Goal: Task Accomplishment & Management: Use online tool/utility

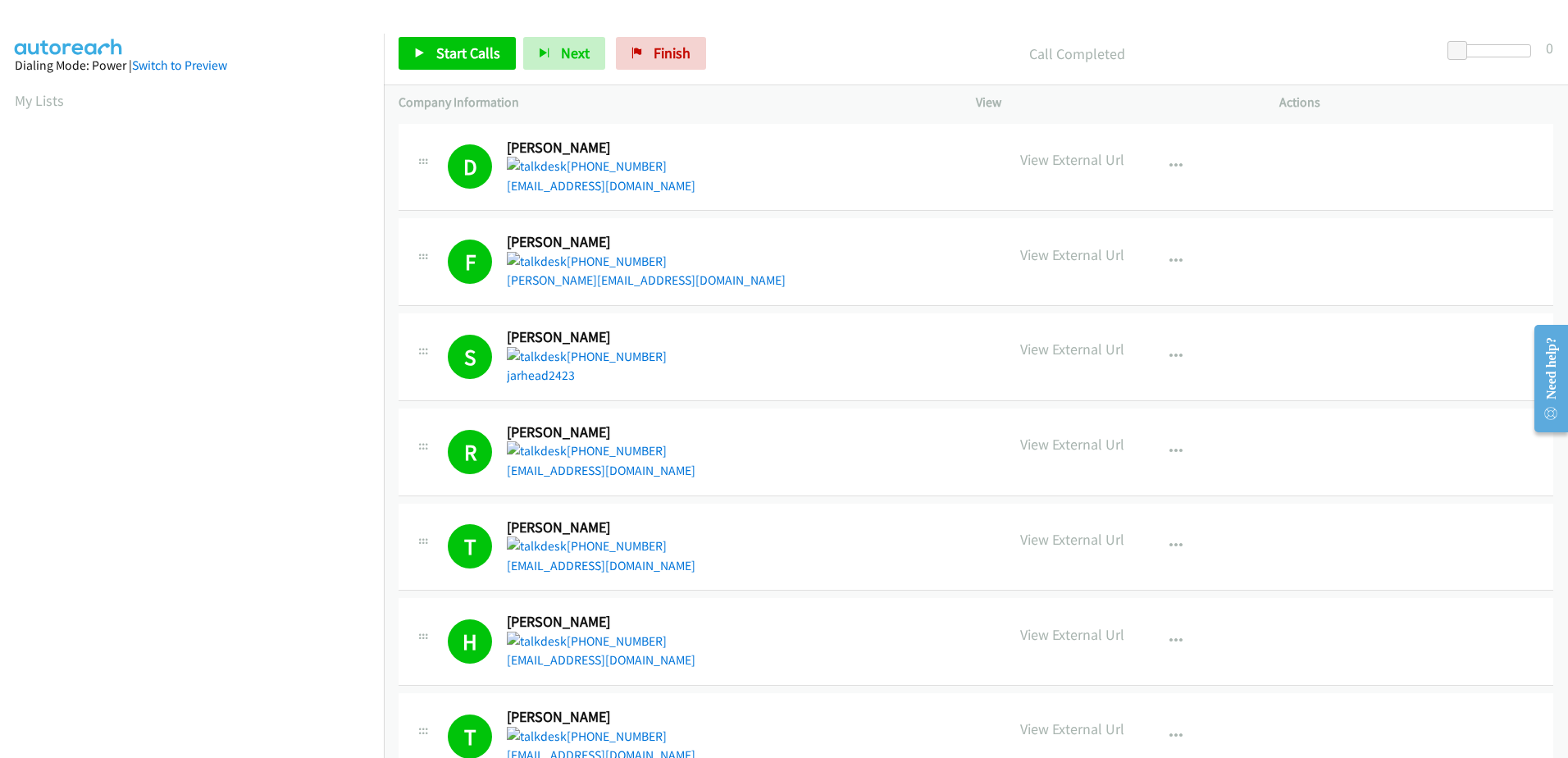
scroll to position [163, 0]
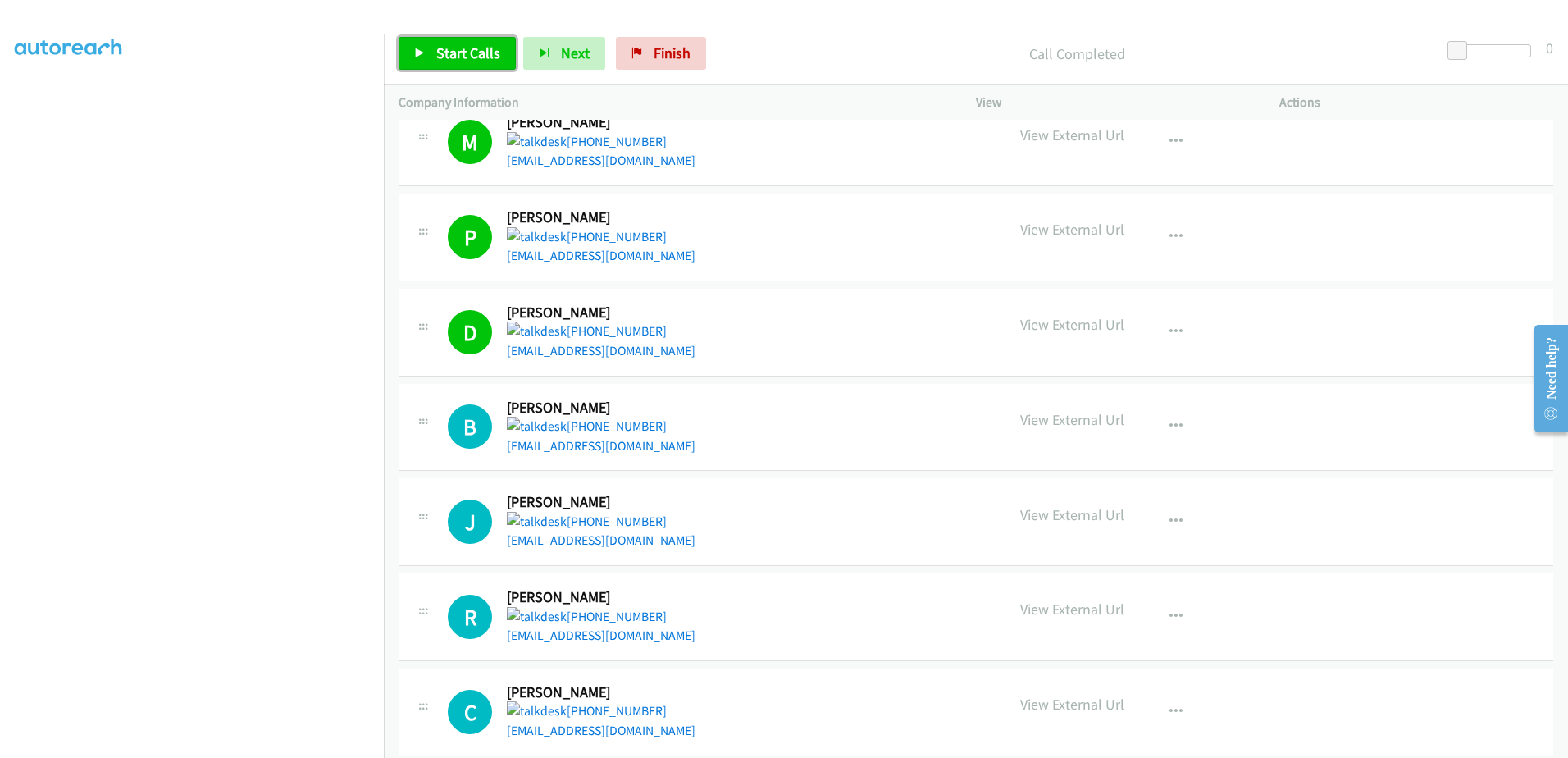
click at [487, 49] on span "Start Calls" at bounding box center [469, 53] width 64 height 19
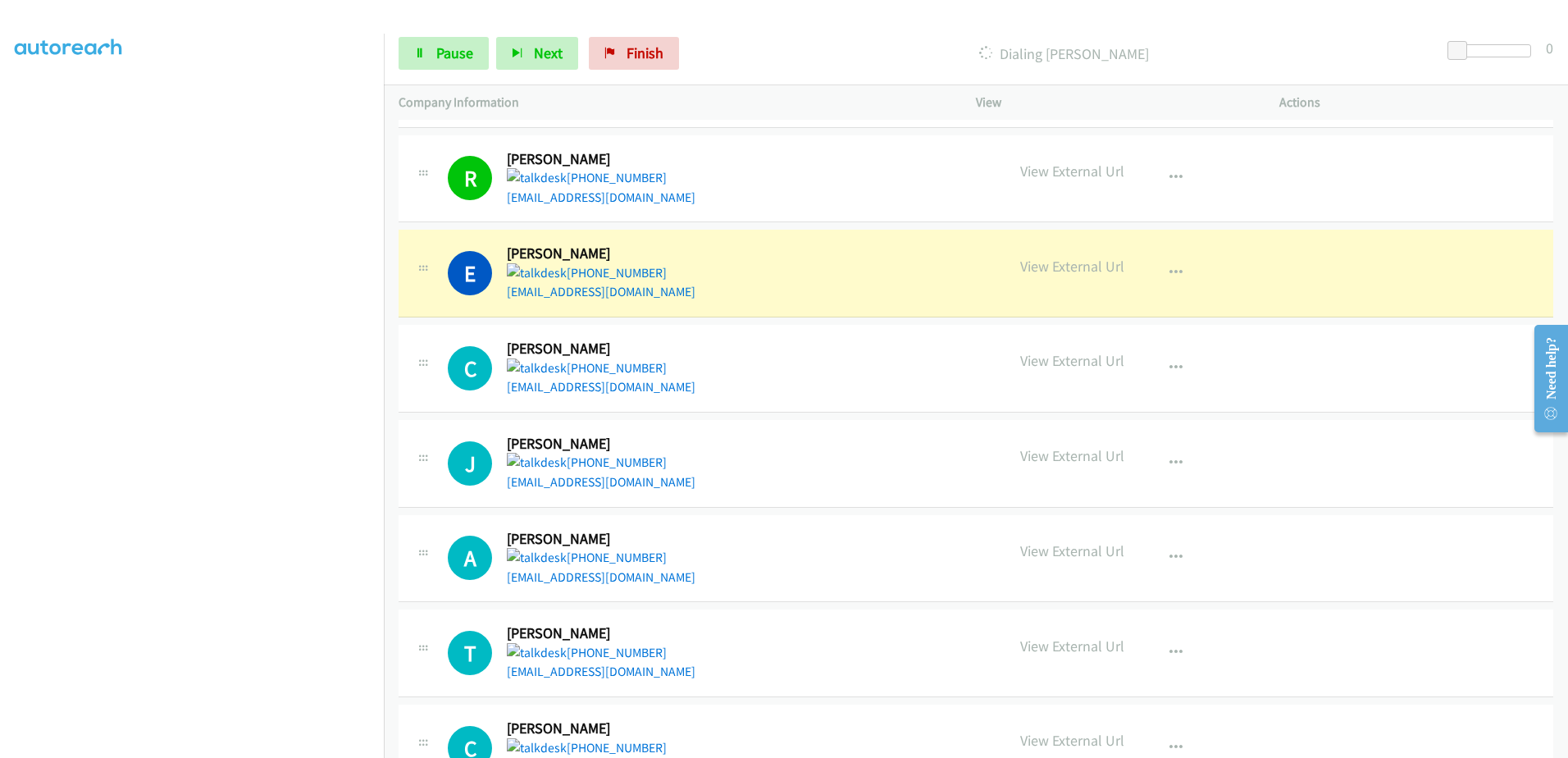
scroll to position [3437, 0]
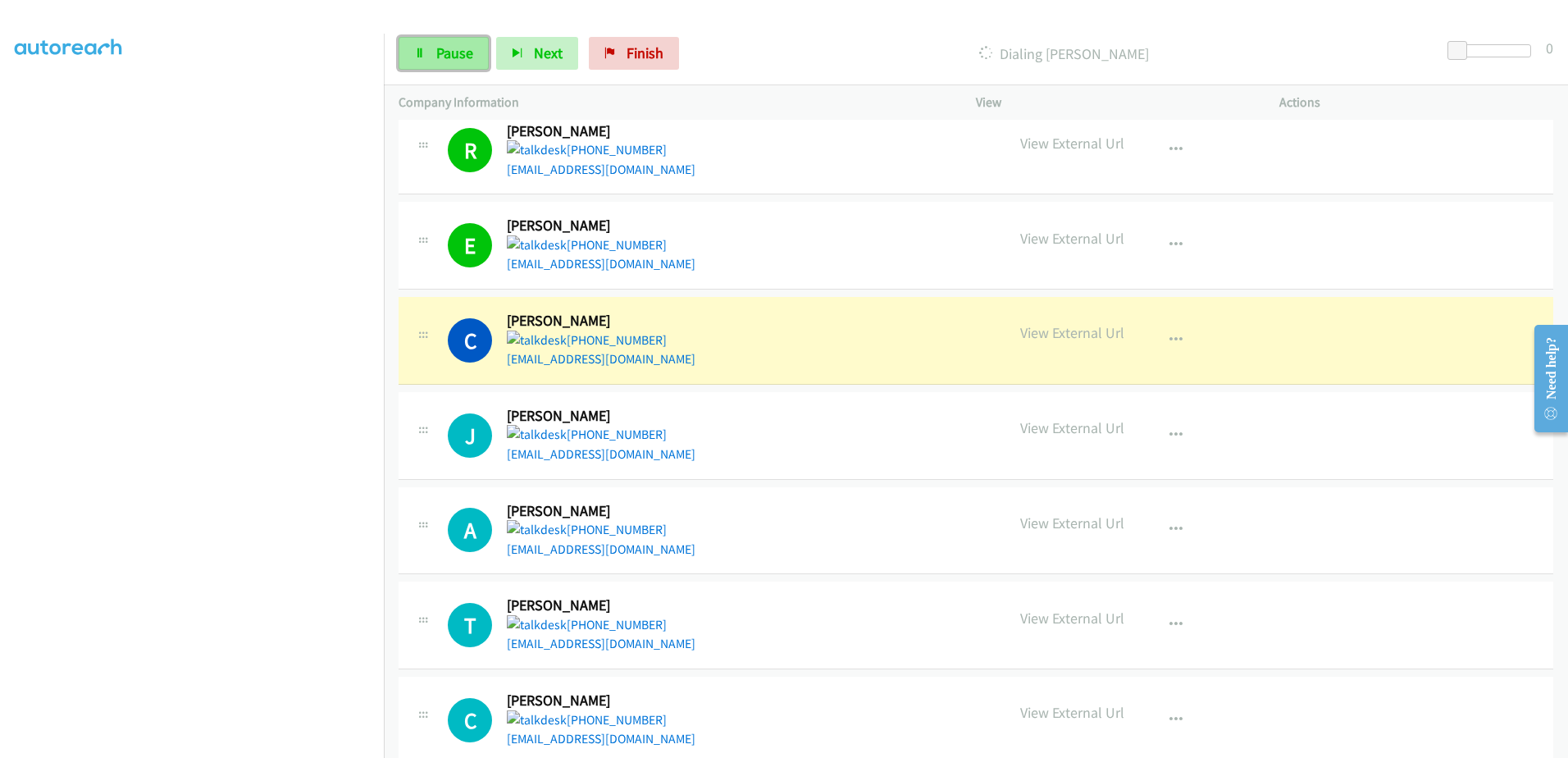
drag, startPoint x: 436, startPoint y: 53, endPoint x: 453, endPoint y: 53, distance: 17.0
click at [438, 52] on span "Pause" at bounding box center [454, 53] width 37 height 19
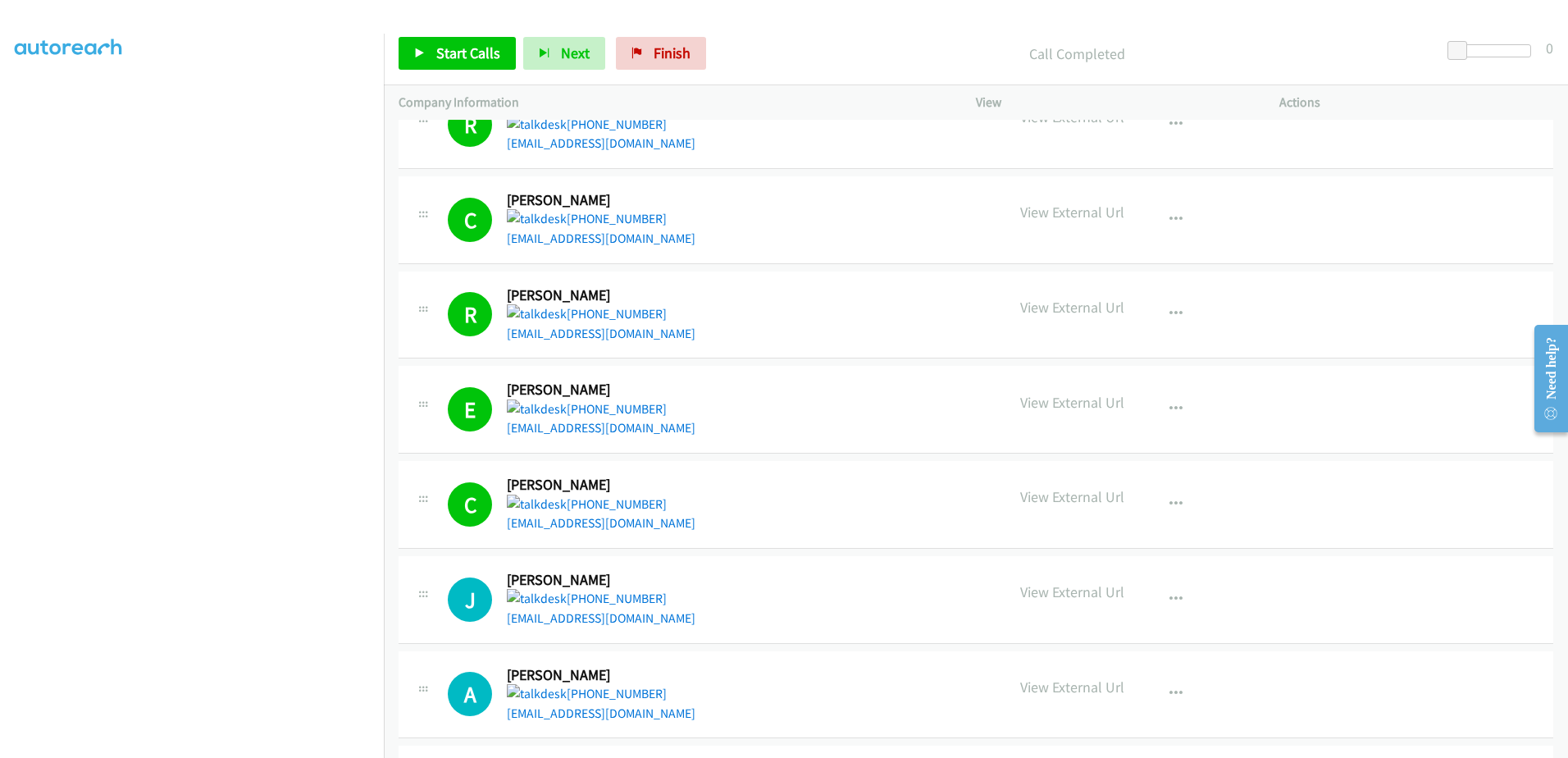
scroll to position [0, 0]
click at [222, 84] on aside "Dialing Mode: Power | Switch to Preview My Lists" at bounding box center [191, 488] width 384 height 908
click at [0, 78] on html "Start Calls Pause Next Finish Call Completed 0 Company Information Info Status …" at bounding box center [784, 38] width 1568 height 78
click at [25, 95] on link "My Lists" at bounding box center [39, 100] width 49 height 19
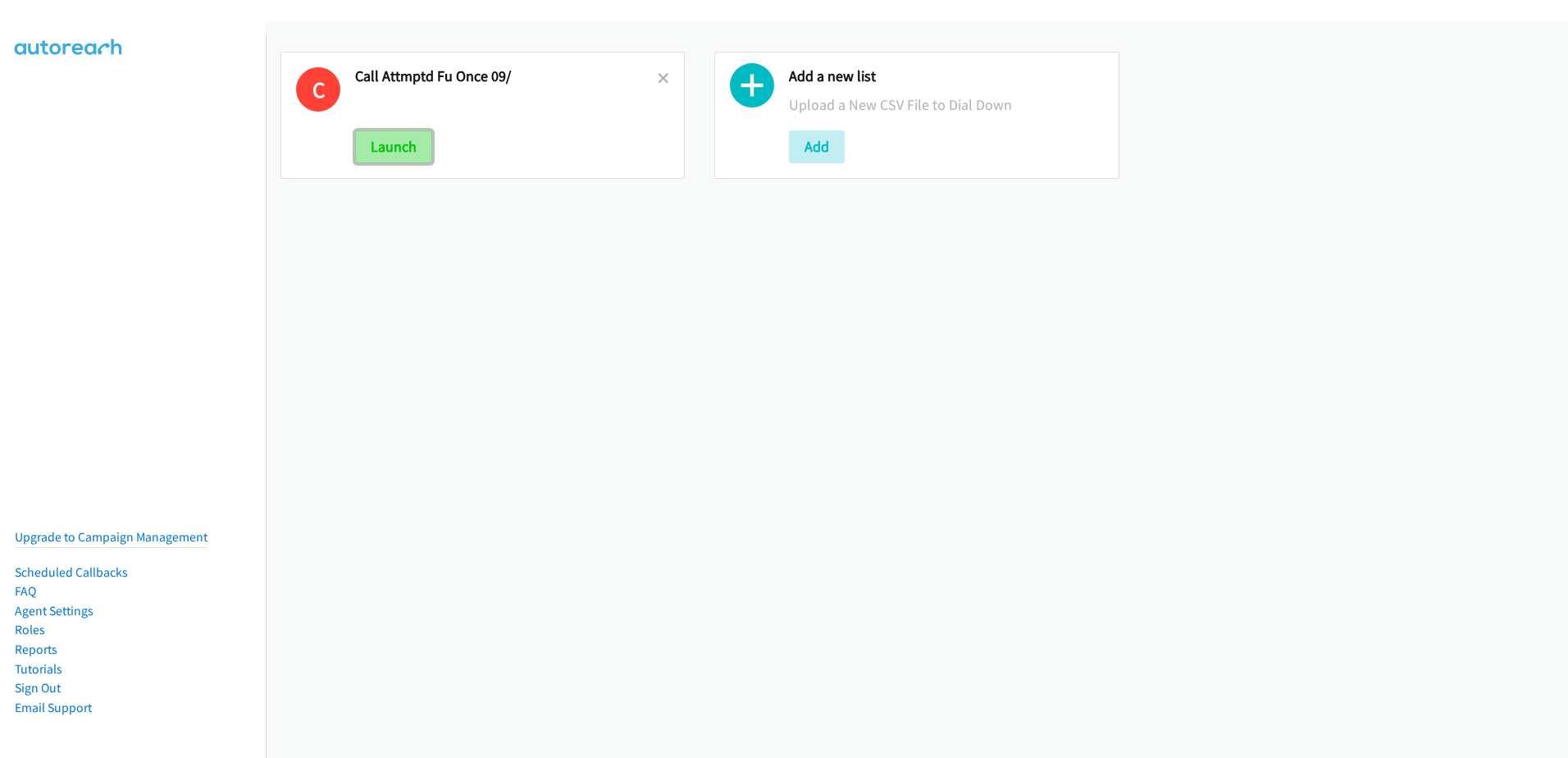
click at [411, 143] on button "Launch" at bounding box center [394, 147] width 77 height 33
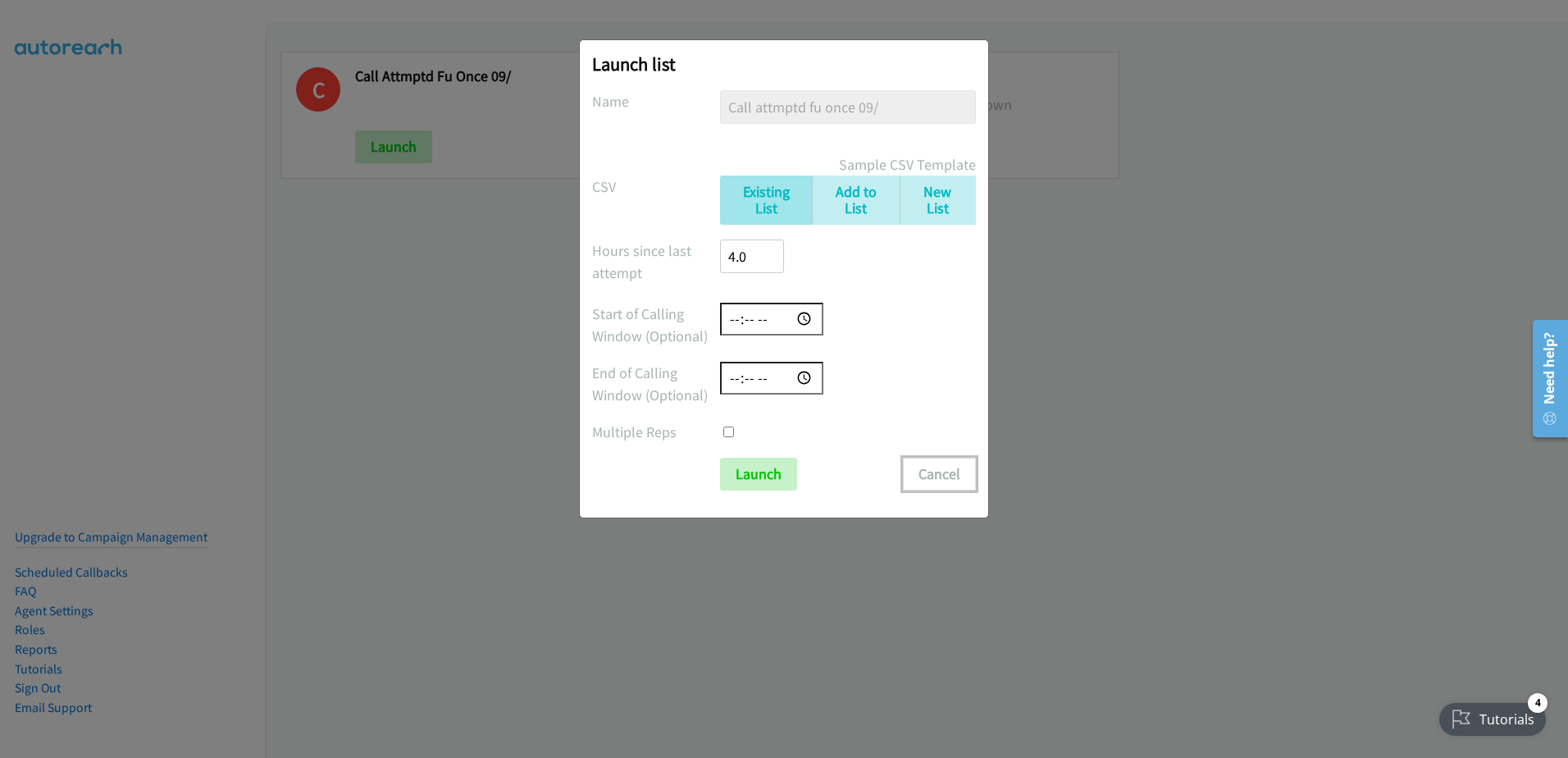
click at [974, 479] on button "Cancel" at bounding box center [940, 474] width 73 height 33
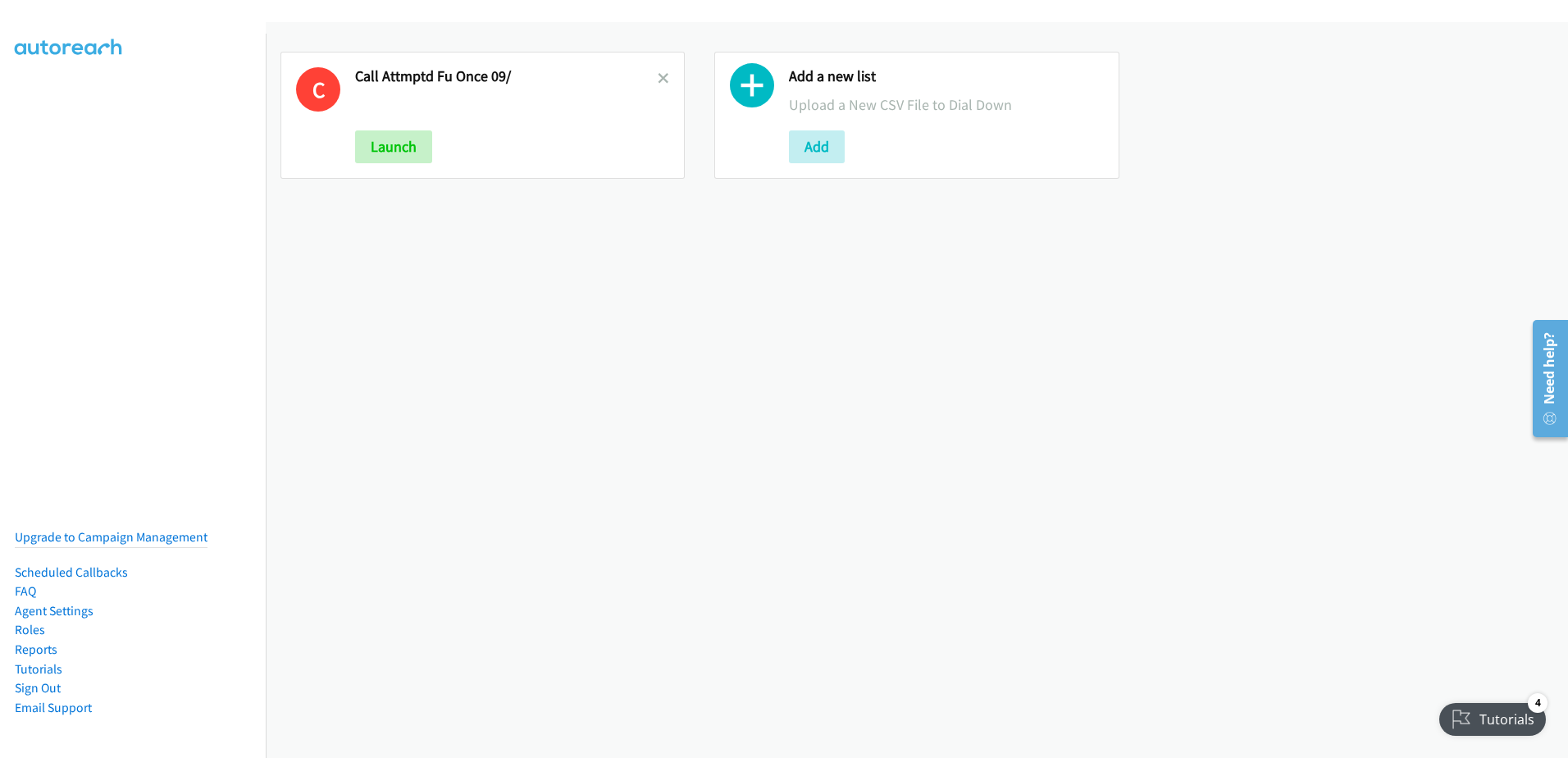
click at [527, 67] on h2 "Call Attmptd Fu Once 09/" at bounding box center [506, 76] width 302 height 19
click at [461, 76] on h2 "Call Attmptd Fu Once 09/" at bounding box center [506, 76] width 302 height 19
click at [467, 74] on h2 "Call Attmptd Fu Once 09/" at bounding box center [506, 76] width 302 height 19
click at [469, 74] on h2 "Call Attmptd Fu Once 09/" at bounding box center [506, 76] width 302 height 19
drag, startPoint x: 470, startPoint y: 74, endPoint x: 465, endPoint y: 85, distance: 12.1
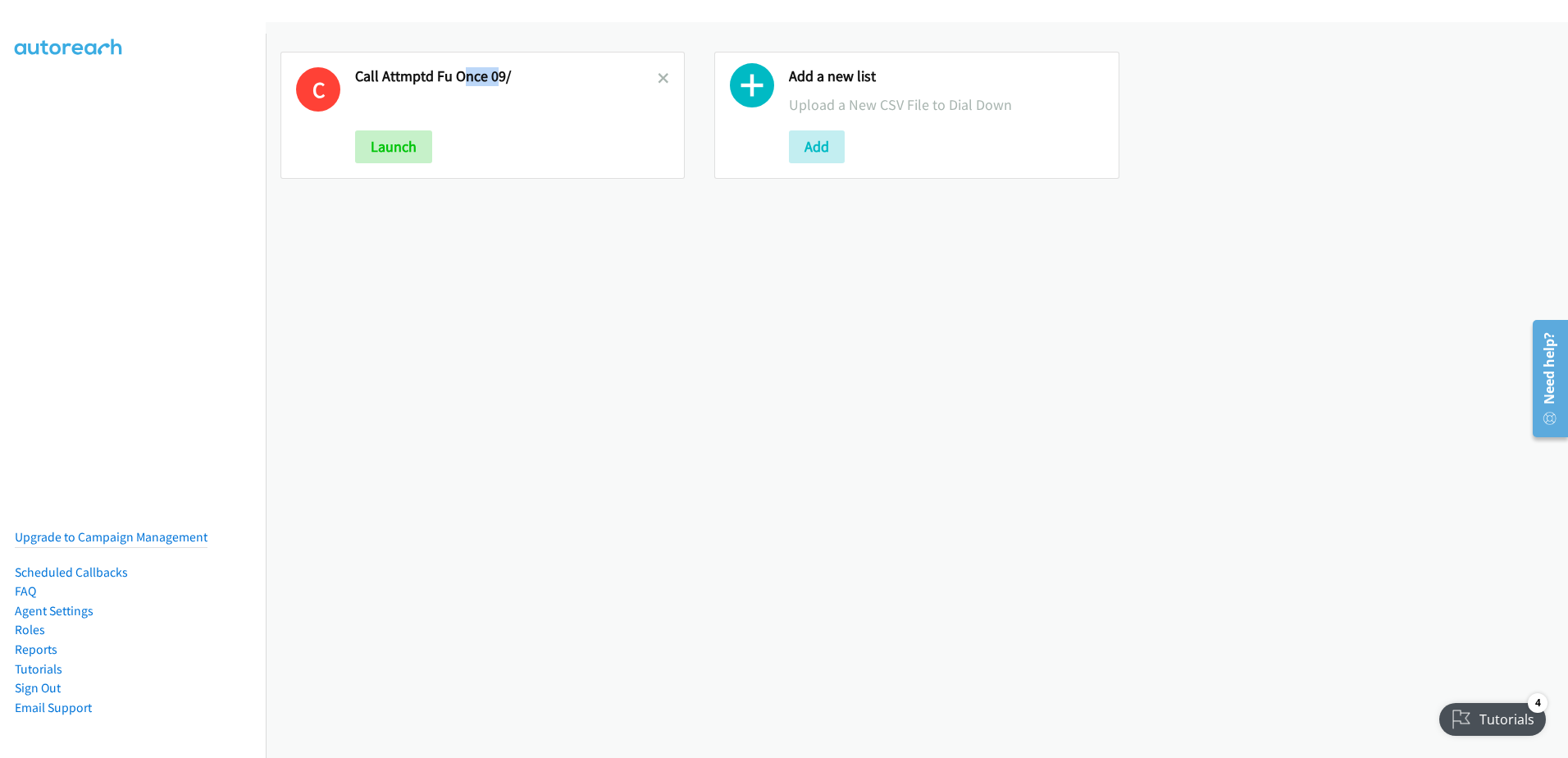
click at [465, 85] on h2 "Call Attmptd Fu Once 09/" at bounding box center [506, 76] width 302 height 19
drag, startPoint x: 465, startPoint y: 85, endPoint x: 419, endPoint y: 143, distance: 74.0
click at [419, 143] on button "Launch" at bounding box center [394, 147] width 77 height 33
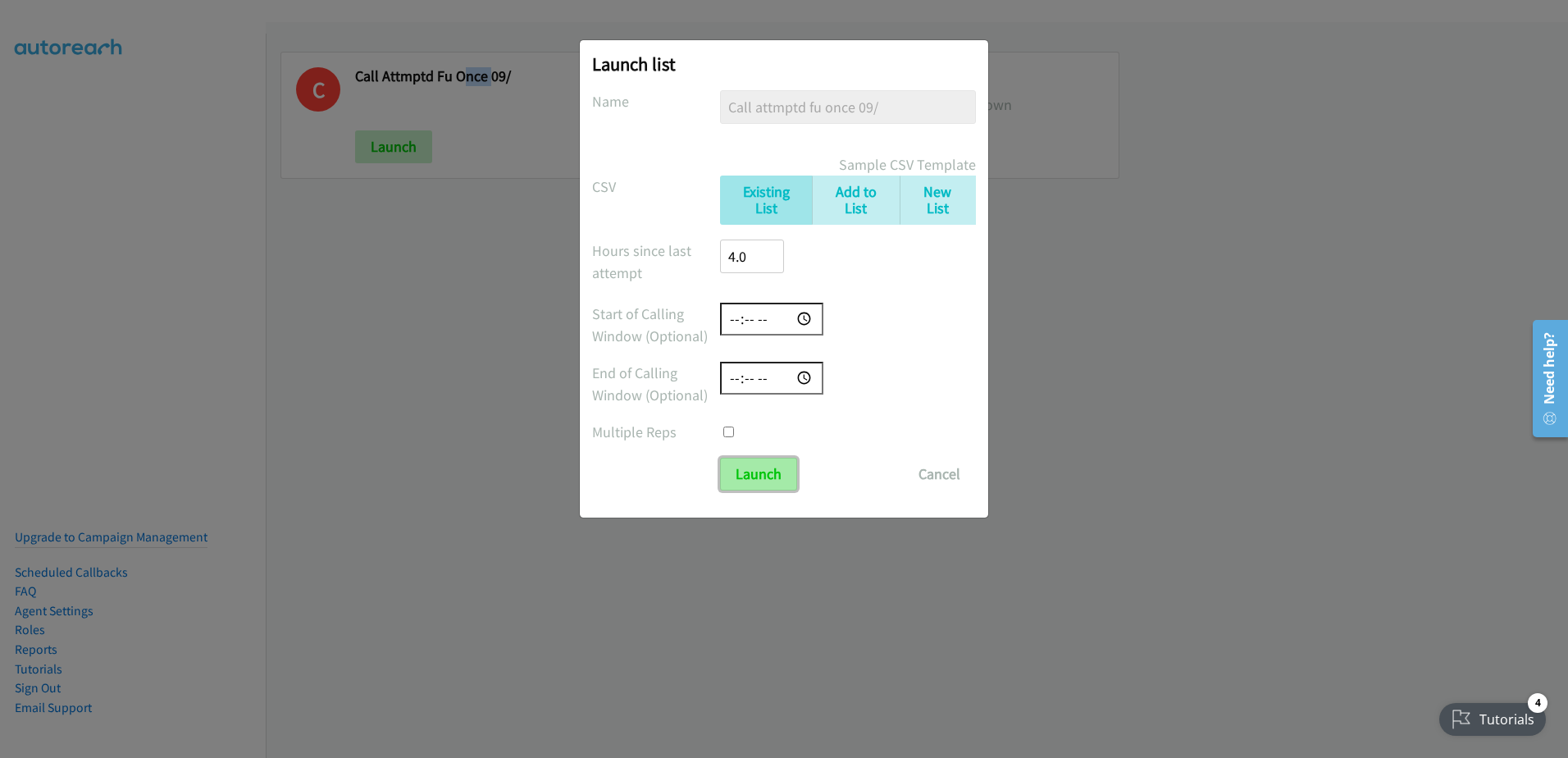
click at [771, 461] on input "Launch" at bounding box center [759, 474] width 77 height 33
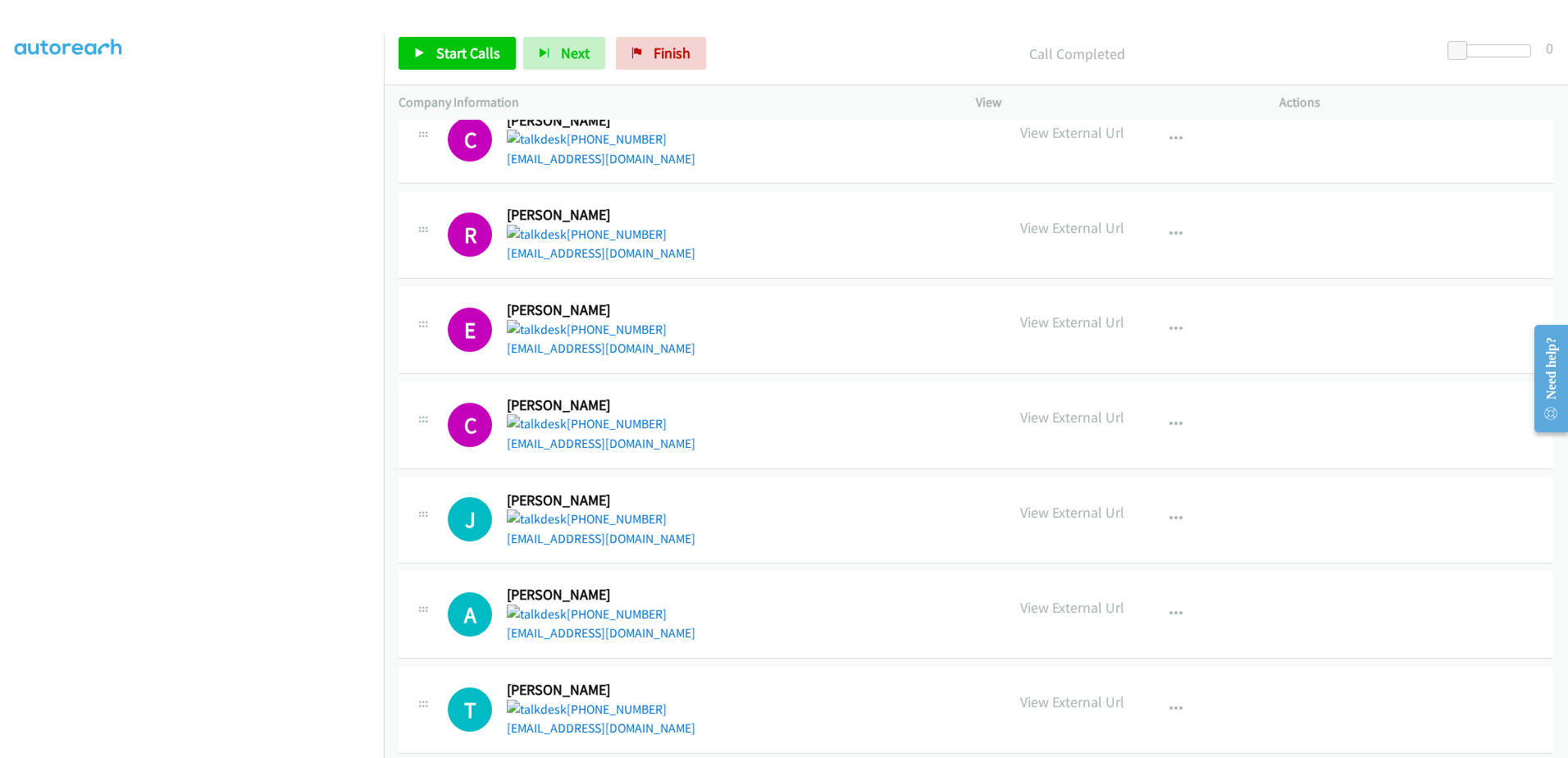
scroll to position [162, 0]
click at [446, 54] on span "Start Calls" at bounding box center [469, 53] width 64 height 19
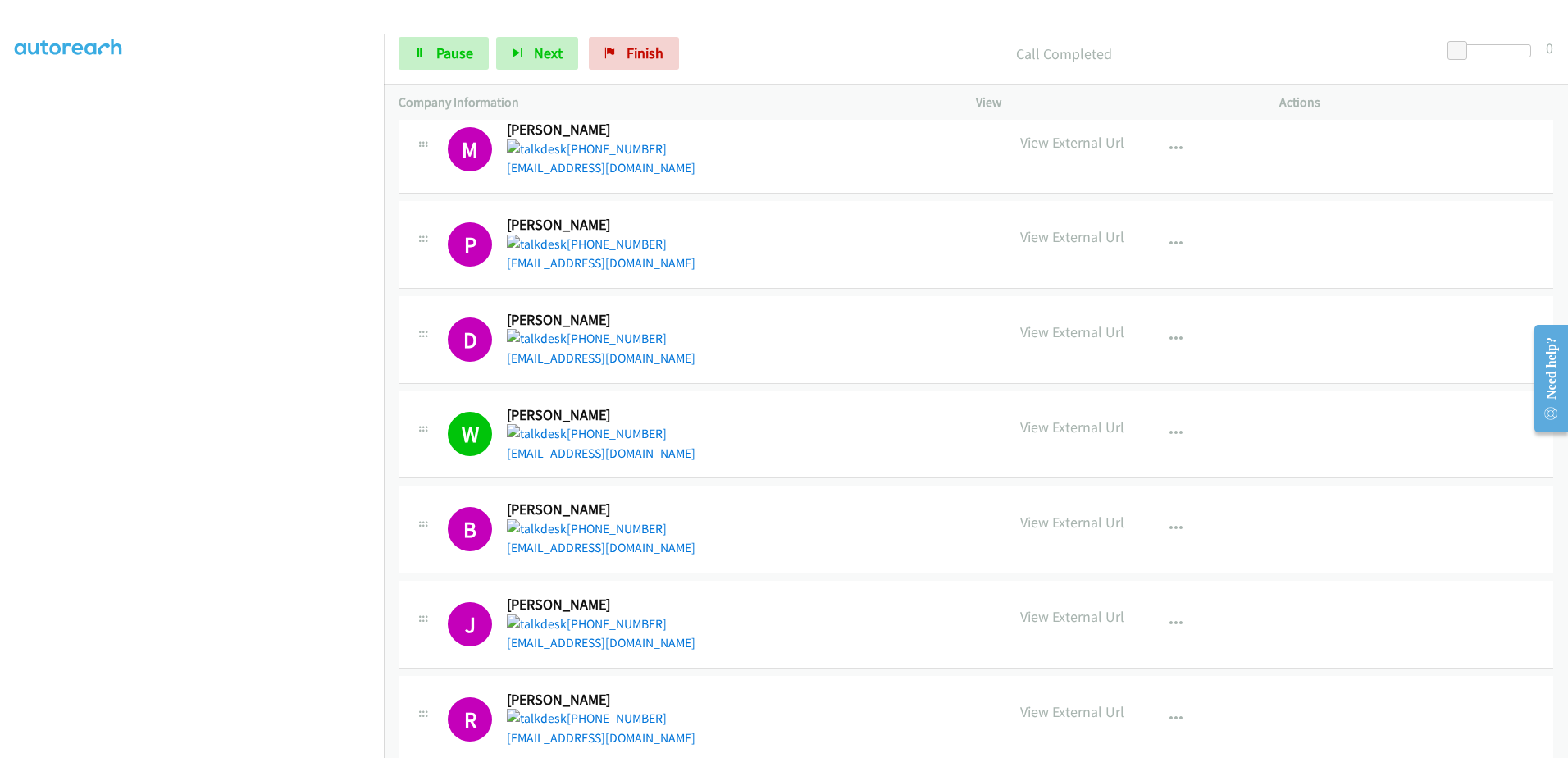
scroll to position [2790, 0]
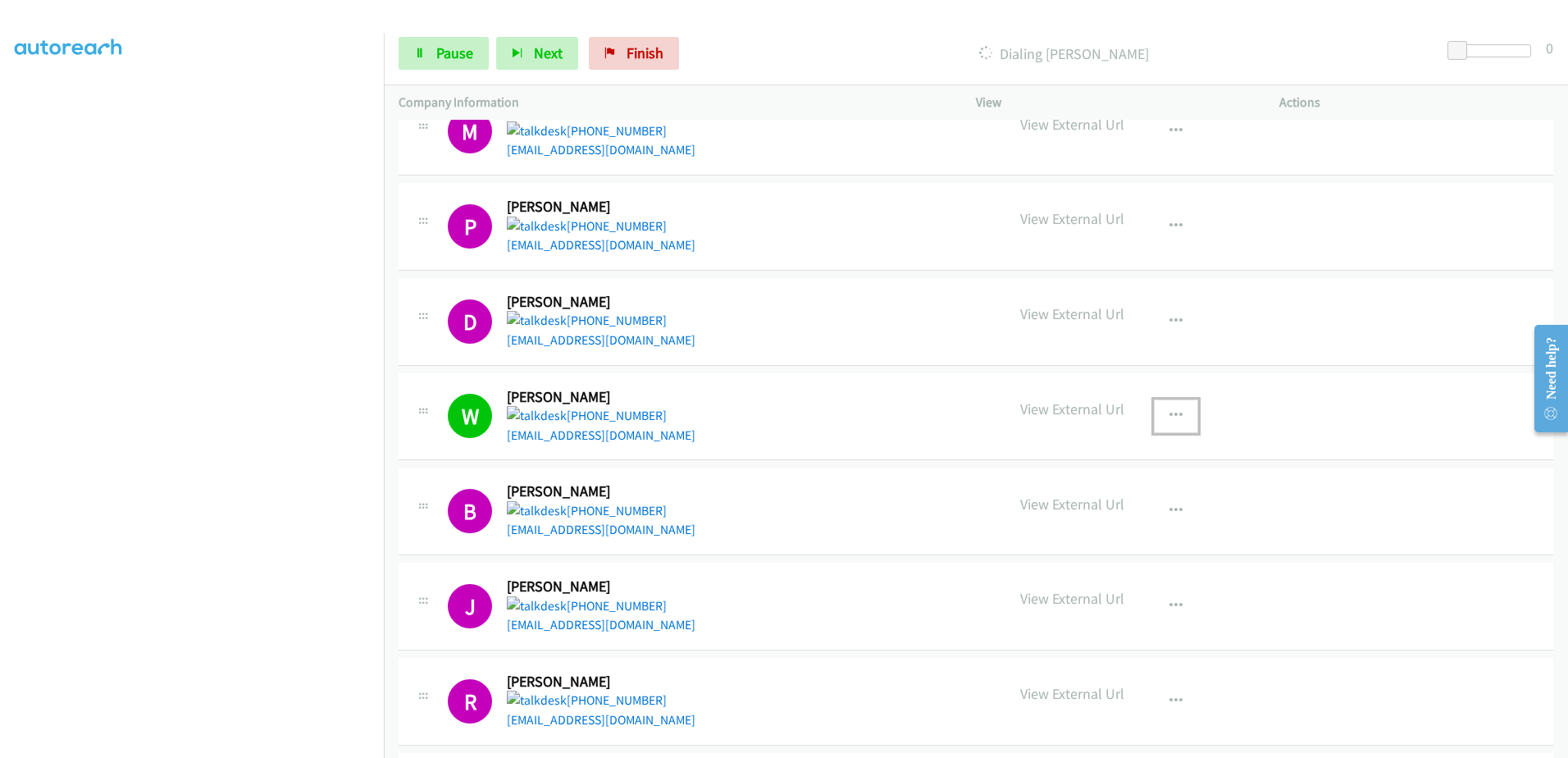
click at [1161, 418] on button "button" at bounding box center [1176, 416] width 45 height 33
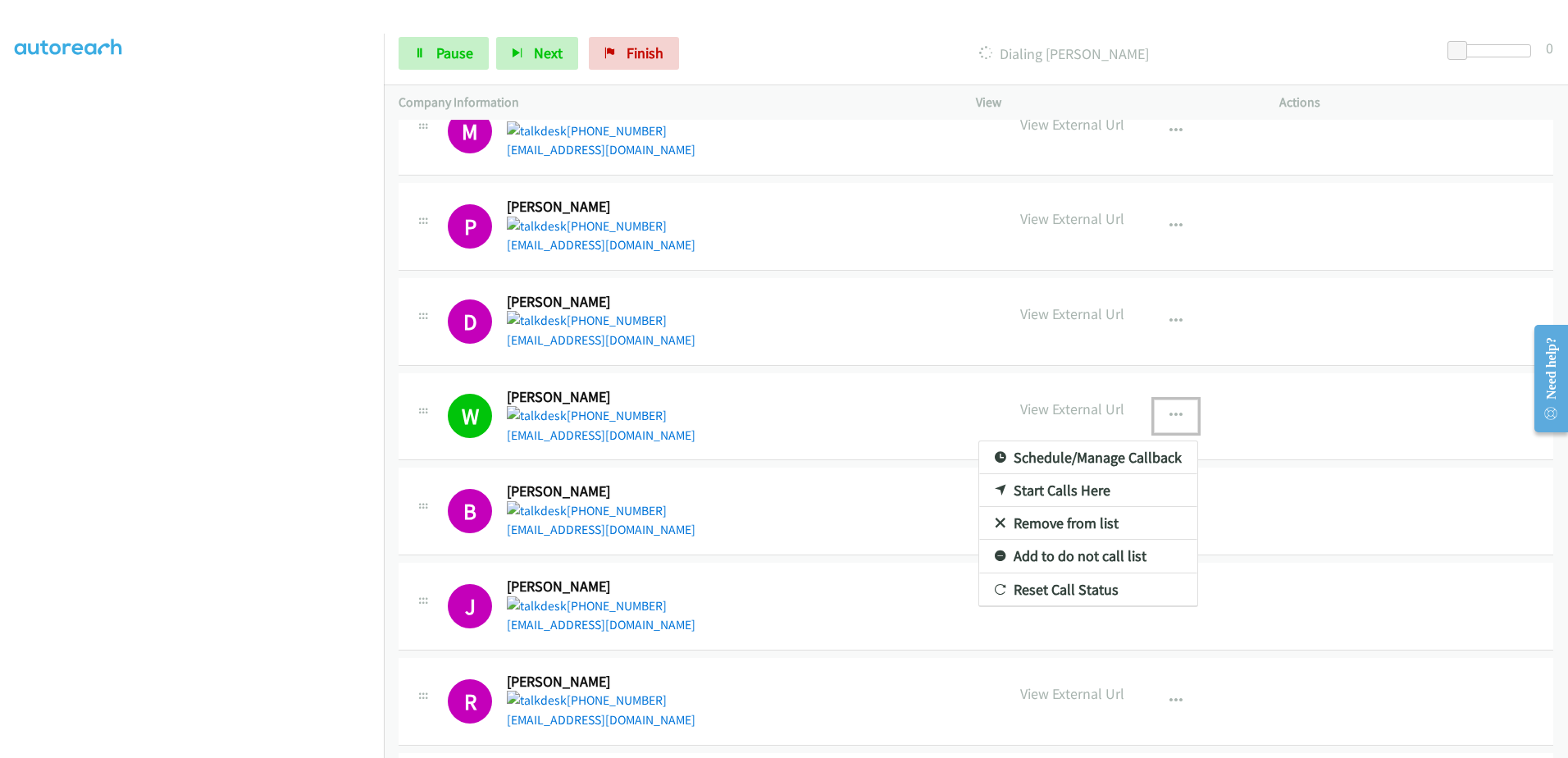
click at [1041, 528] on link "Remove from list" at bounding box center [1089, 524] width 218 height 33
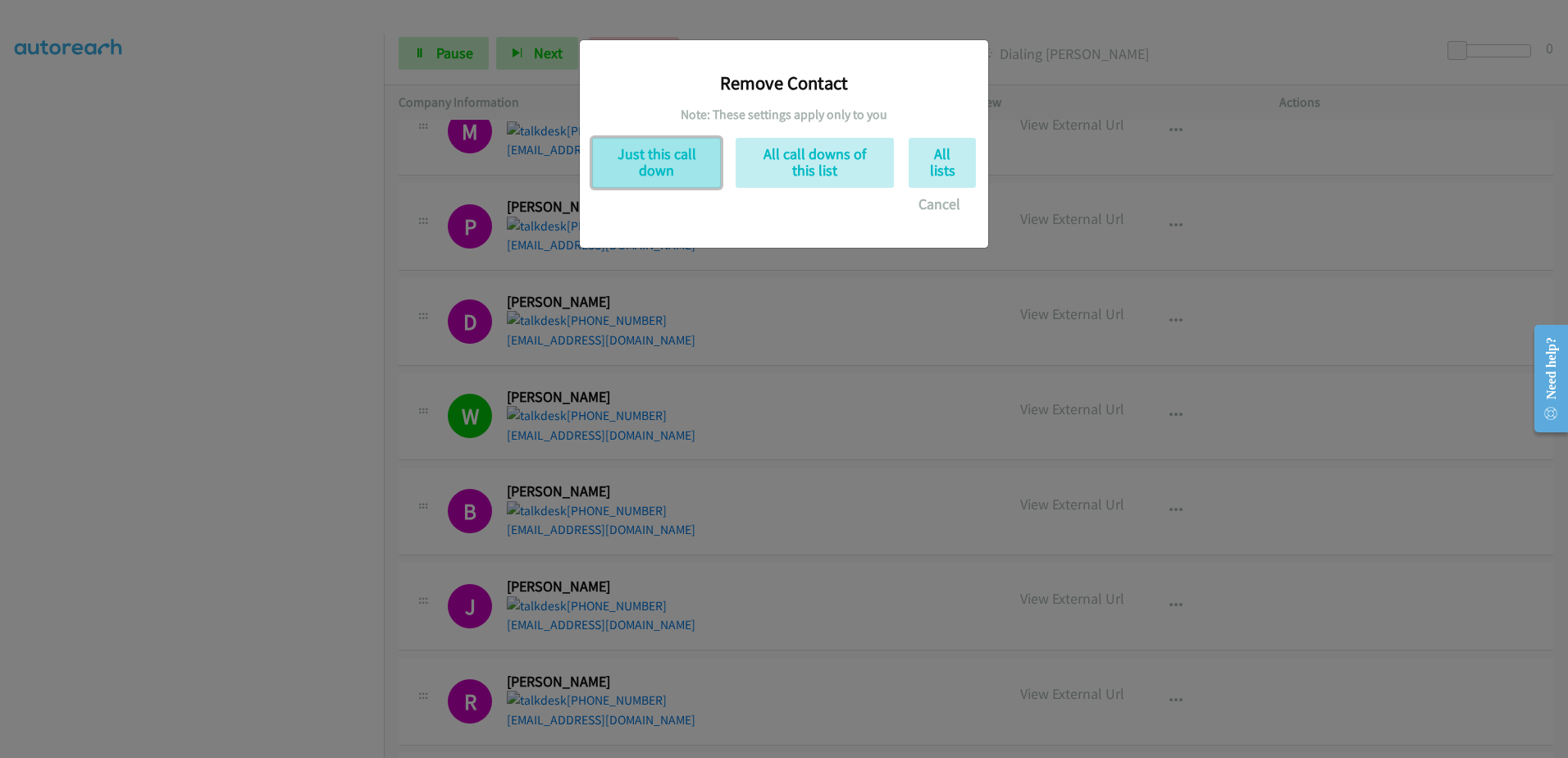
click at [667, 153] on button "Just this call down" at bounding box center [657, 163] width 129 height 50
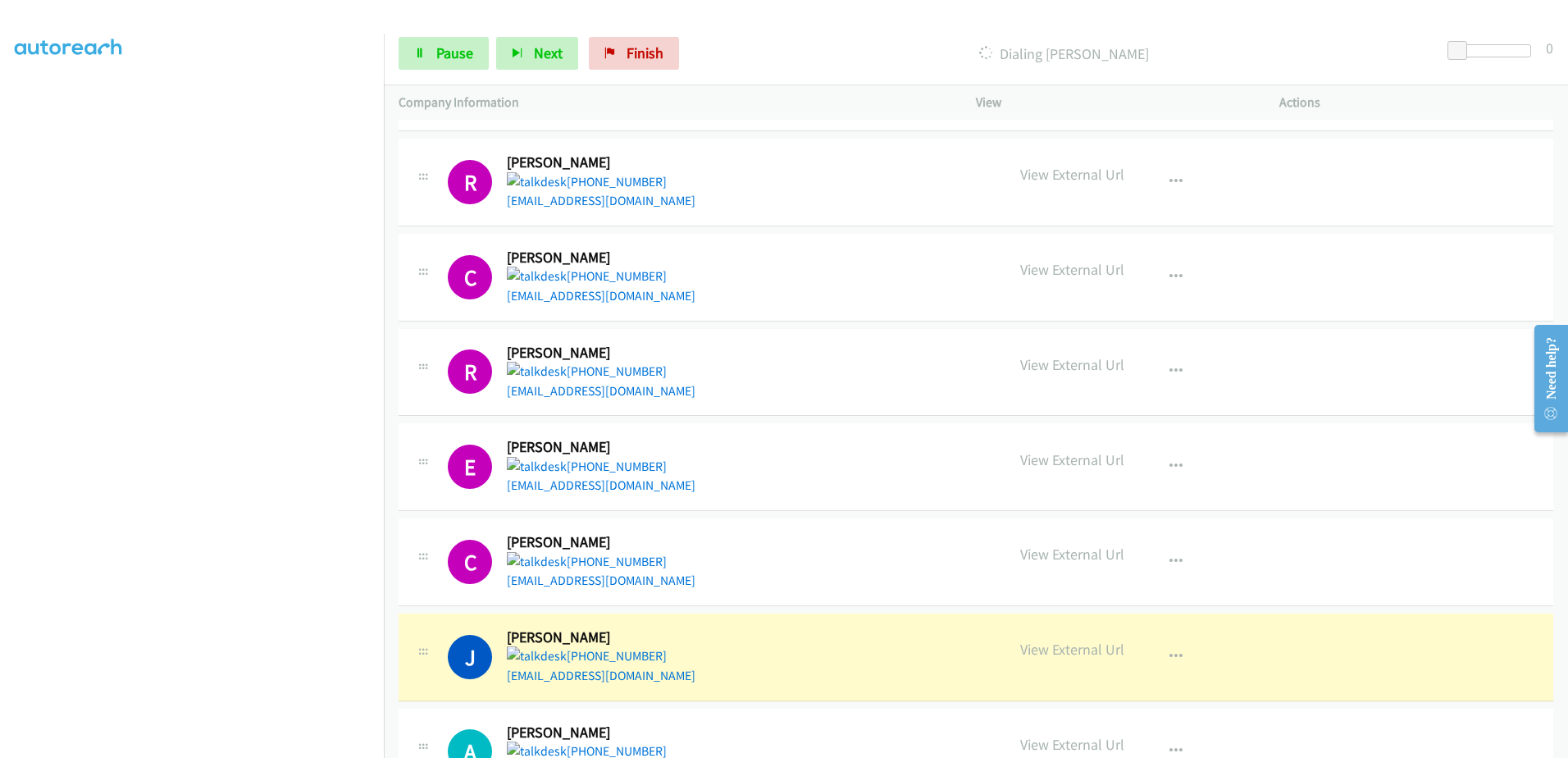
scroll to position [3365, 0]
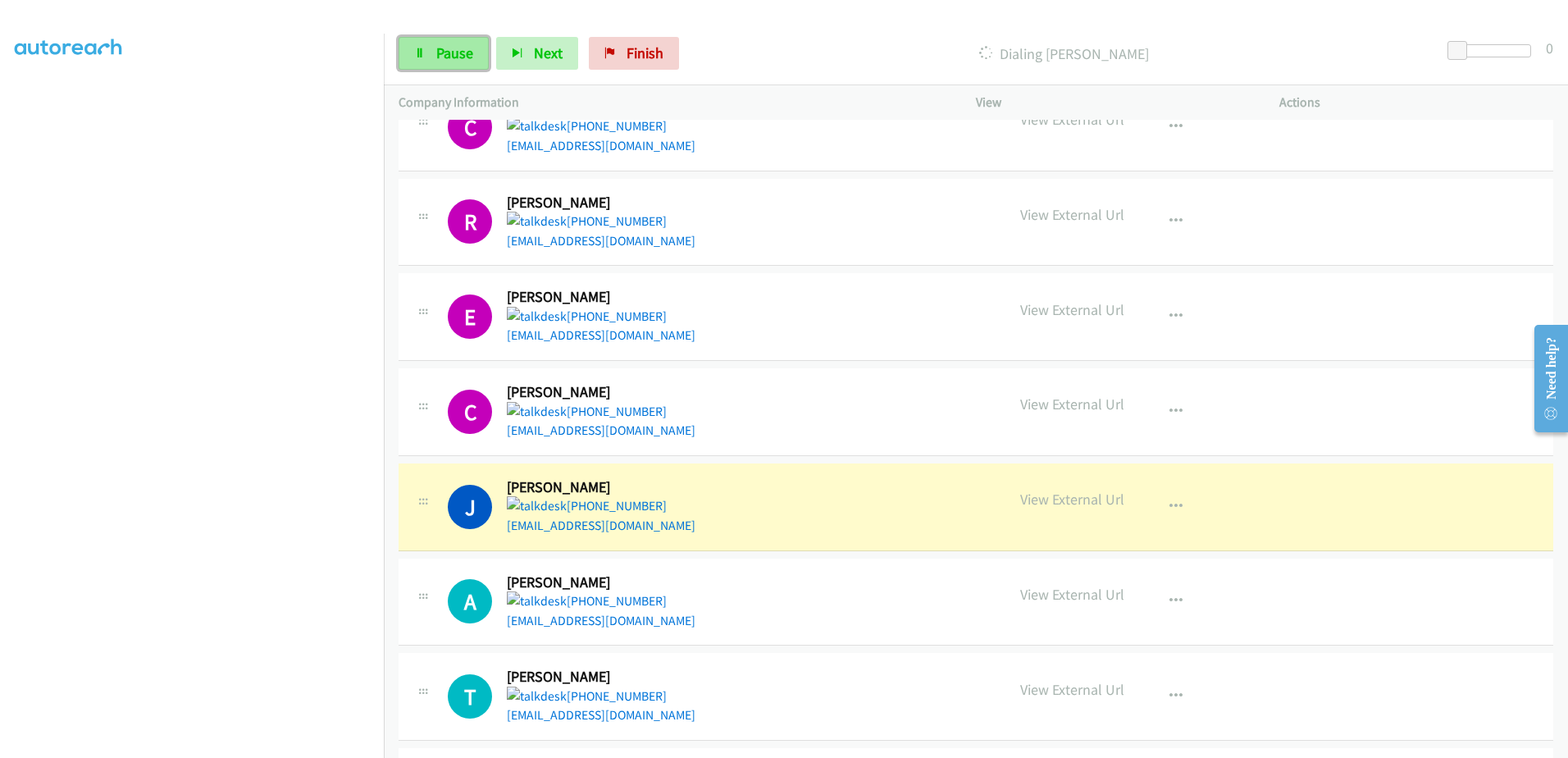
click at [460, 55] on span "Pause" at bounding box center [454, 53] width 37 height 19
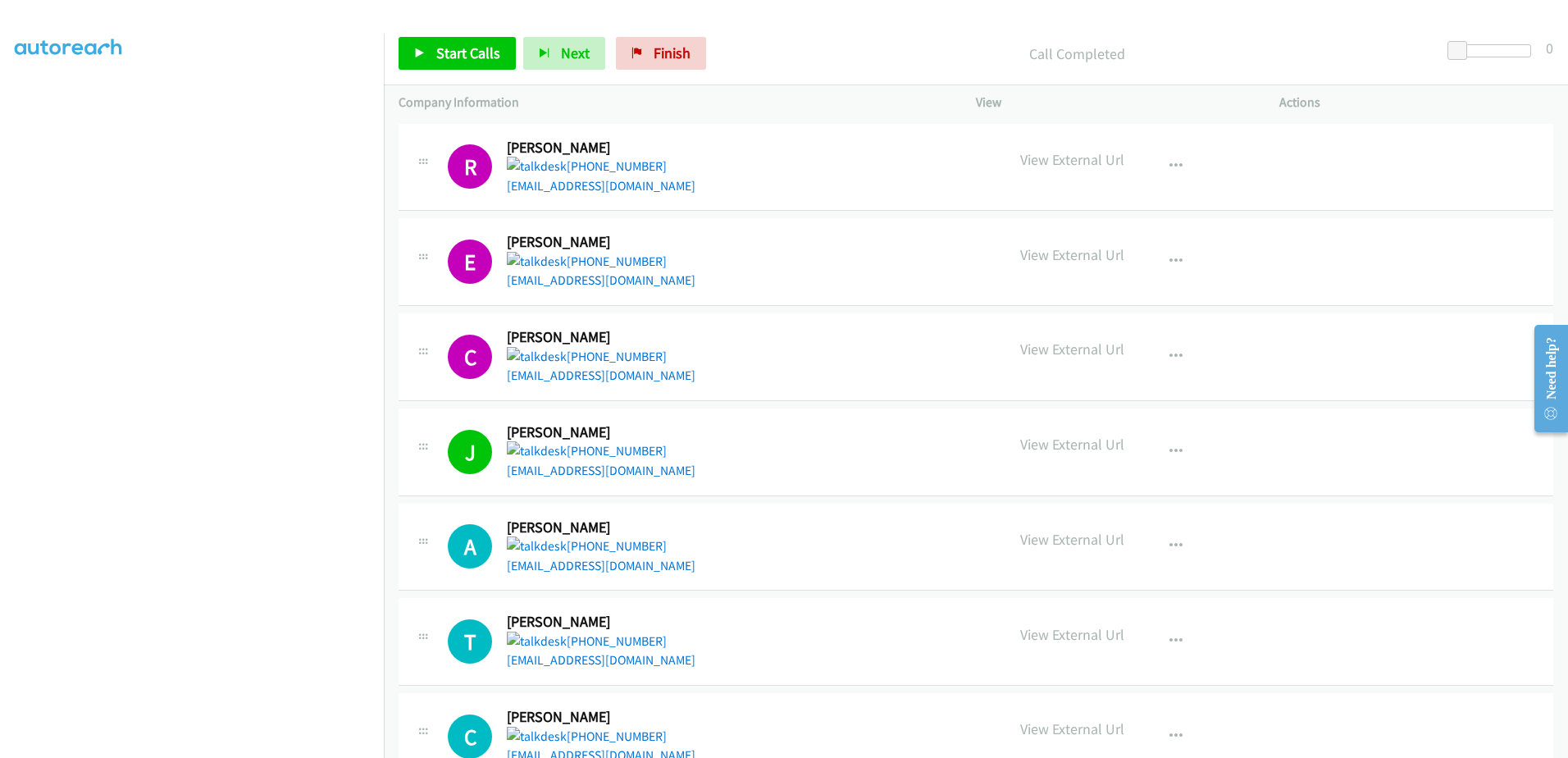
scroll to position [3530, 0]
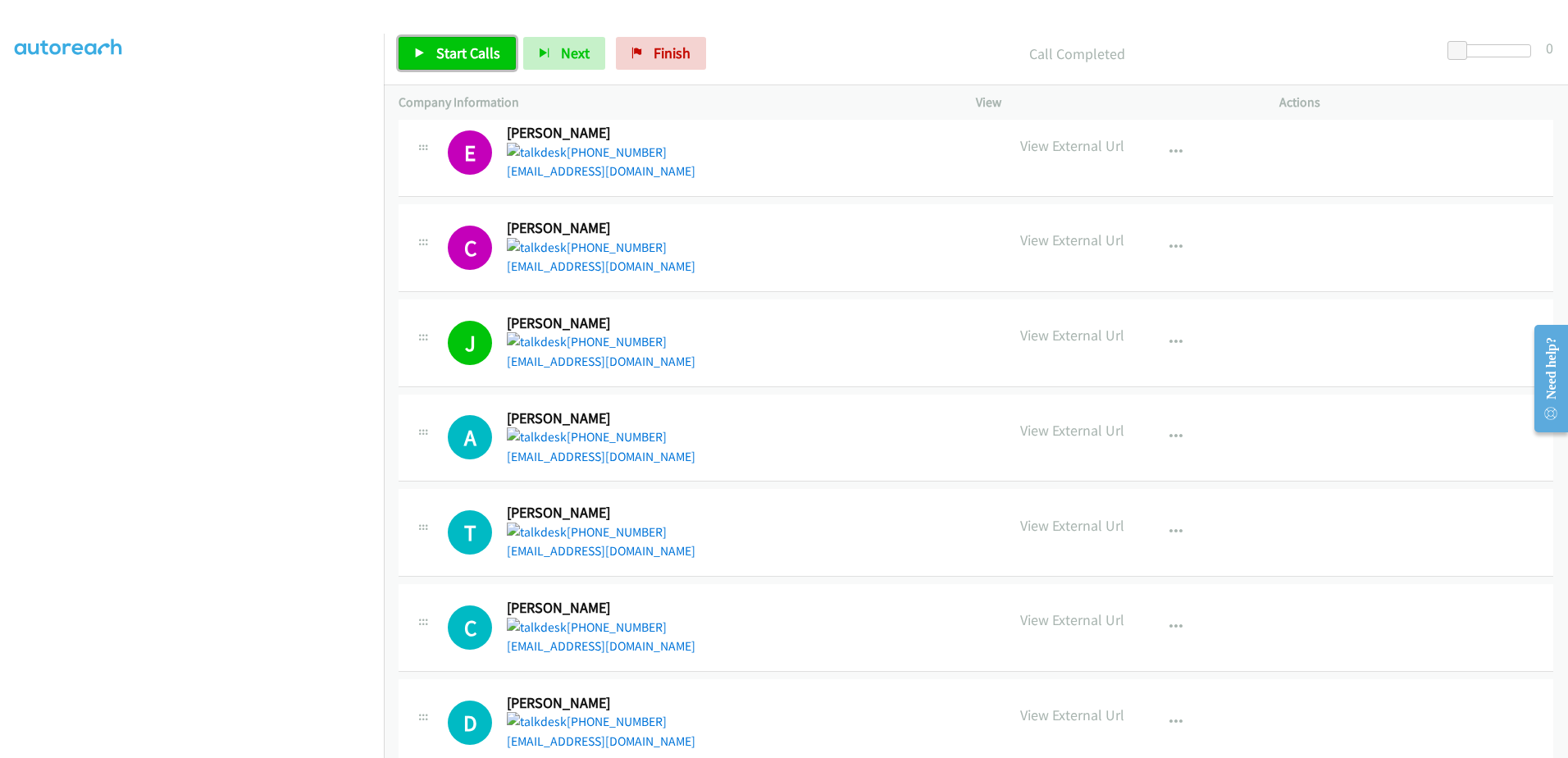
click at [472, 64] on link "Start Calls" at bounding box center [457, 53] width 117 height 33
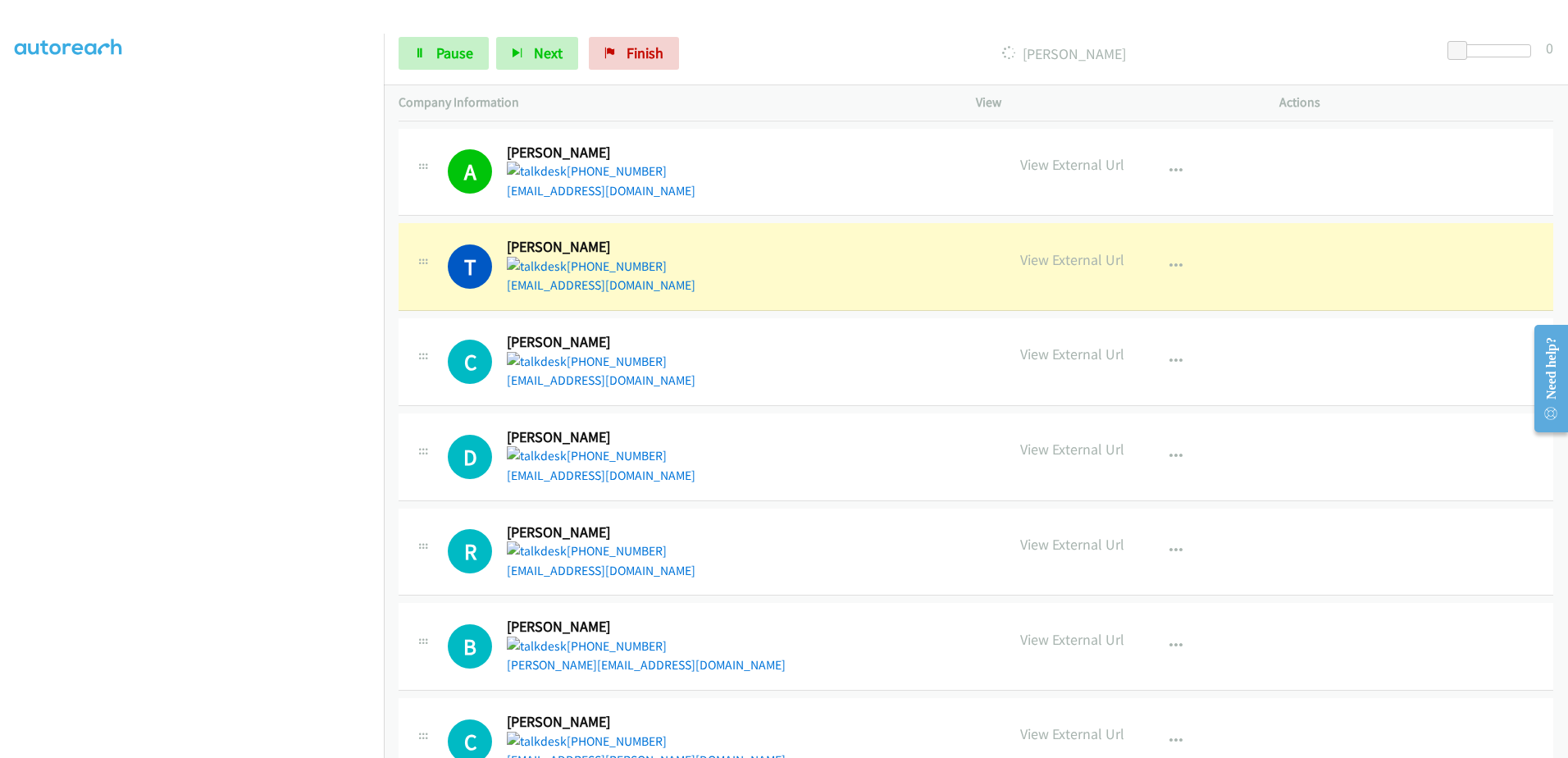
scroll to position [3939, 0]
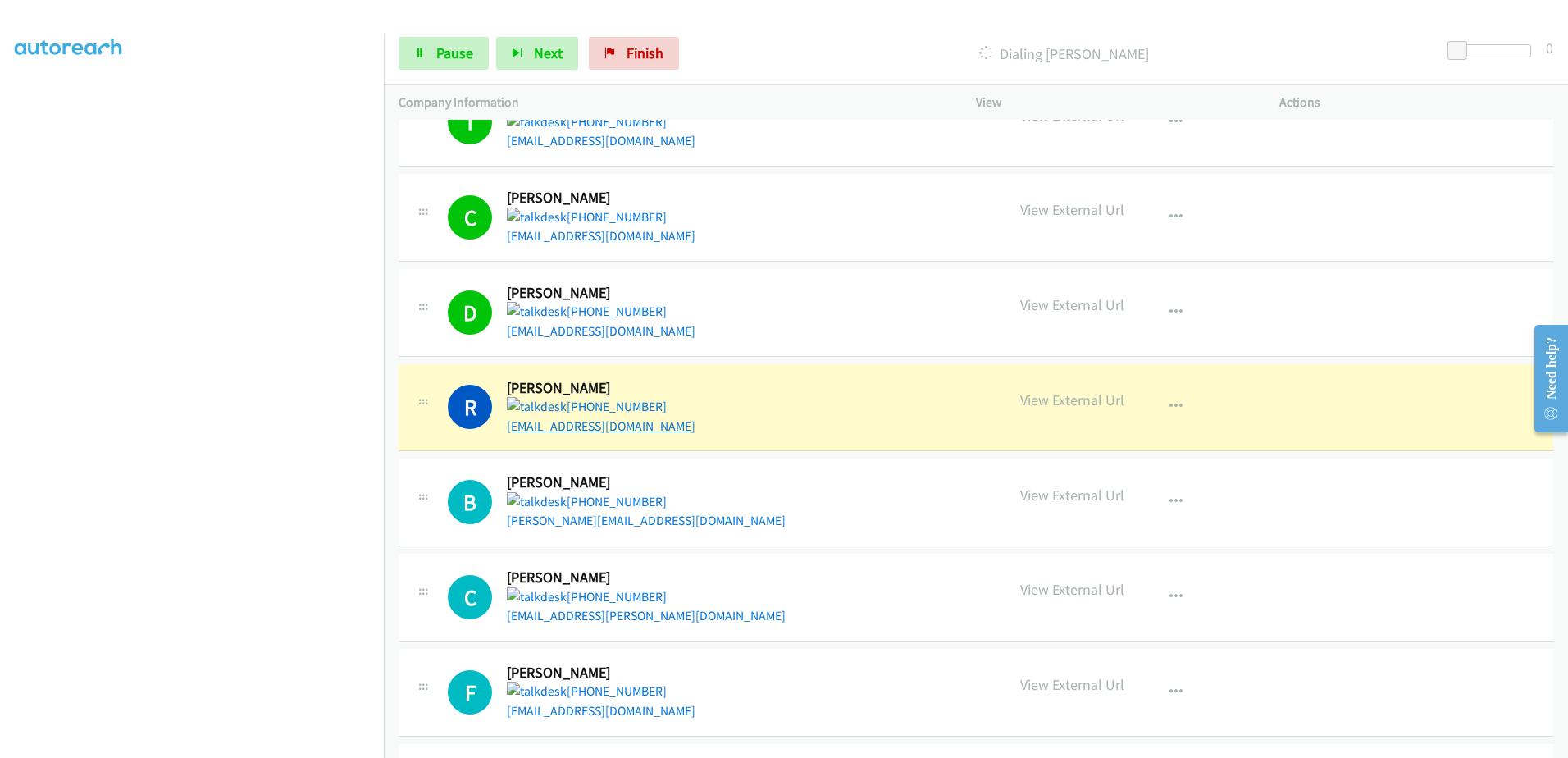
drag, startPoint x: 574, startPoint y: 434, endPoint x: 518, endPoint y: 426, distance: 56.6
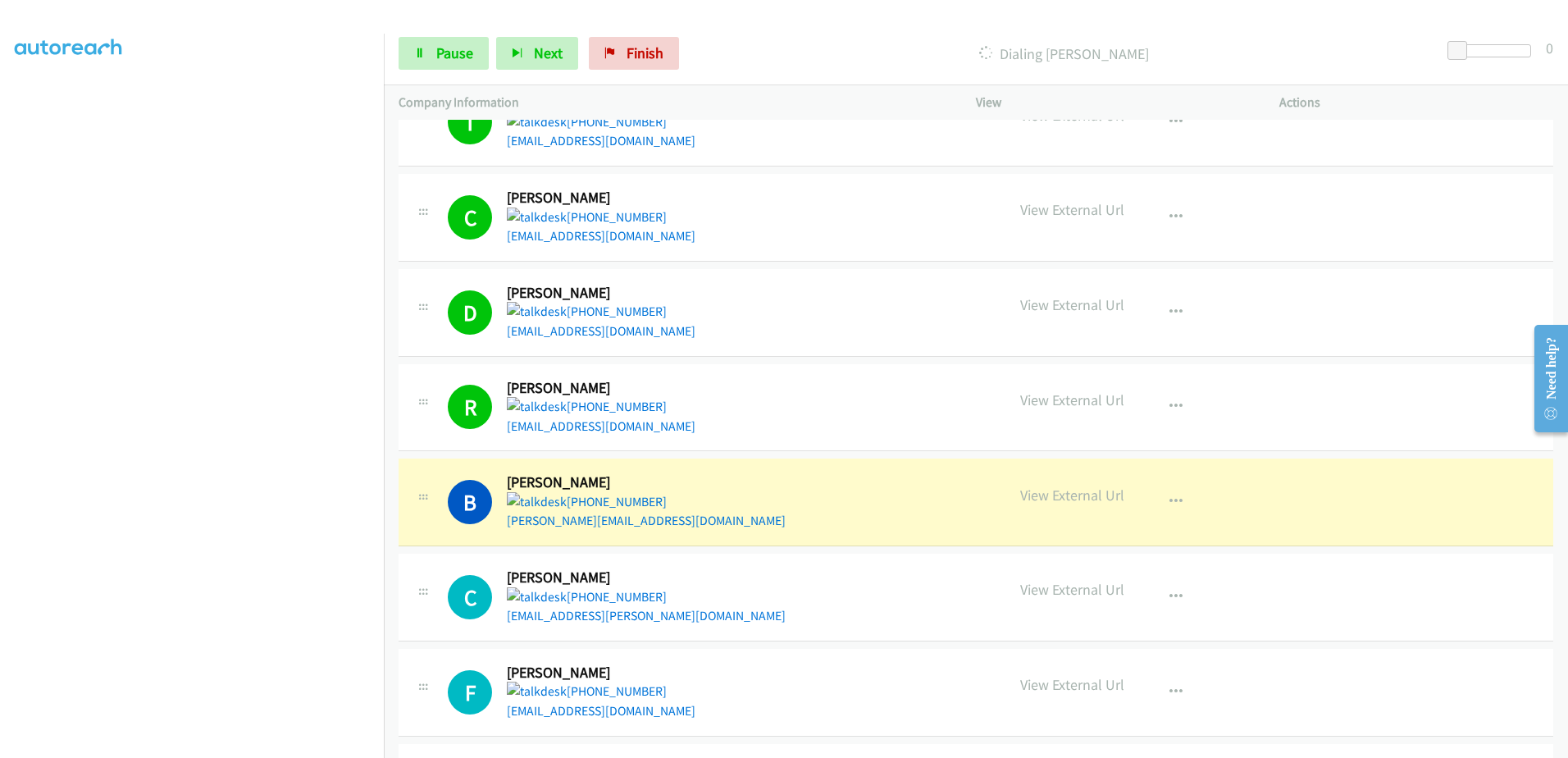
scroll to position [4186, 0]
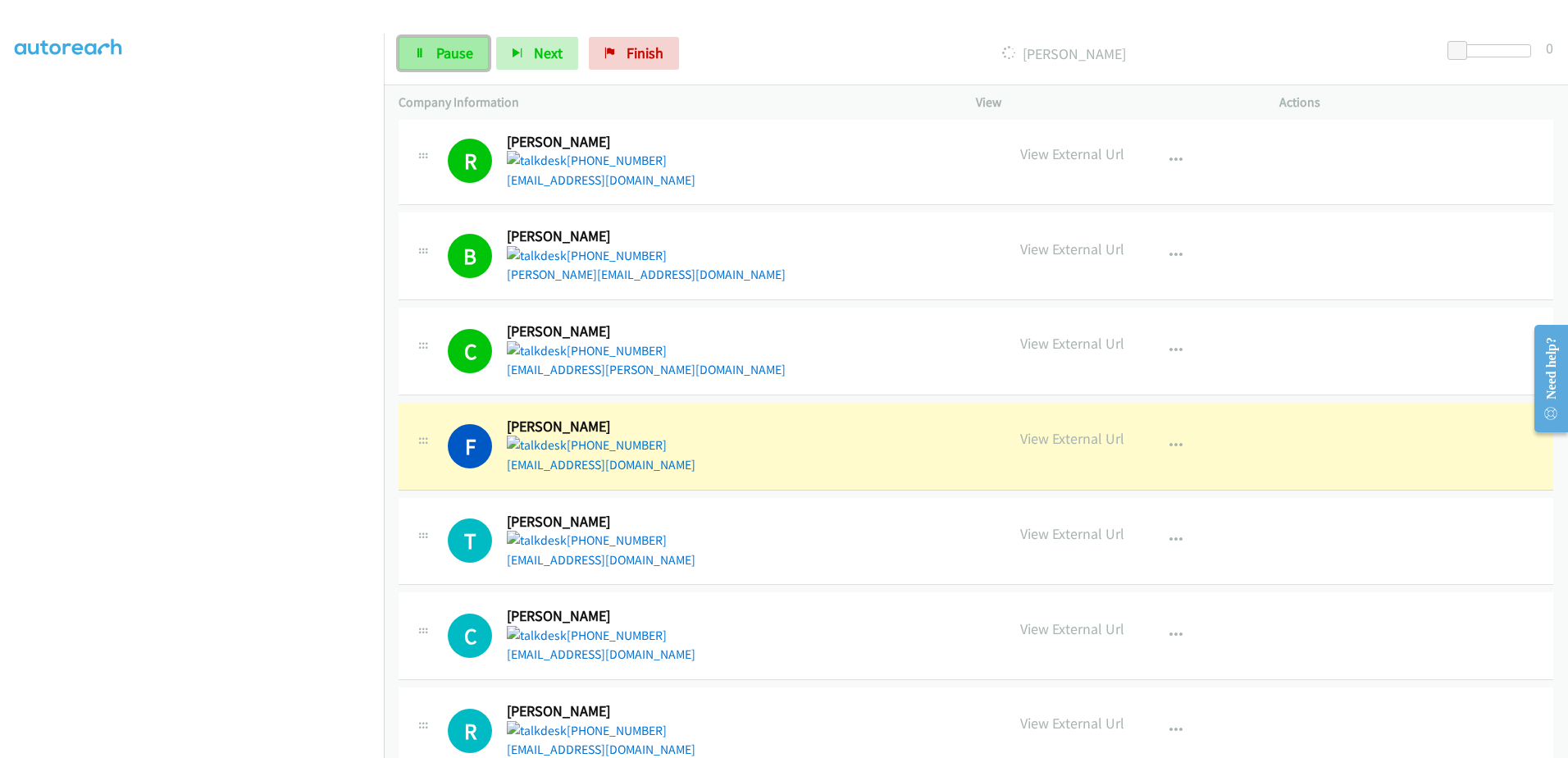
click at [443, 51] on span "Pause" at bounding box center [454, 53] width 37 height 19
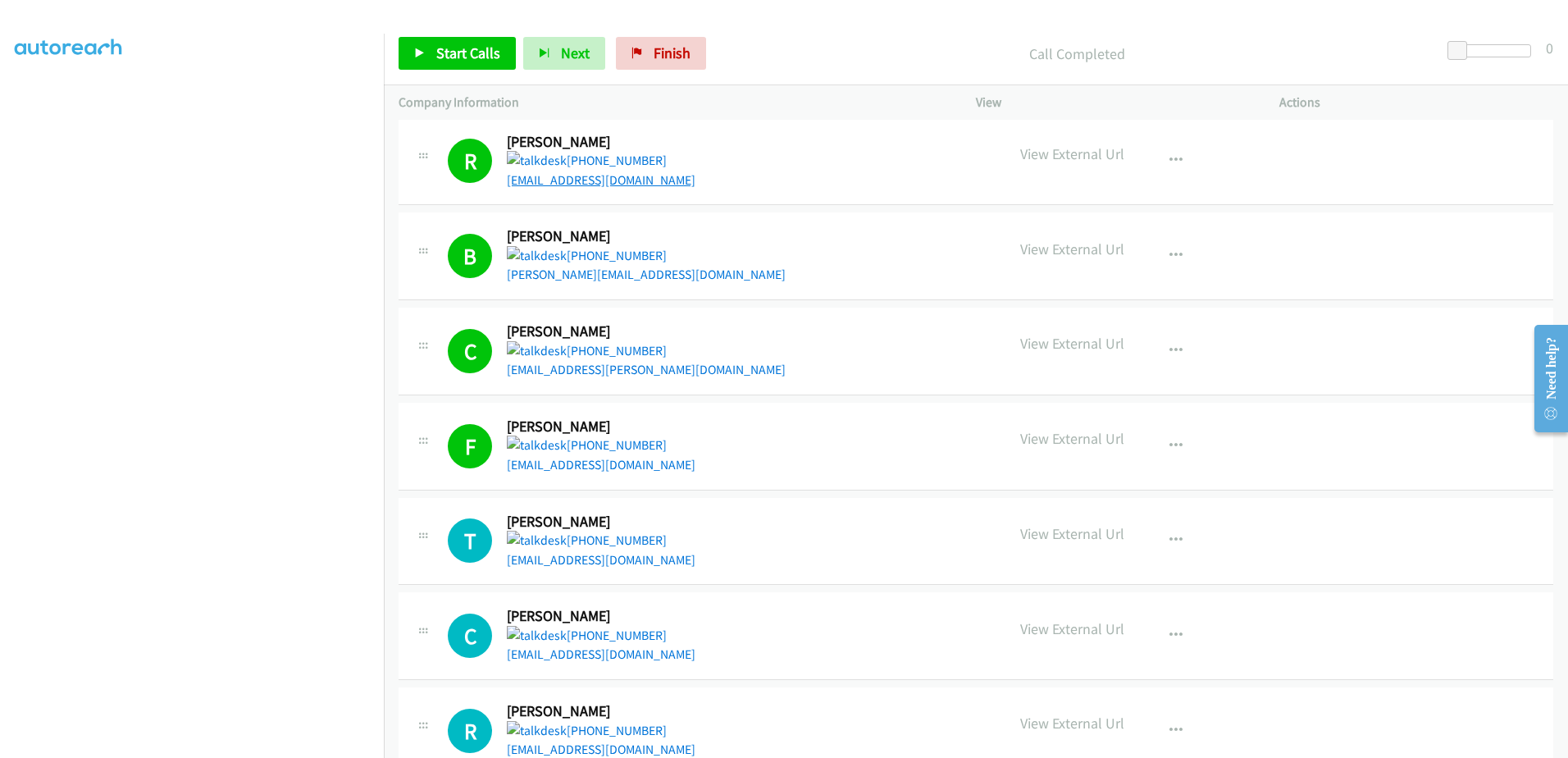
scroll to position [127, 0]
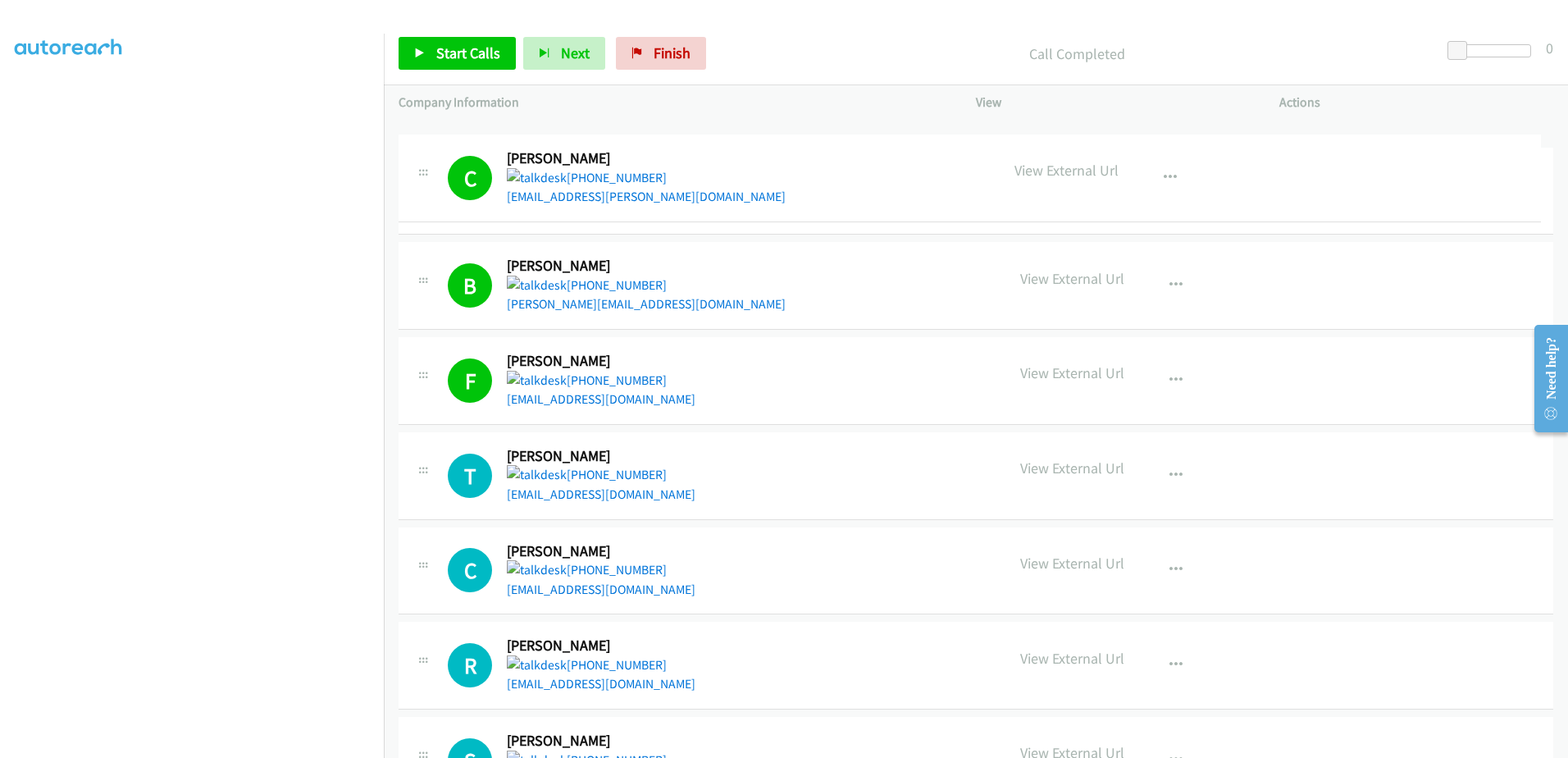
drag, startPoint x: -401, startPoint y: 247, endPoint x: -1089, endPoint y: 54, distance: 714.6
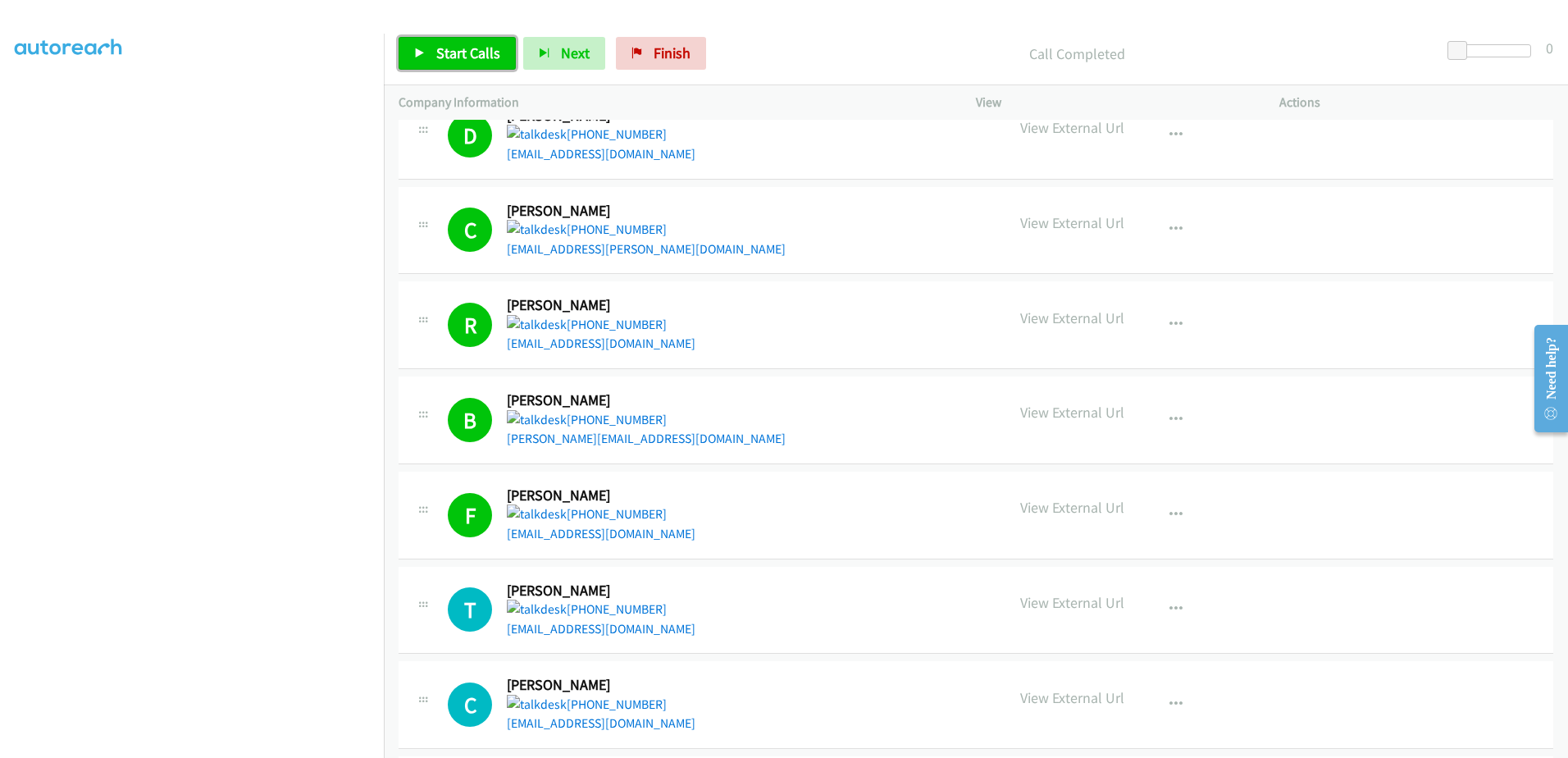
drag, startPoint x: 431, startPoint y: 54, endPoint x: 445, endPoint y: 51, distance: 14.3
click at [431, 54] on link "Start Calls" at bounding box center [457, 53] width 117 height 33
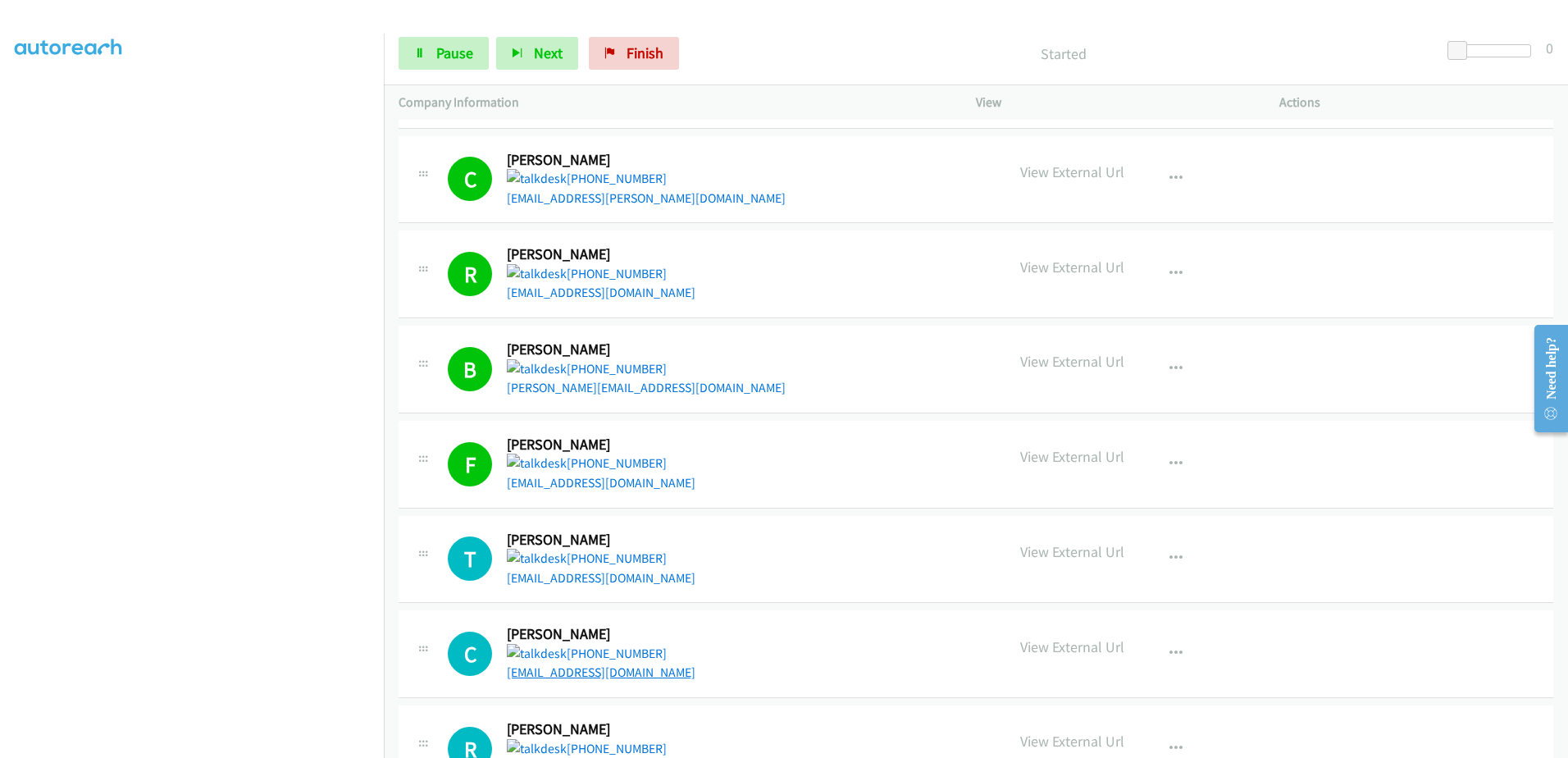
scroll to position [4363, 0]
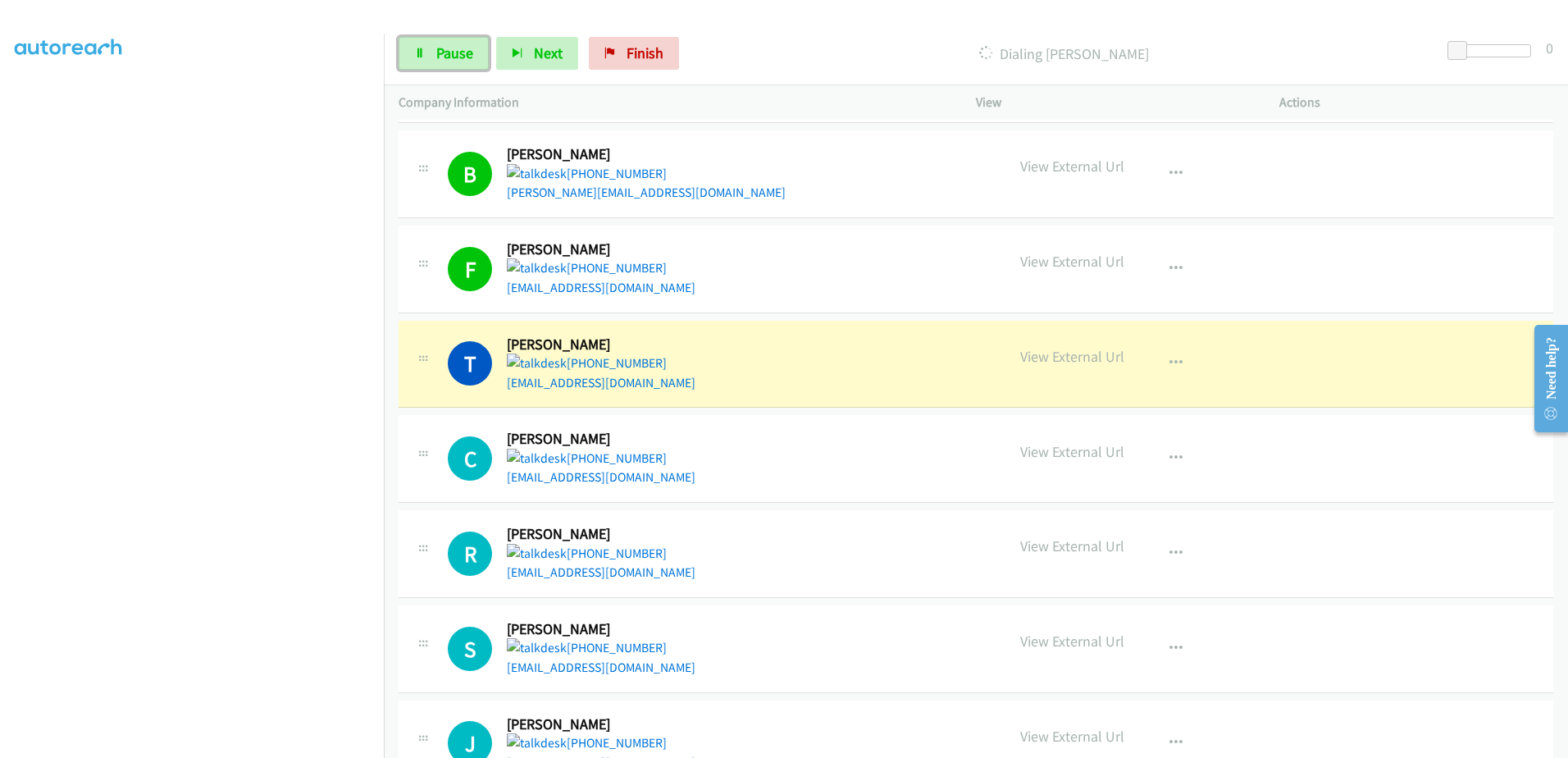
drag, startPoint x: 462, startPoint y: 55, endPoint x: 440, endPoint y: 25, distance: 37.2
click at [462, 55] on span "Pause" at bounding box center [454, 53] width 37 height 19
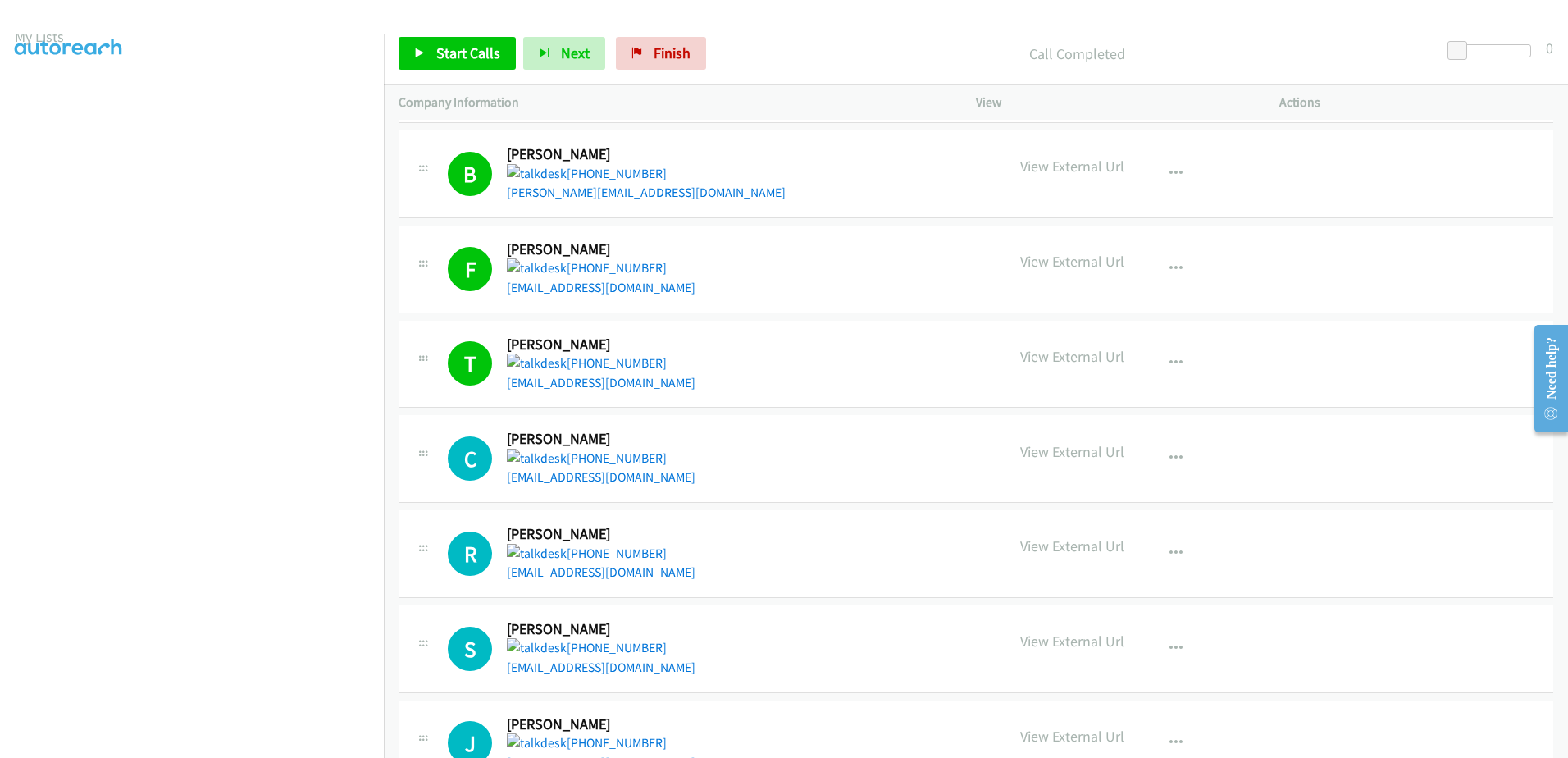
scroll to position [0, 0]
click at [572, 365] on link "+1 518-210-4043" at bounding box center [587, 362] width 160 height 15
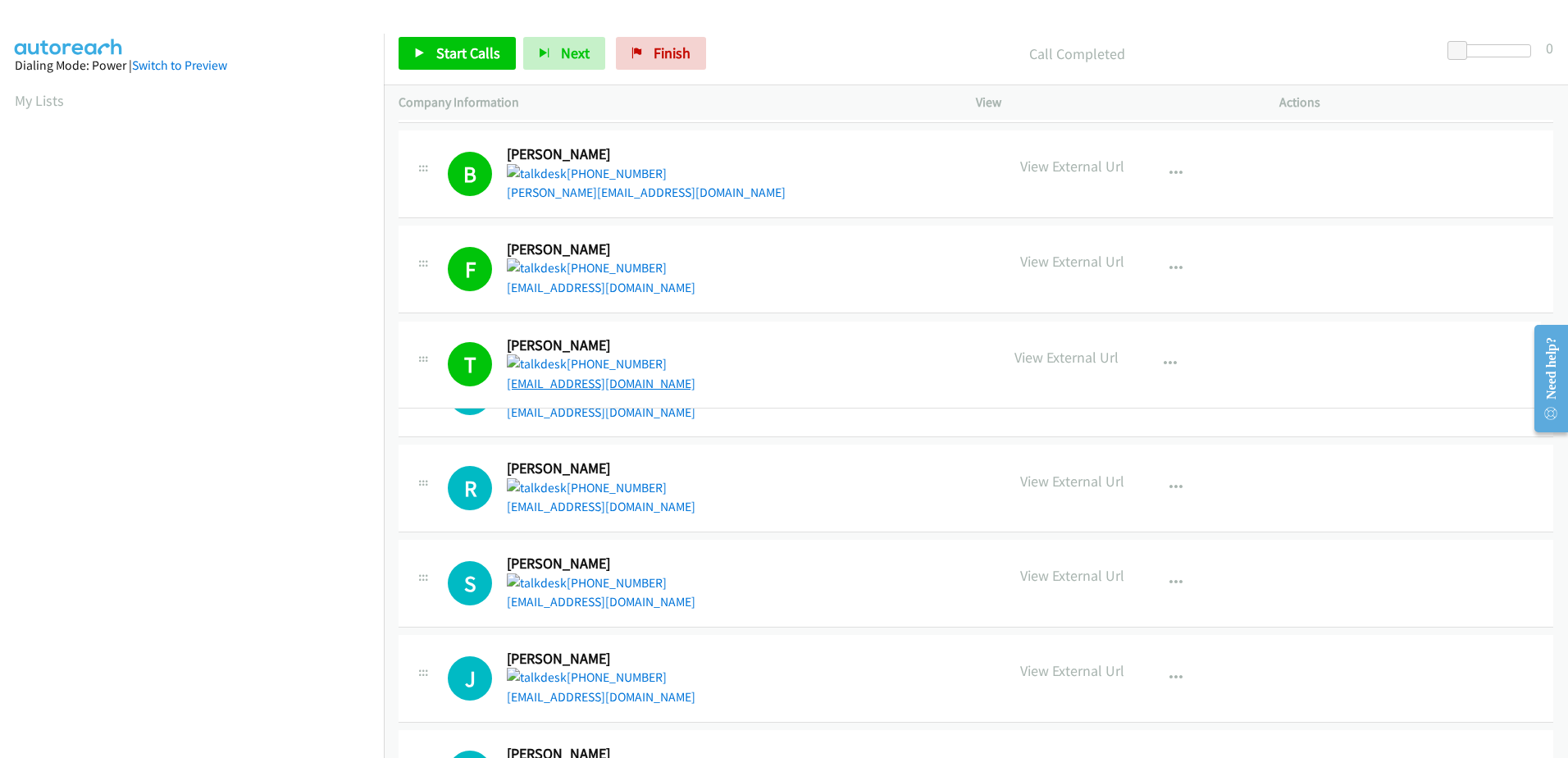
drag, startPoint x: 624, startPoint y: 362, endPoint x: 531, endPoint y: 375, distance: 93.9
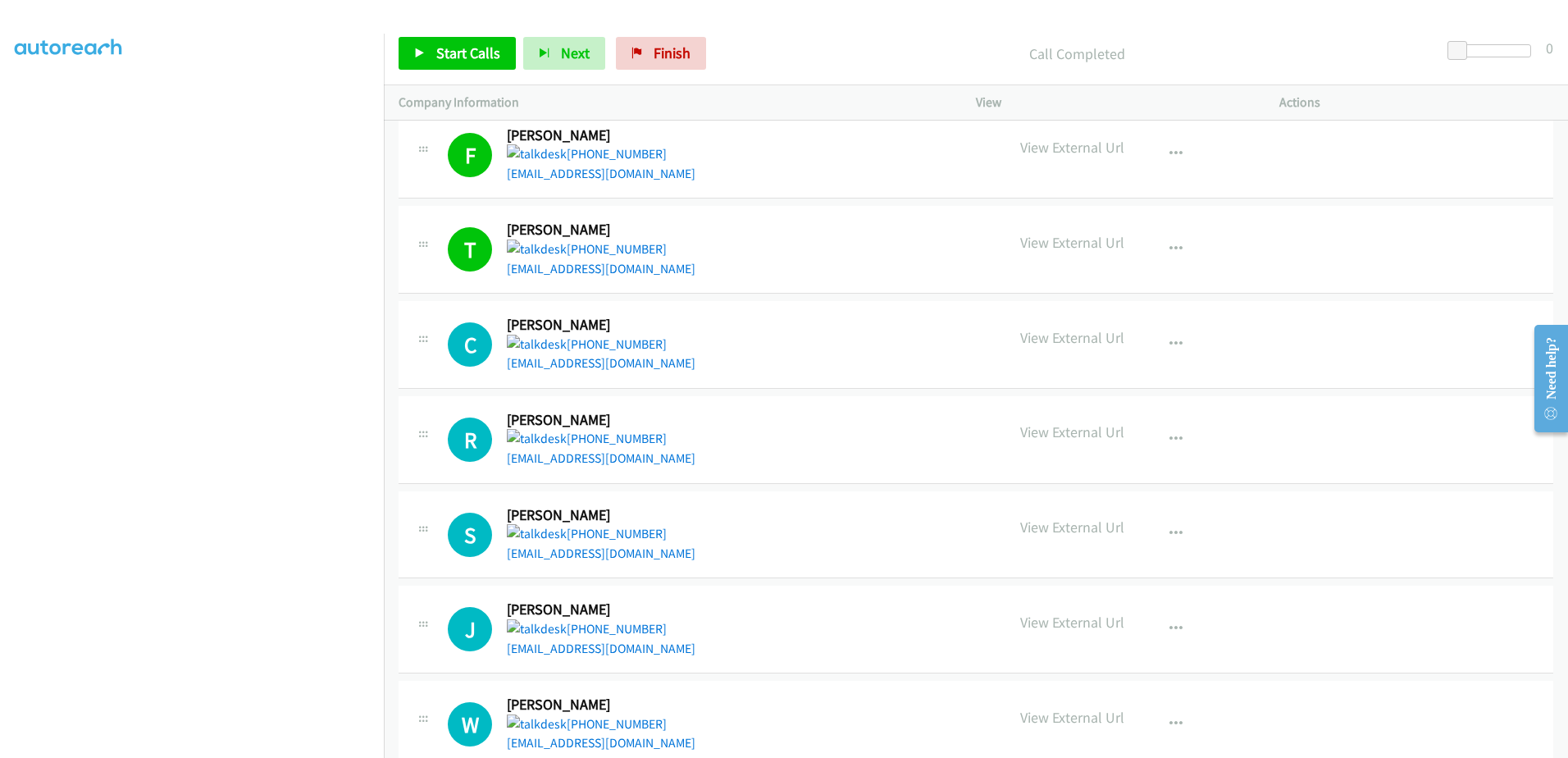
scroll to position [4527, 0]
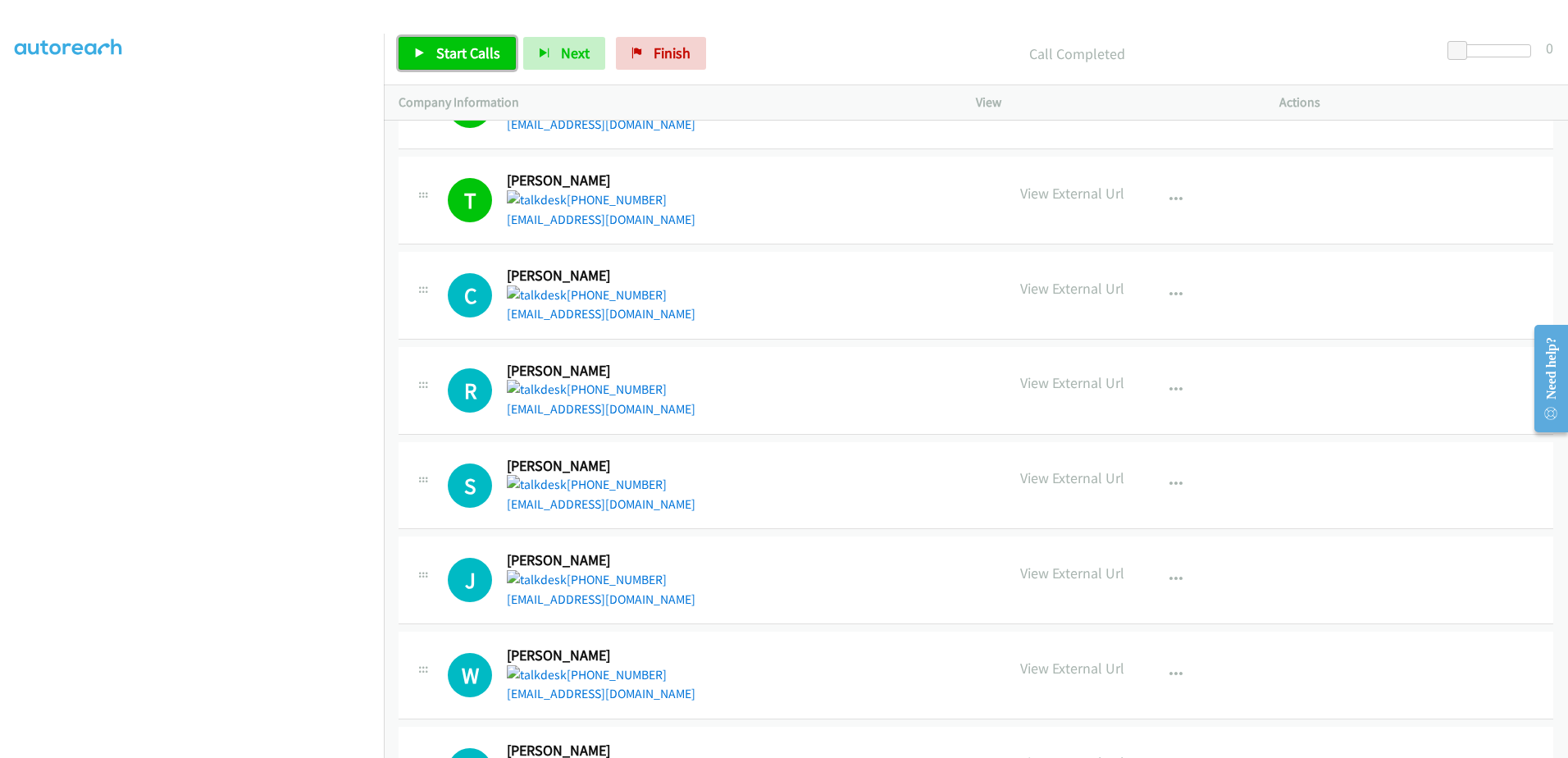
click at [502, 56] on link "Start Calls" at bounding box center [457, 53] width 117 height 33
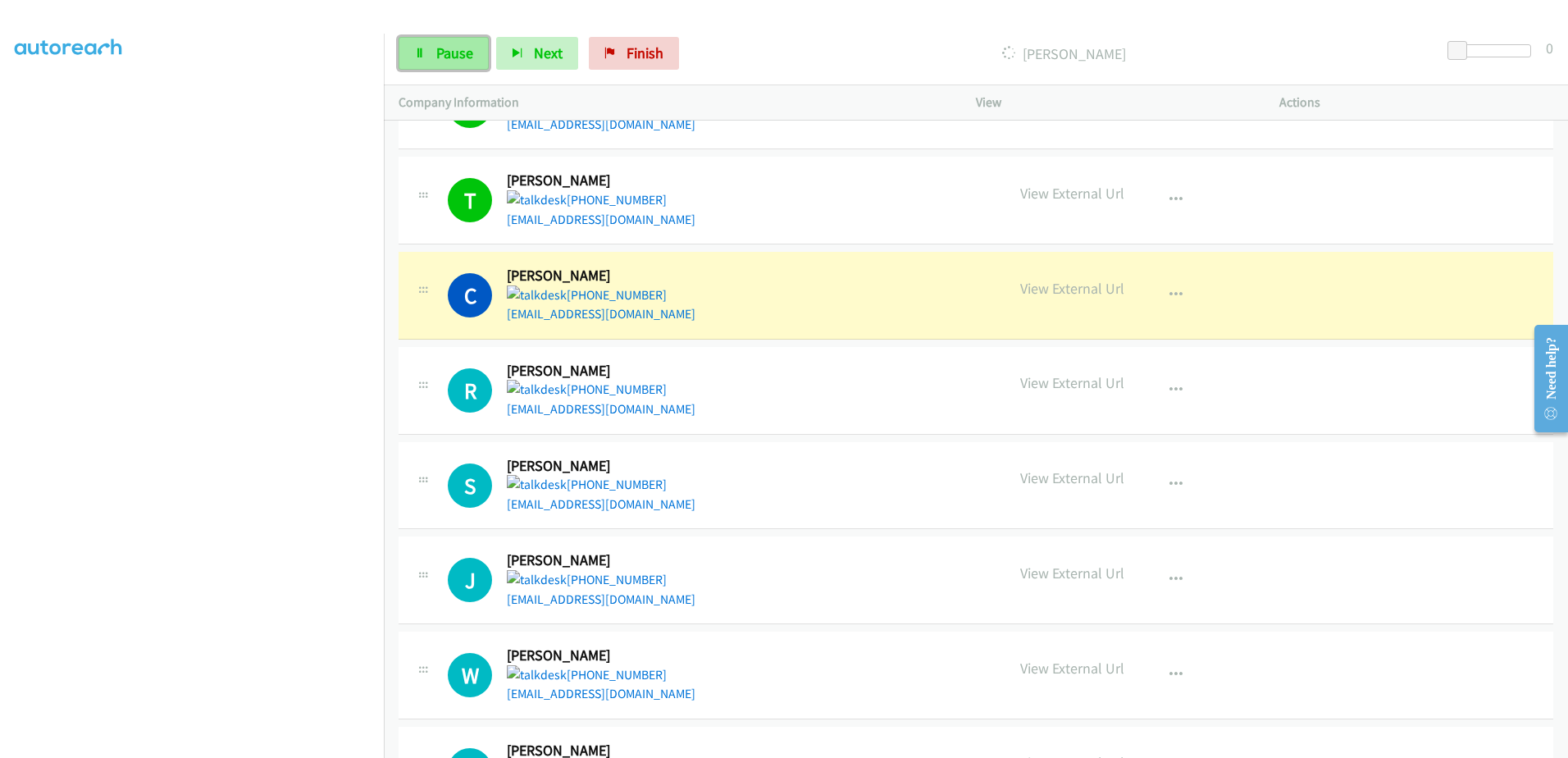
click at [460, 57] on span "Pause" at bounding box center [454, 53] width 37 height 19
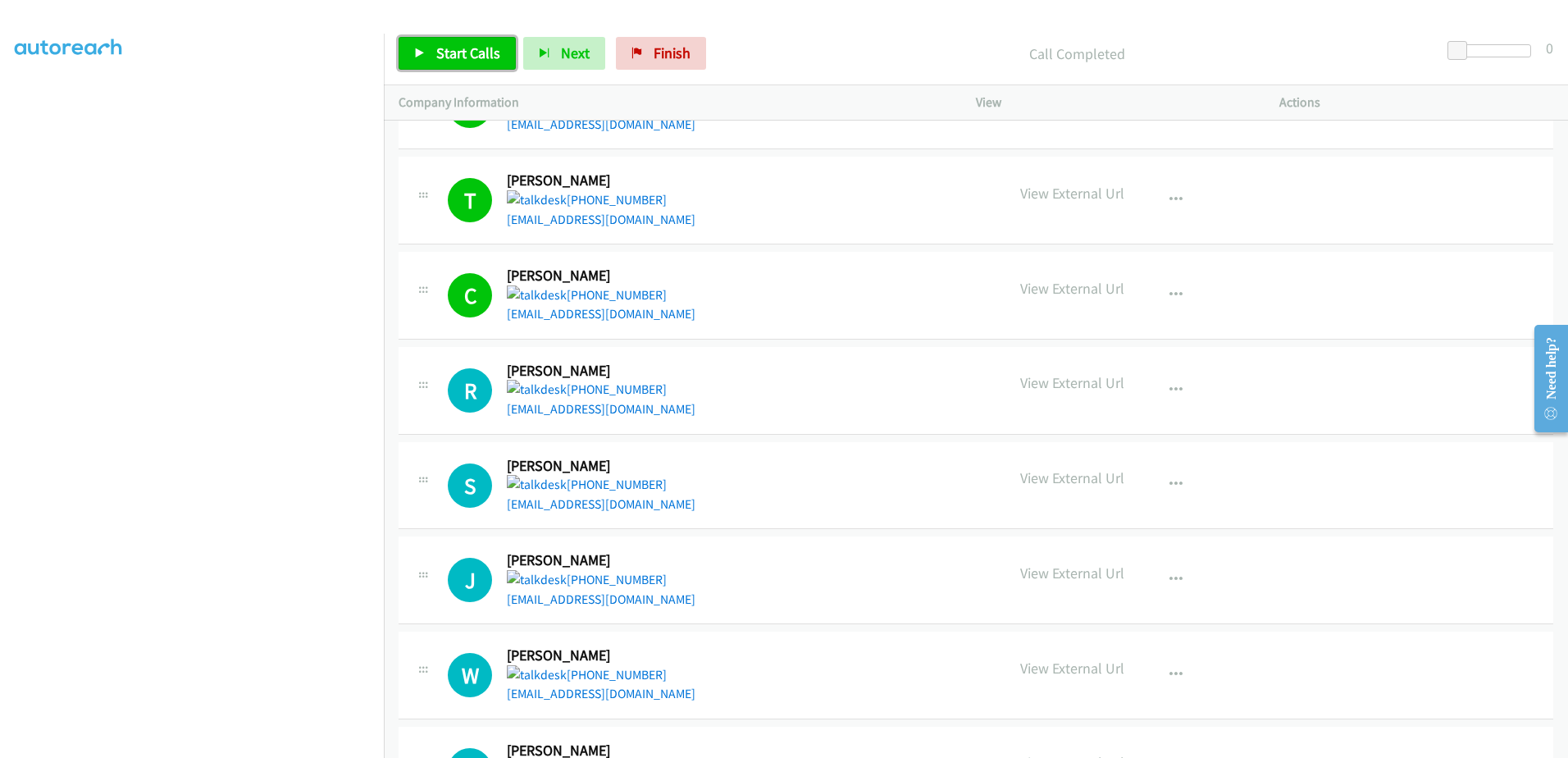
click at [459, 51] on span "Start Calls" at bounding box center [469, 53] width 64 height 19
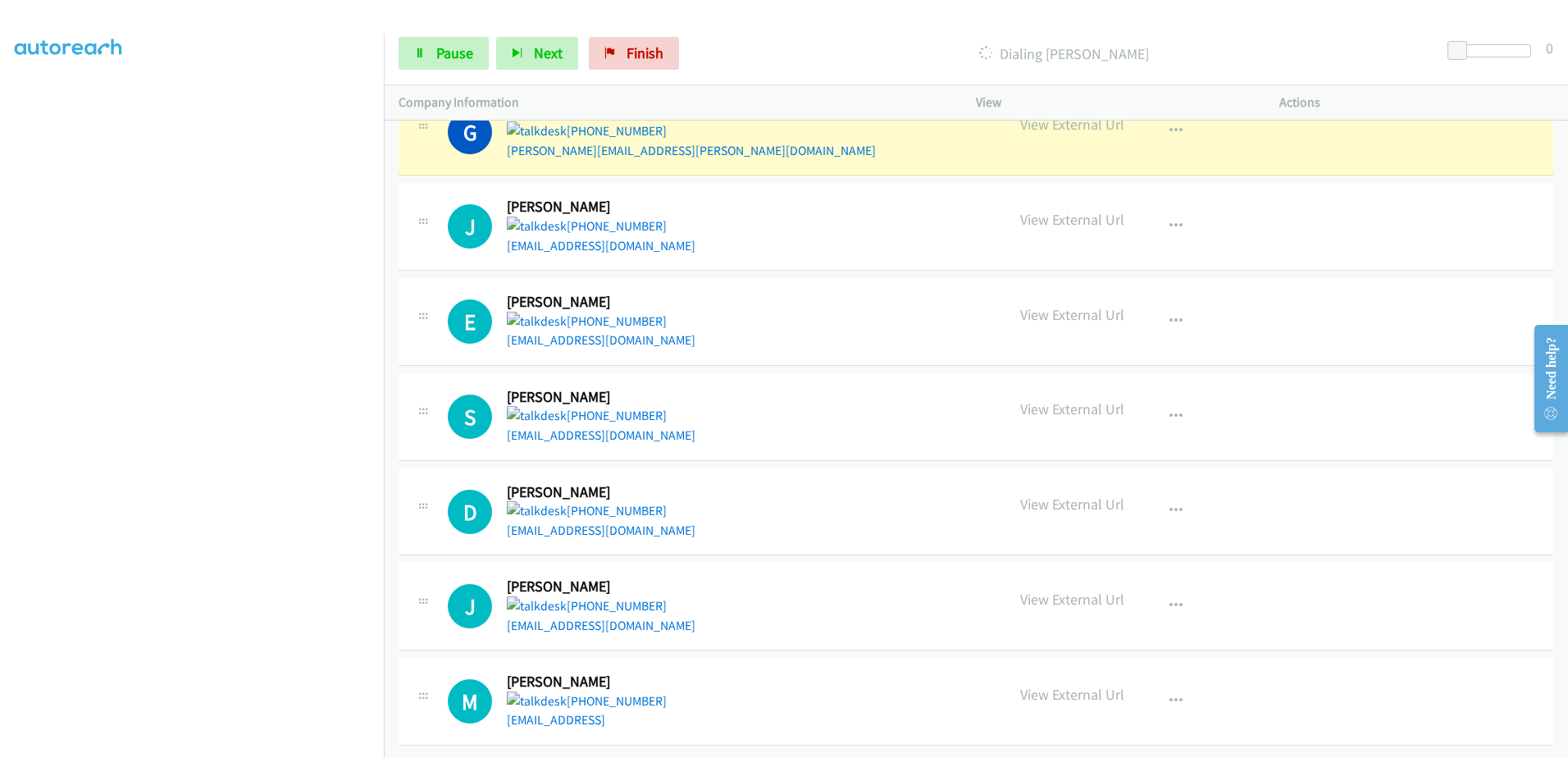
scroll to position [5652, 0]
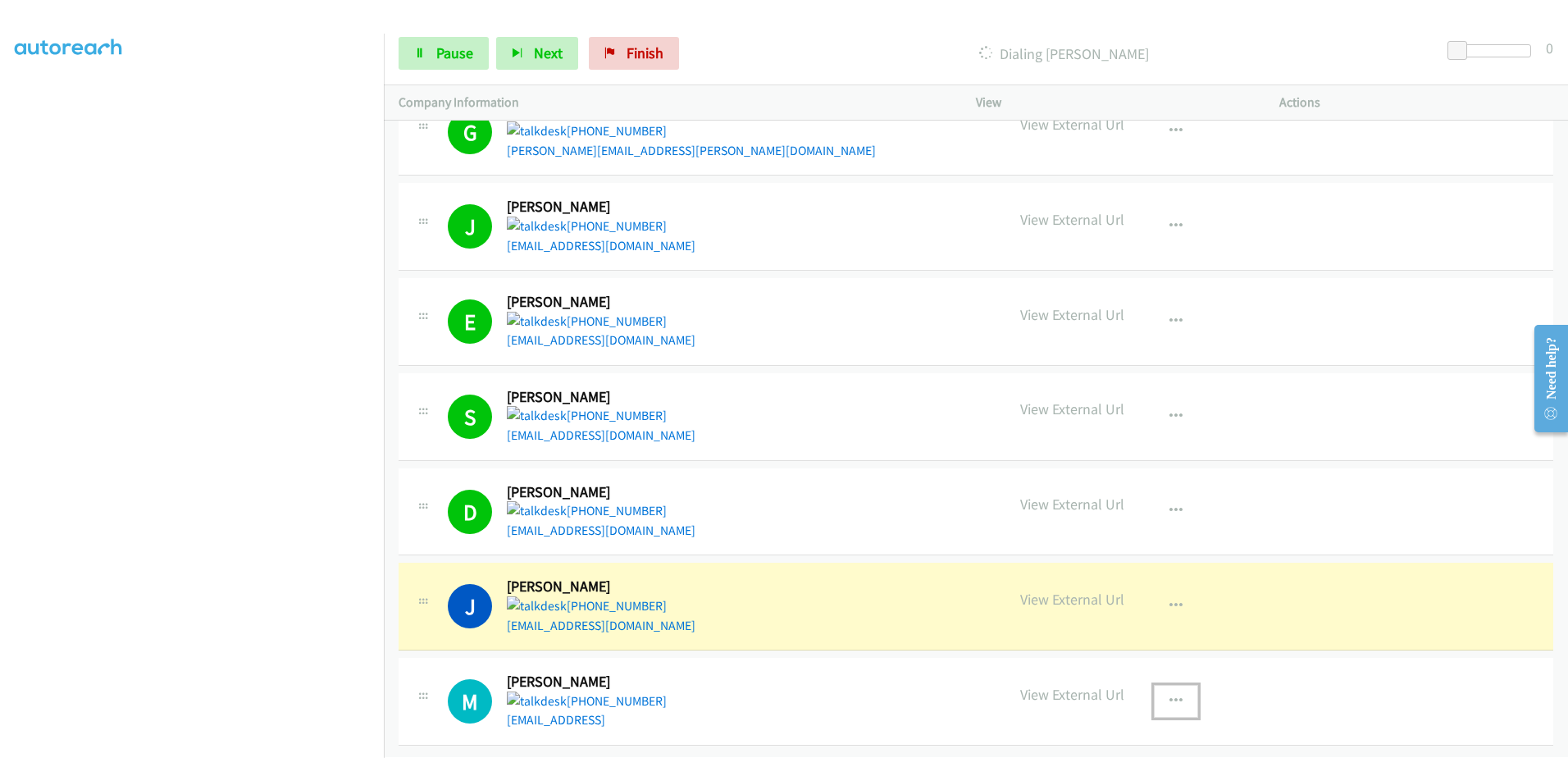
click at [1170, 695] on icon "button" at bounding box center [1176, 702] width 13 height 13
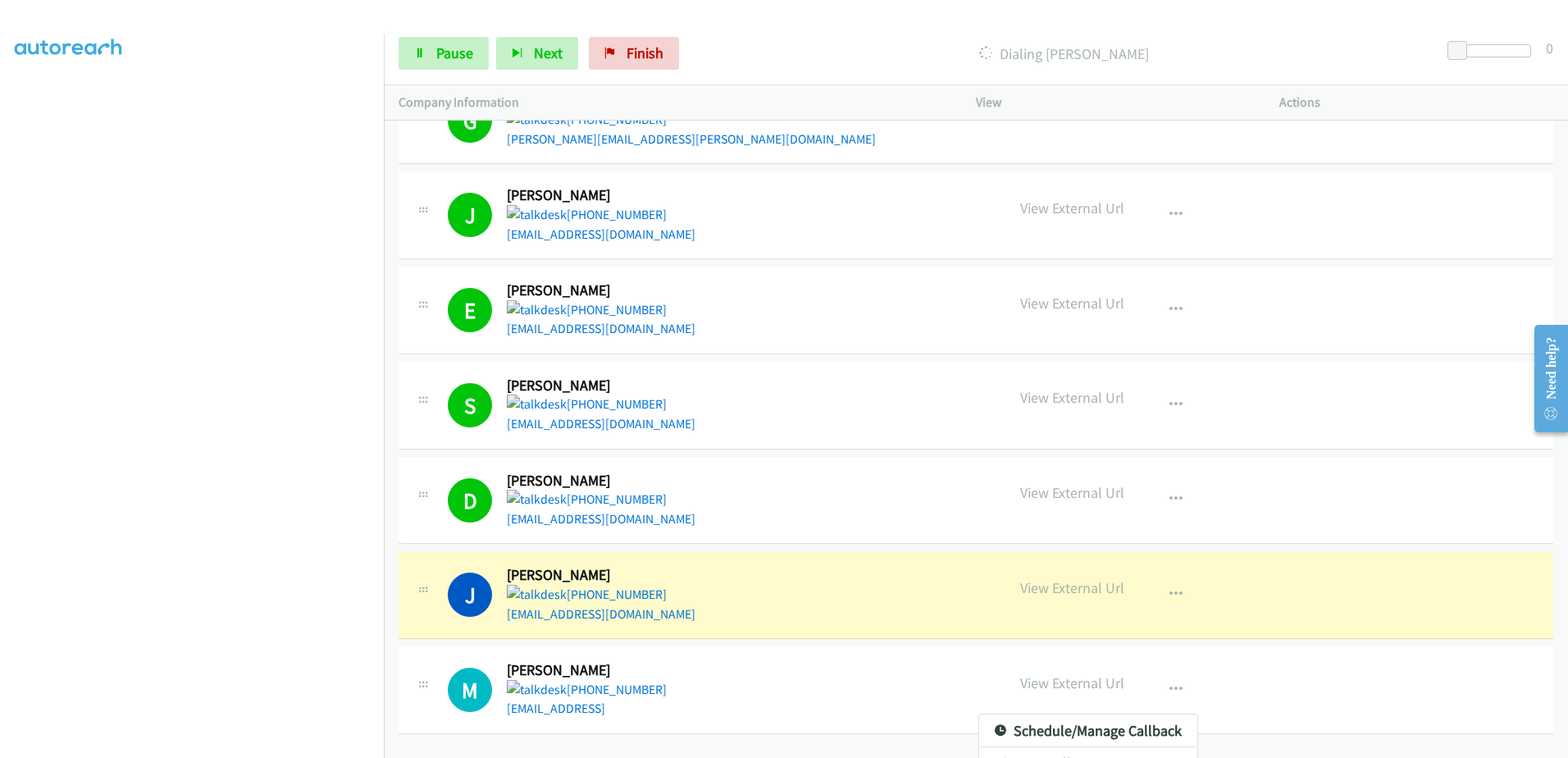
scroll to position [5653, 0]
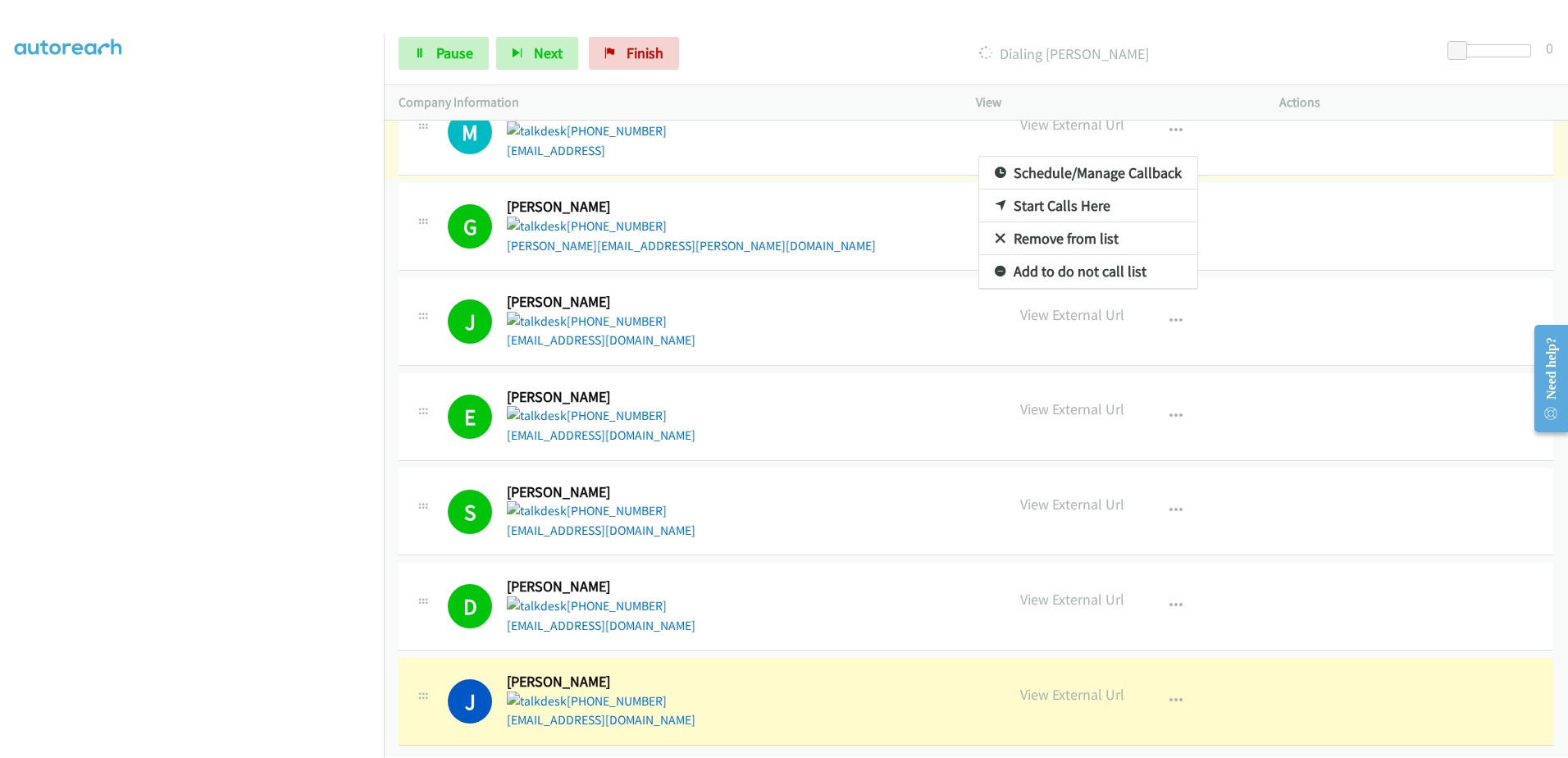
click at [408, 64] on div at bounding box center [784, 379] width 1568 height 758
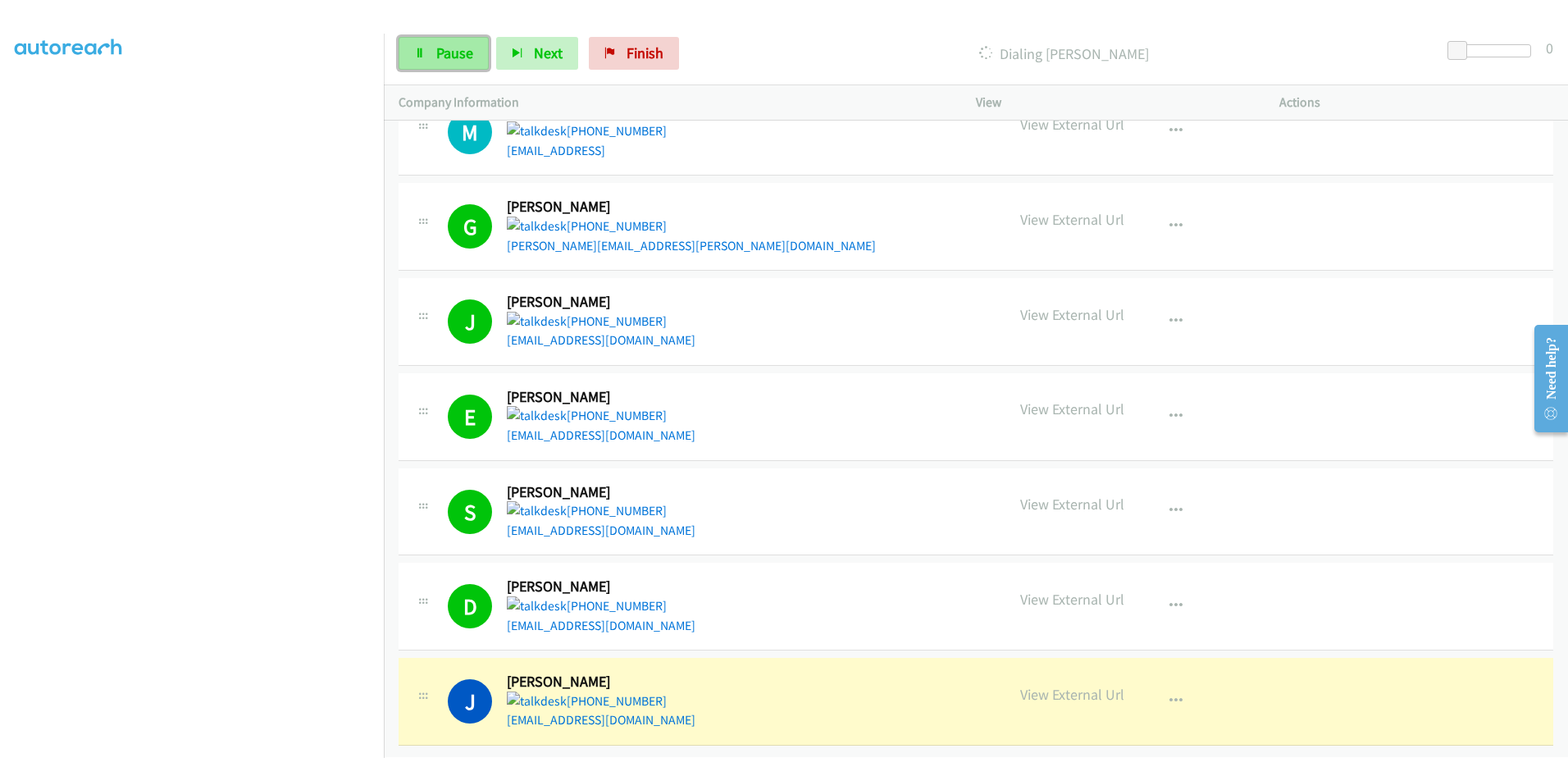
click at [432, 53] on link "Pause" at bounding box center [444, 53] width 90 height 33
click at [657, 38] on link "Finish" at bounding box center [661, 53] width 90 height 33
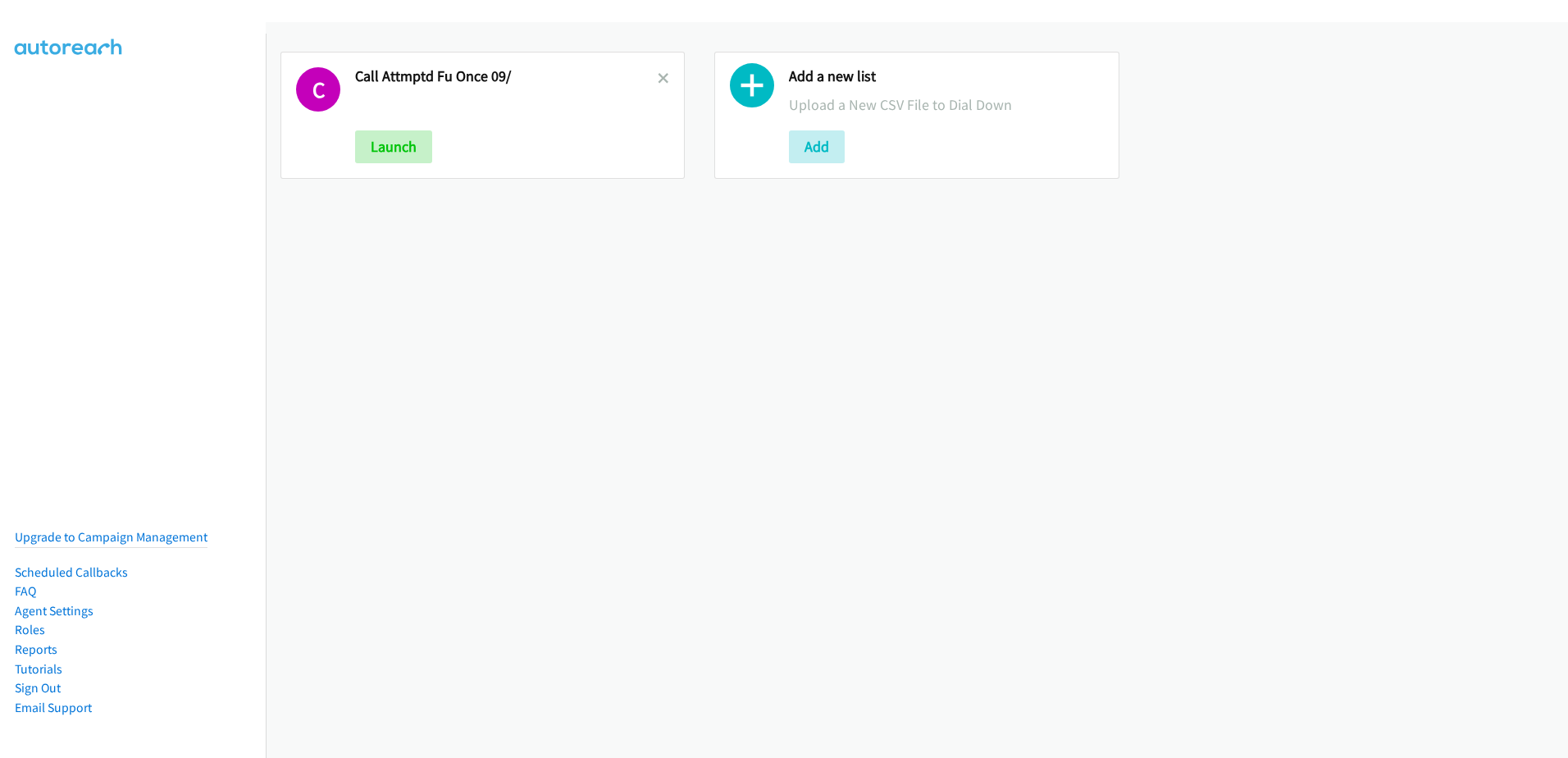
drag, startPoint x: 502, startPoint y: 319, endPoint x: 690, endPoint y: 64, distance: 316.8
click at [502, 317] on div "C Call Attmptd Fu Once 09/ Launch Add a new list Upload a New CSV File to Dial …" at bounding box center [917, 390] width 1302 height 737
click at [665, 77] on icon at bounding box center [664, 80] width 12 height 12
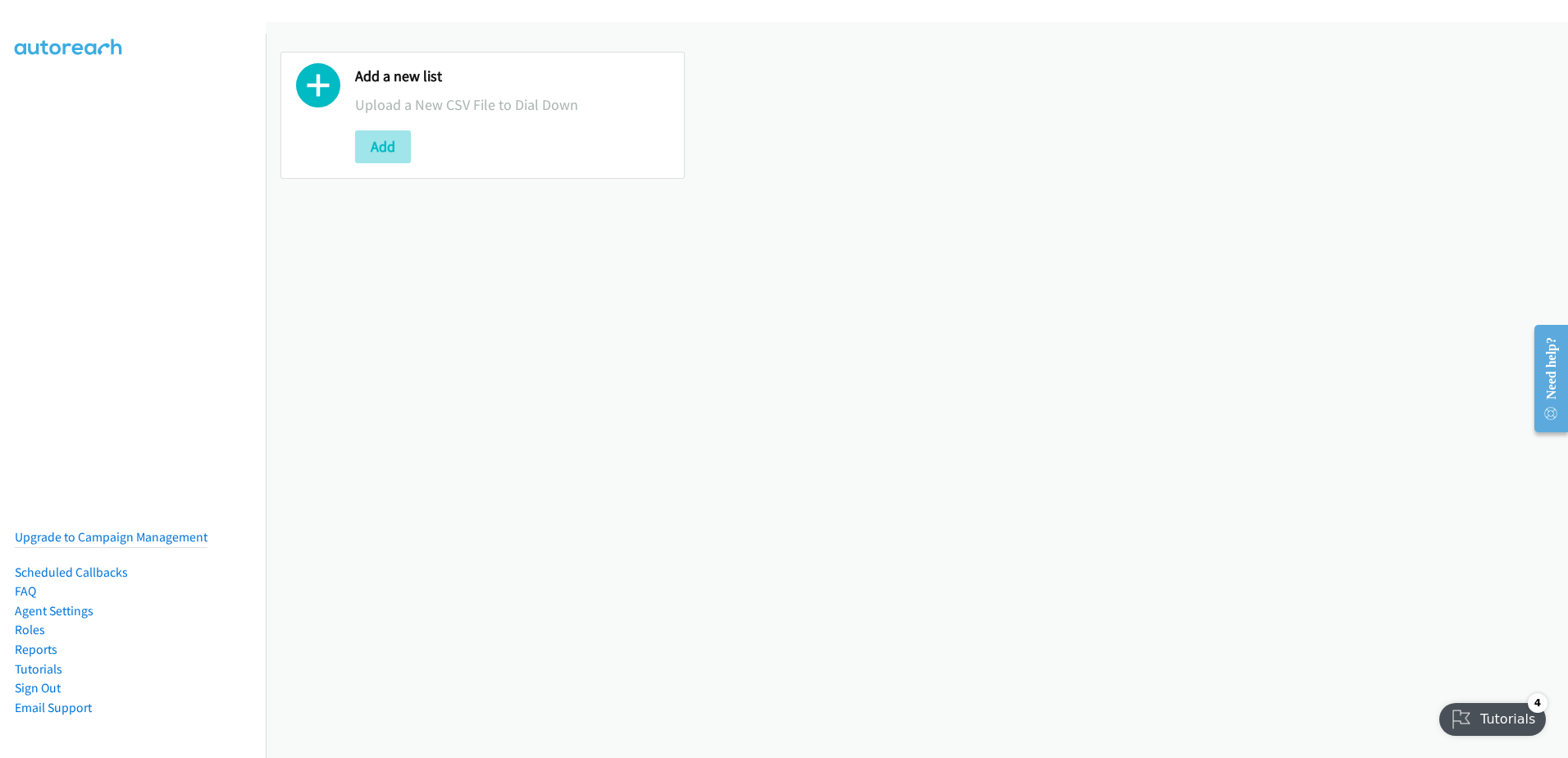
drag, startPoint x: 348, startPoint y: 149, endPoint x: 364, endPoint y: 149, distance: 16.0
click at [351, 149] on div "Add a new list Upload a New CSV File to Dial Down Add" at bounding box center [483, 115] width 404 height 127
click at [364, 149] on button "Add" at bounding box center [383, 147] width 55 height 33
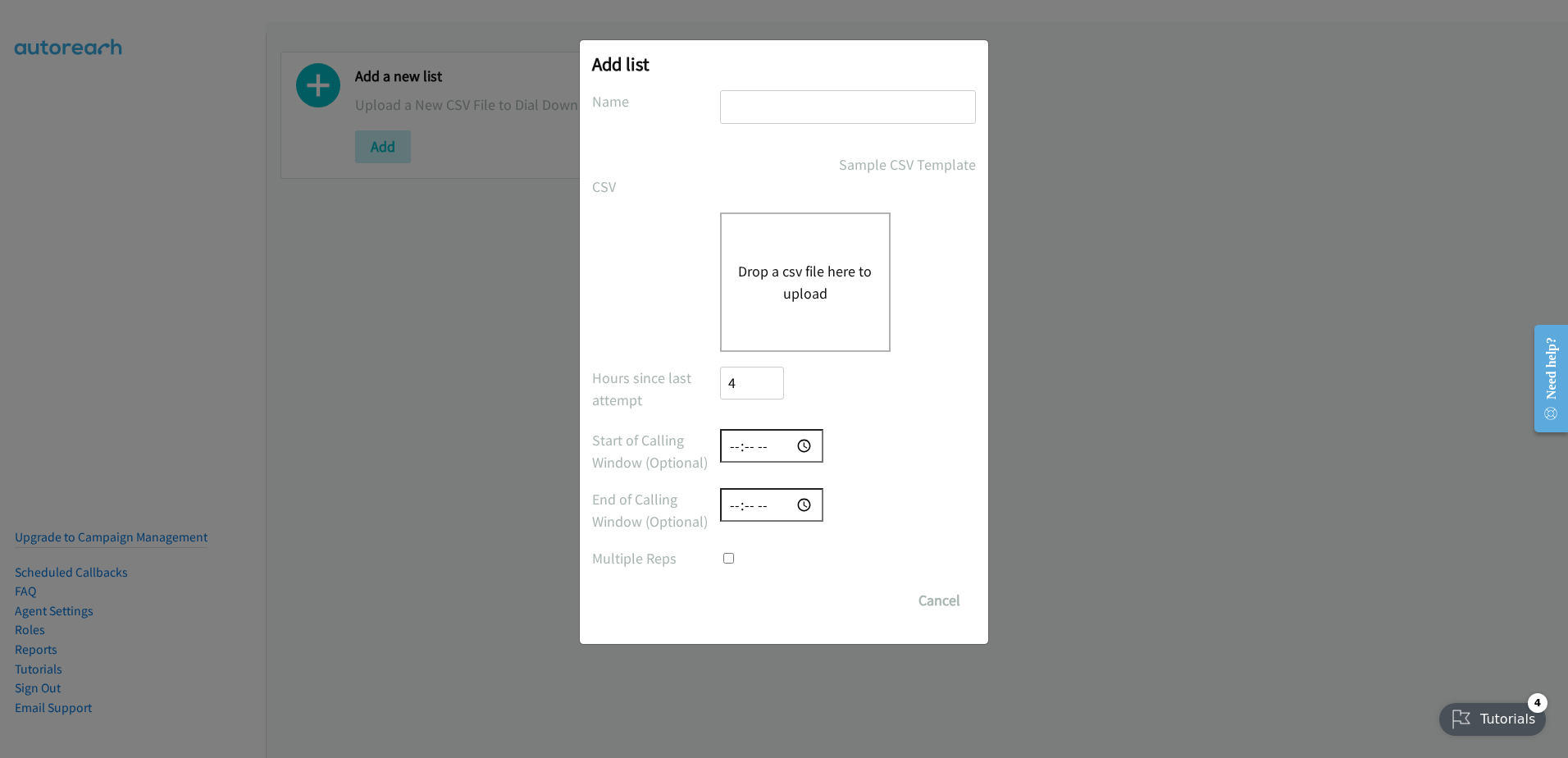
click at [787, 121] on input "text" at bounding box center [848, 107] width 256 height 34
type input "pst"
checkbox input "true"
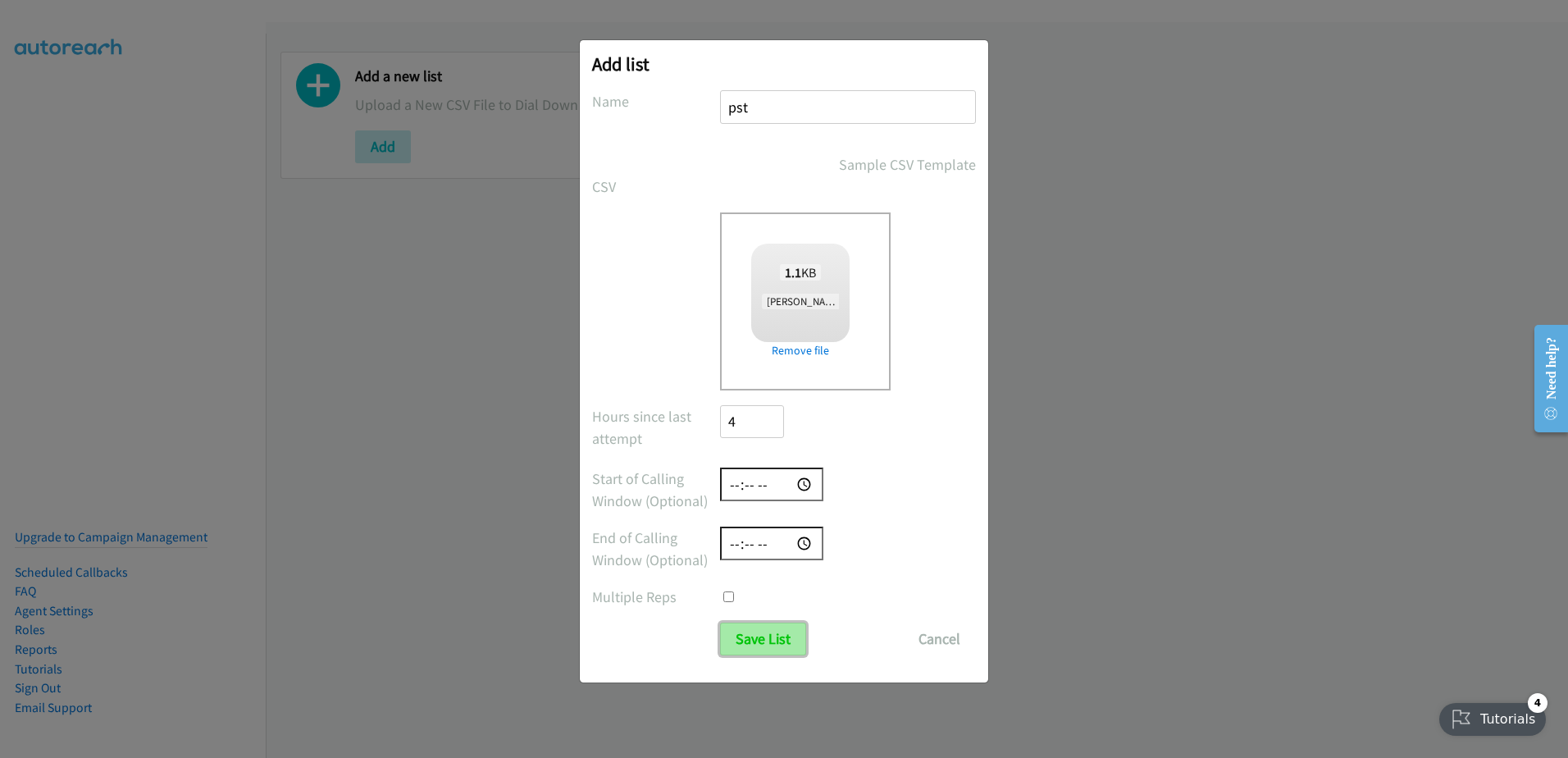
click at [781, 639] on input "Save List" at bounding box center [763, 639] width 86 height 33
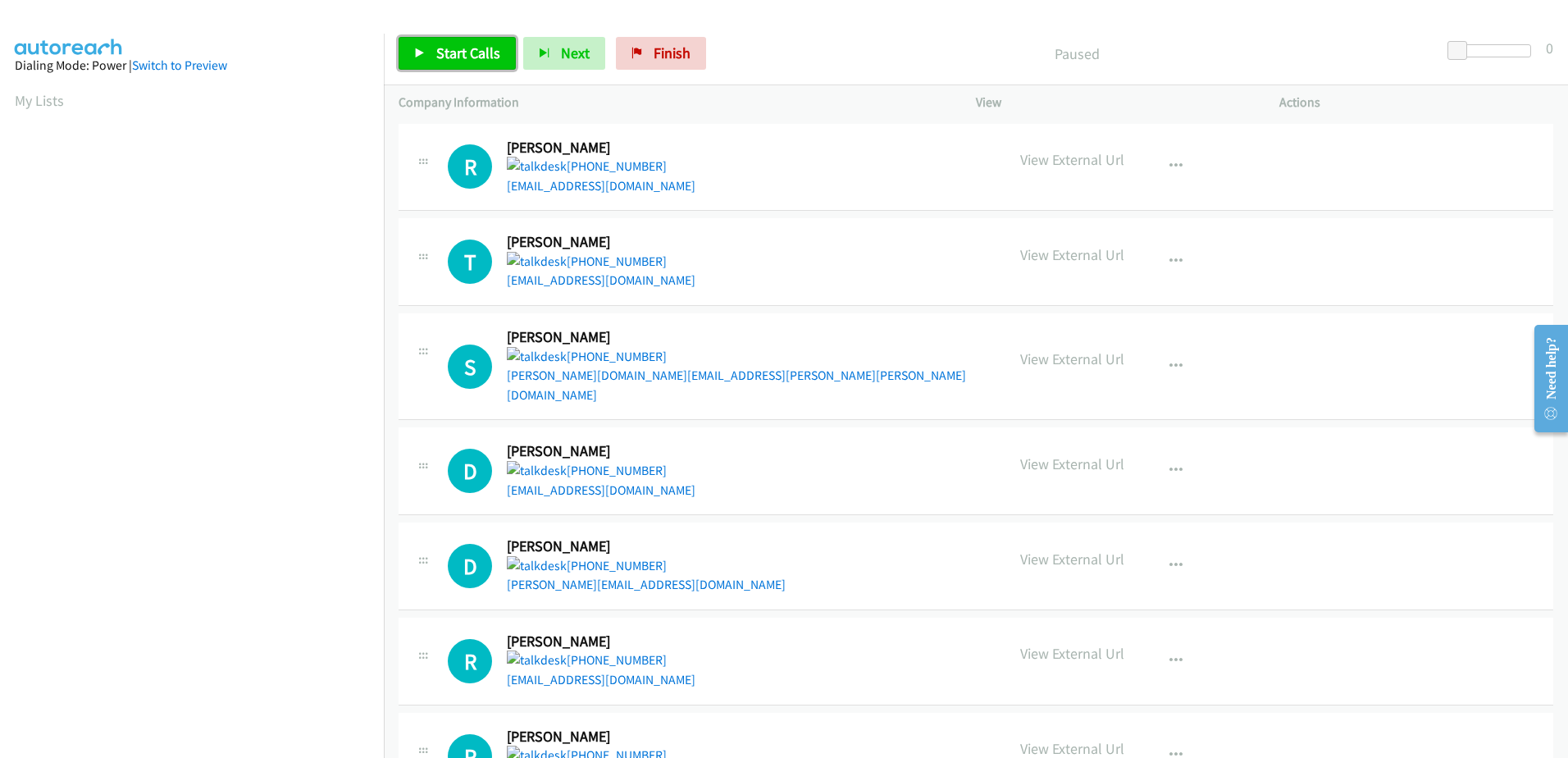
click at [443, 46] on span "Start Calls" at bounding box center [469, 53] width 64 height 19
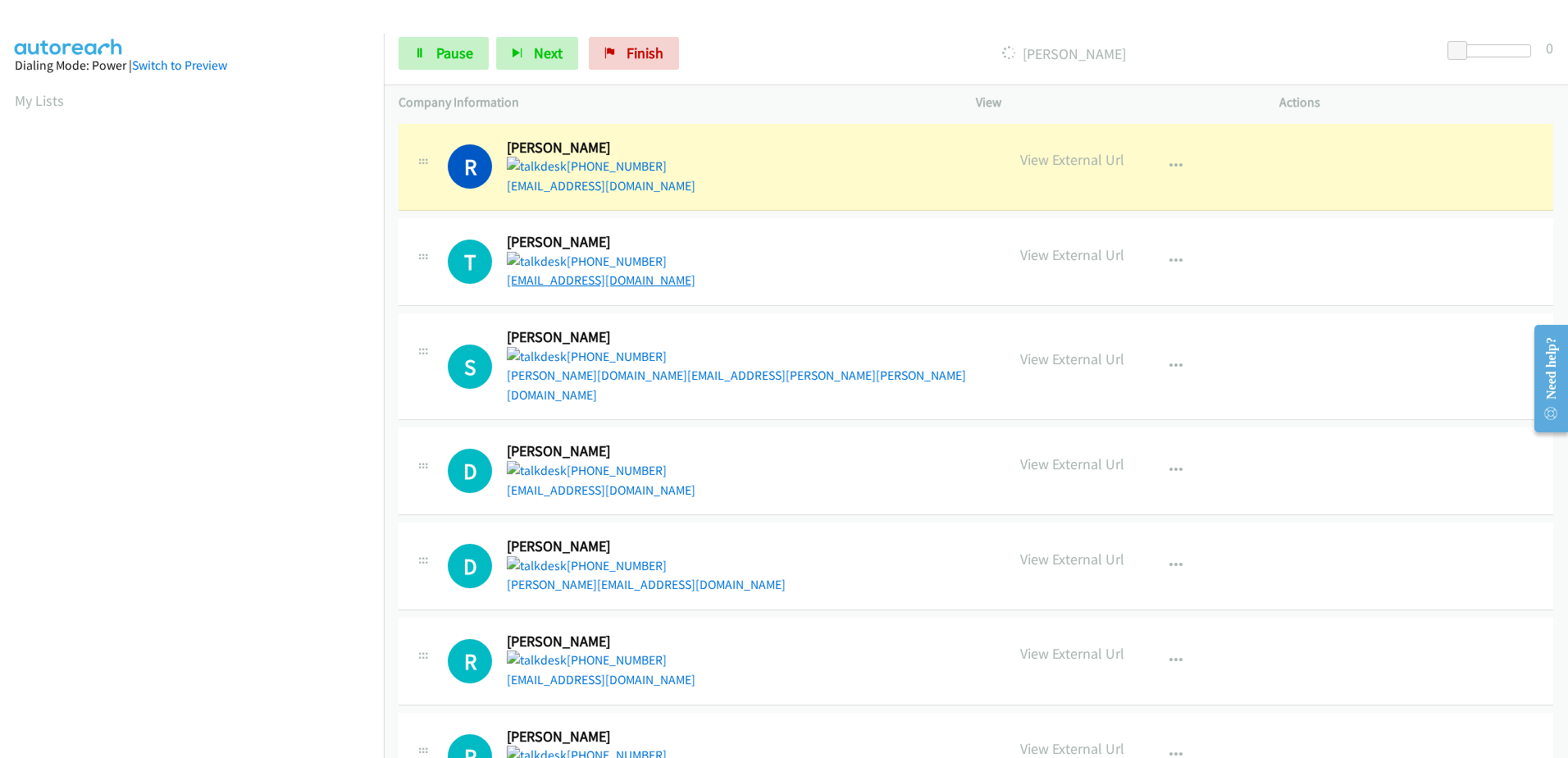
scroll to position [163, 0]
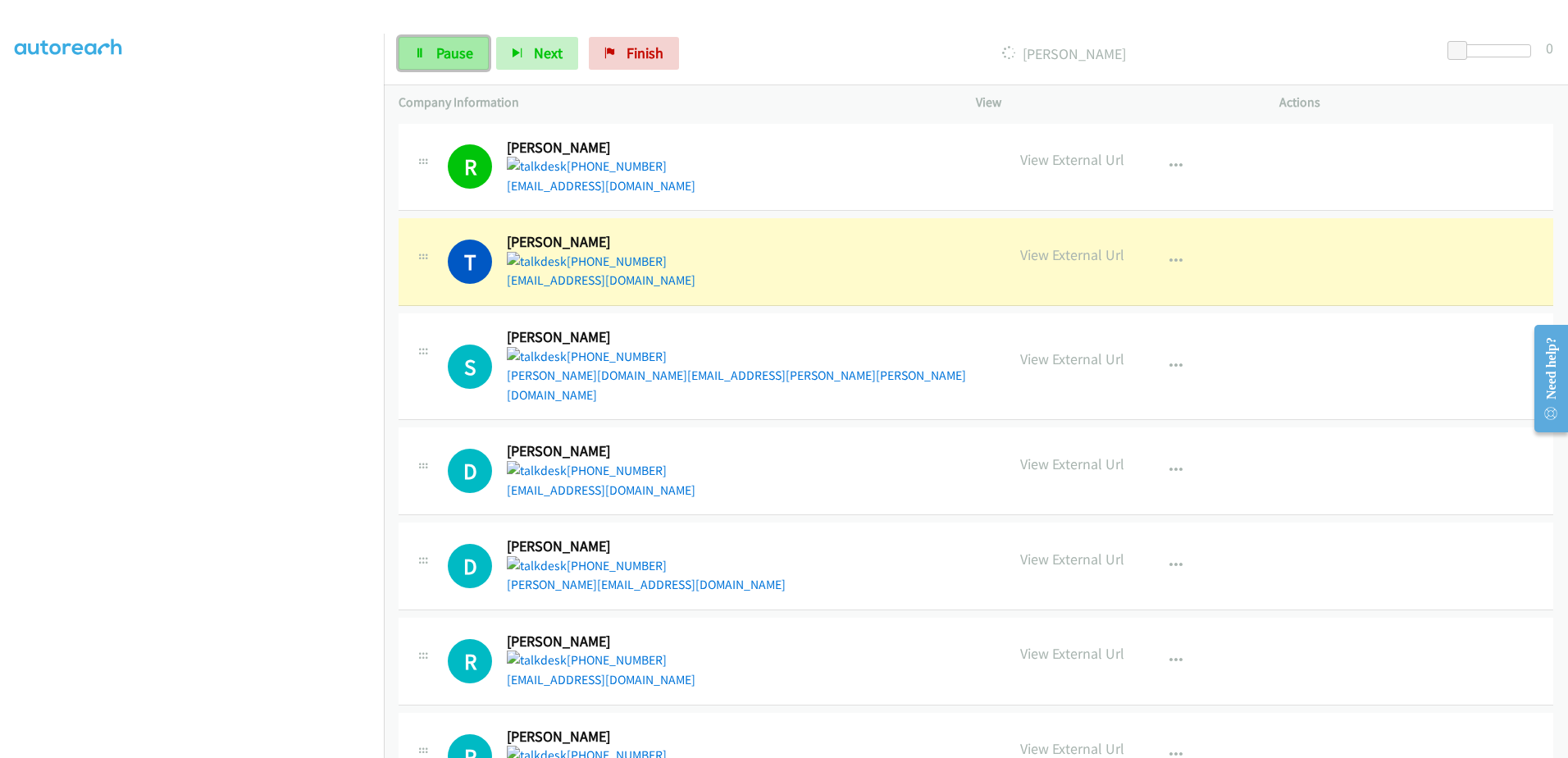
click at [423, 58] on link "Pause" at bounding box center [444, 53] width 90 height 33
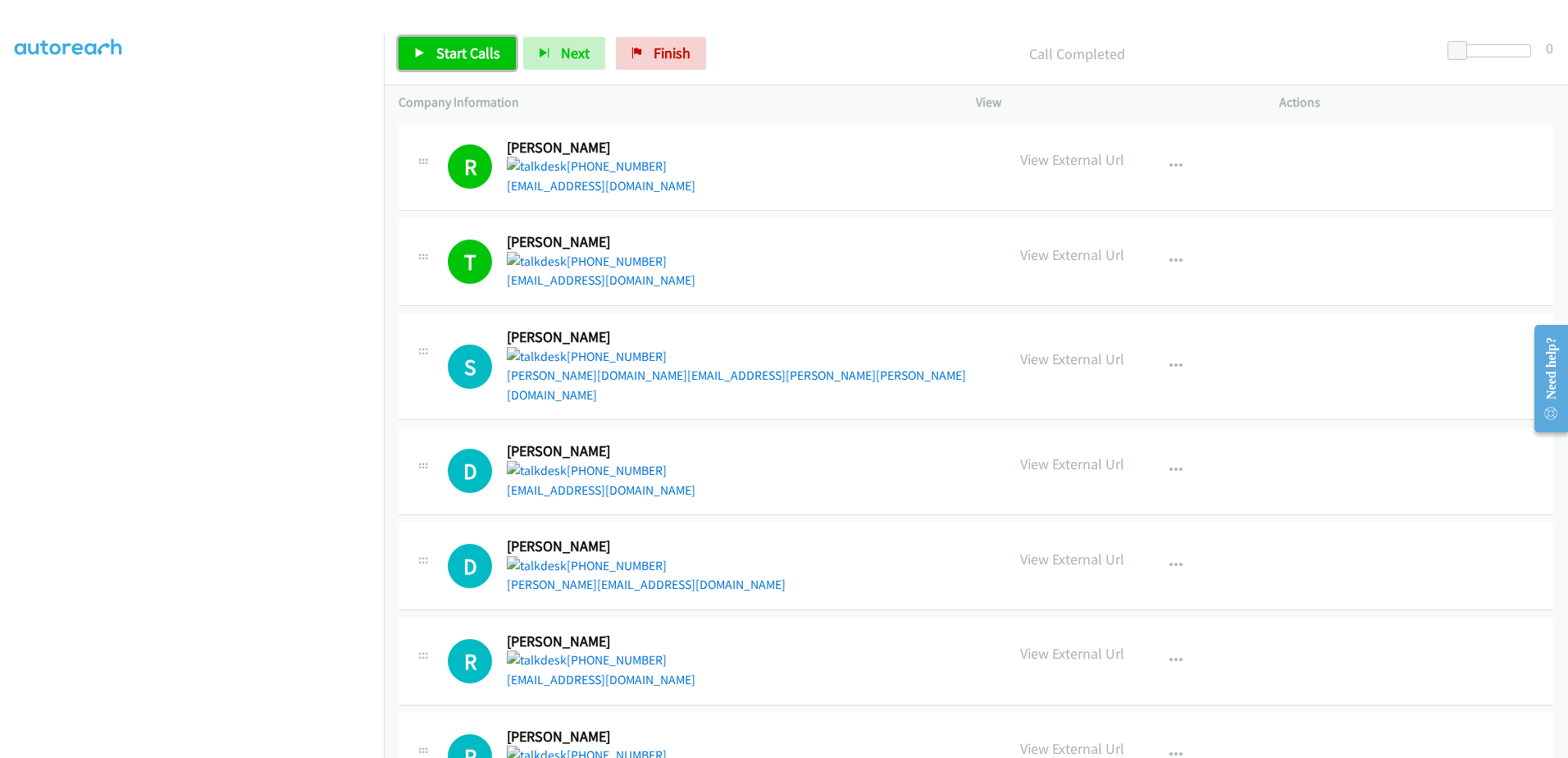
drag, startPoint x: 490, startPoint y: 46, endPoint x: 506, endPoint y: 72, distance: 30.5
click at [490, 46] on span "Start Calls" at bounding box center [469, 53] width 64 height 19
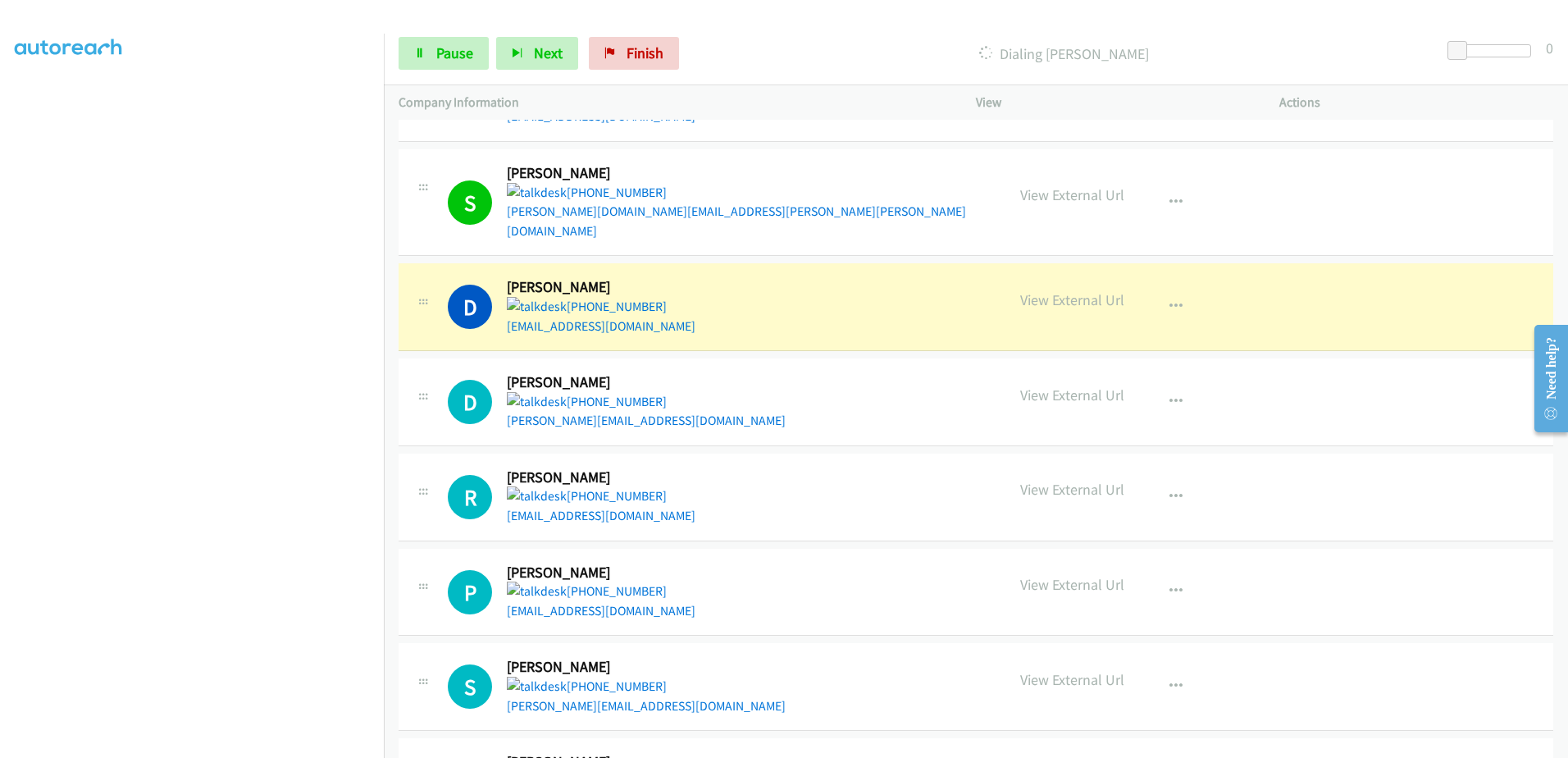
scroll to position [162, 0]
click at [444, 44] on span "Pause" at bounding box center [454, 53] width 37 height 19
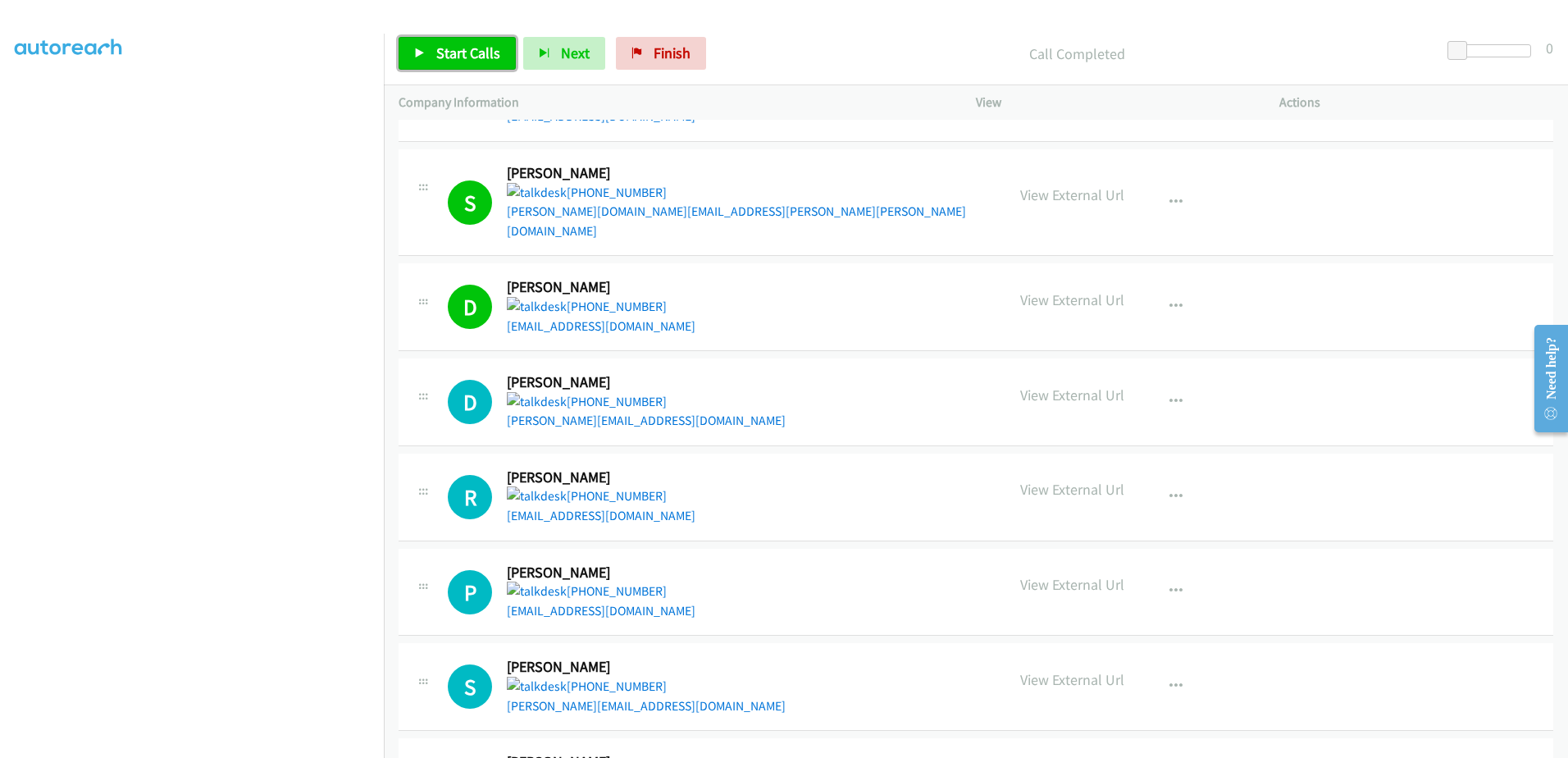
click at [450, 52] on span "Start Calls" at bounding box center [469, 53] width 64 height 19
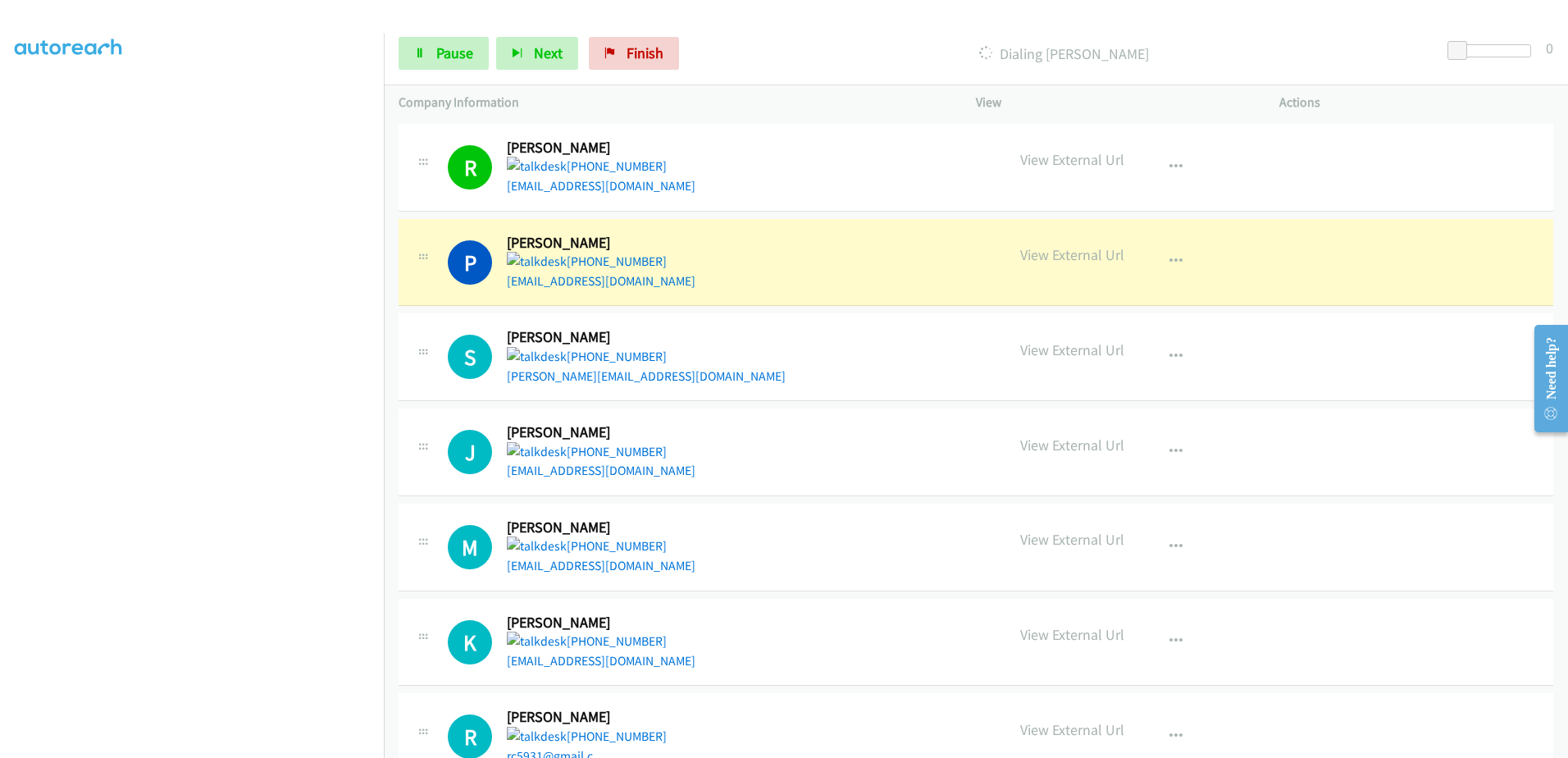
scroll to position [518, 0]
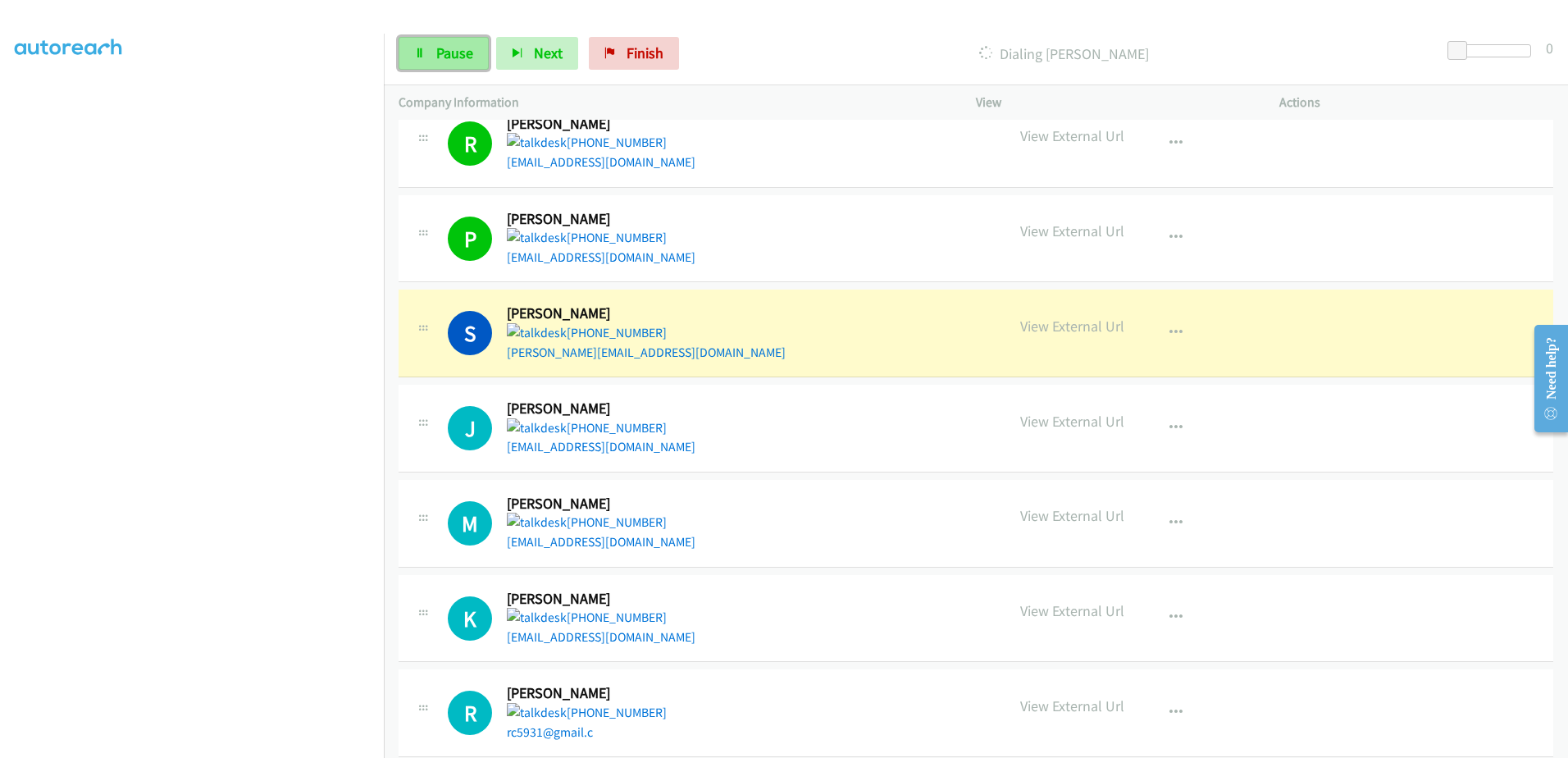
click at [460, 48] on span "Pause" at bounding box center [454, 53] width 37 height 19
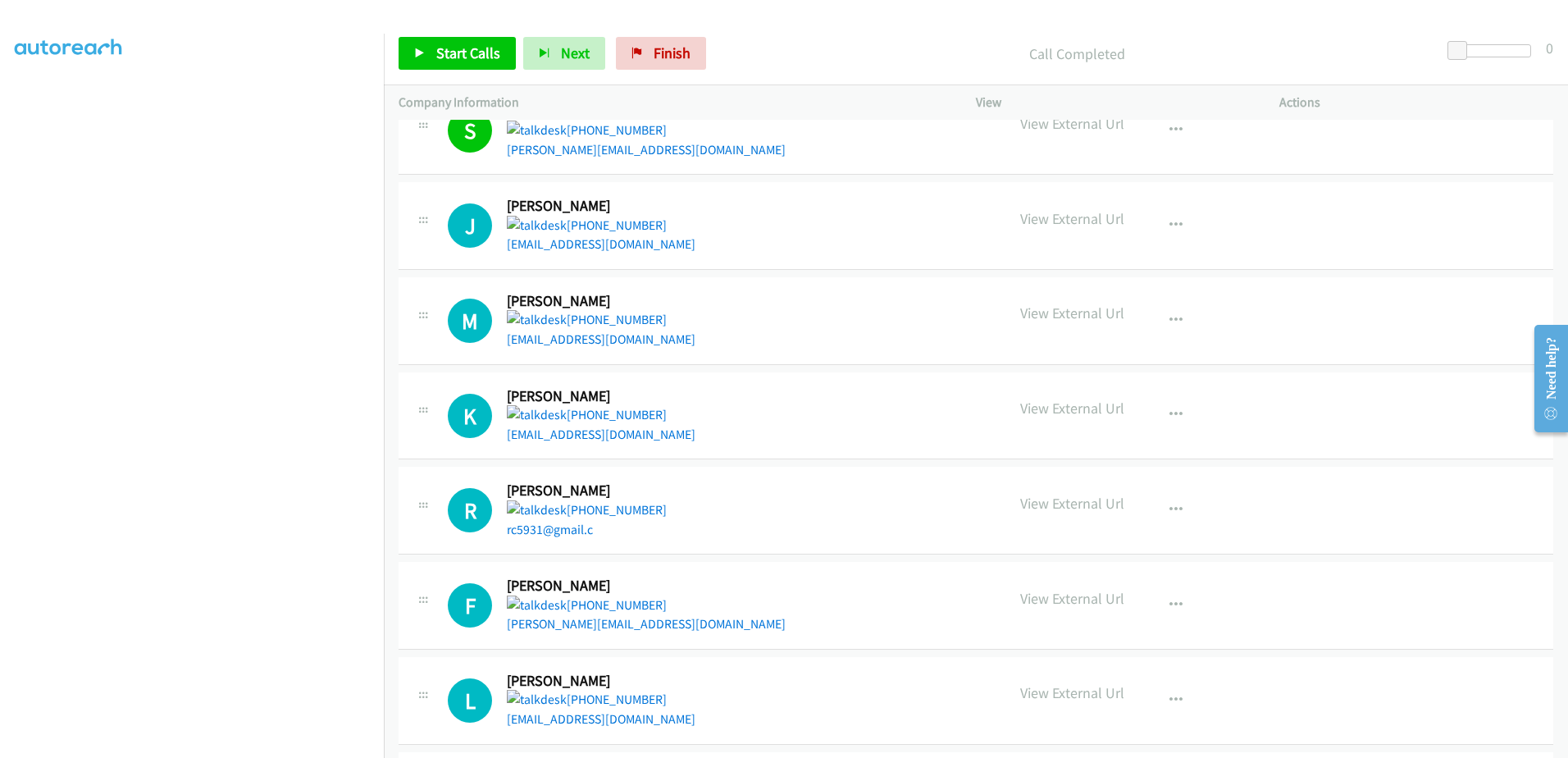
scroll to position [600, 0]
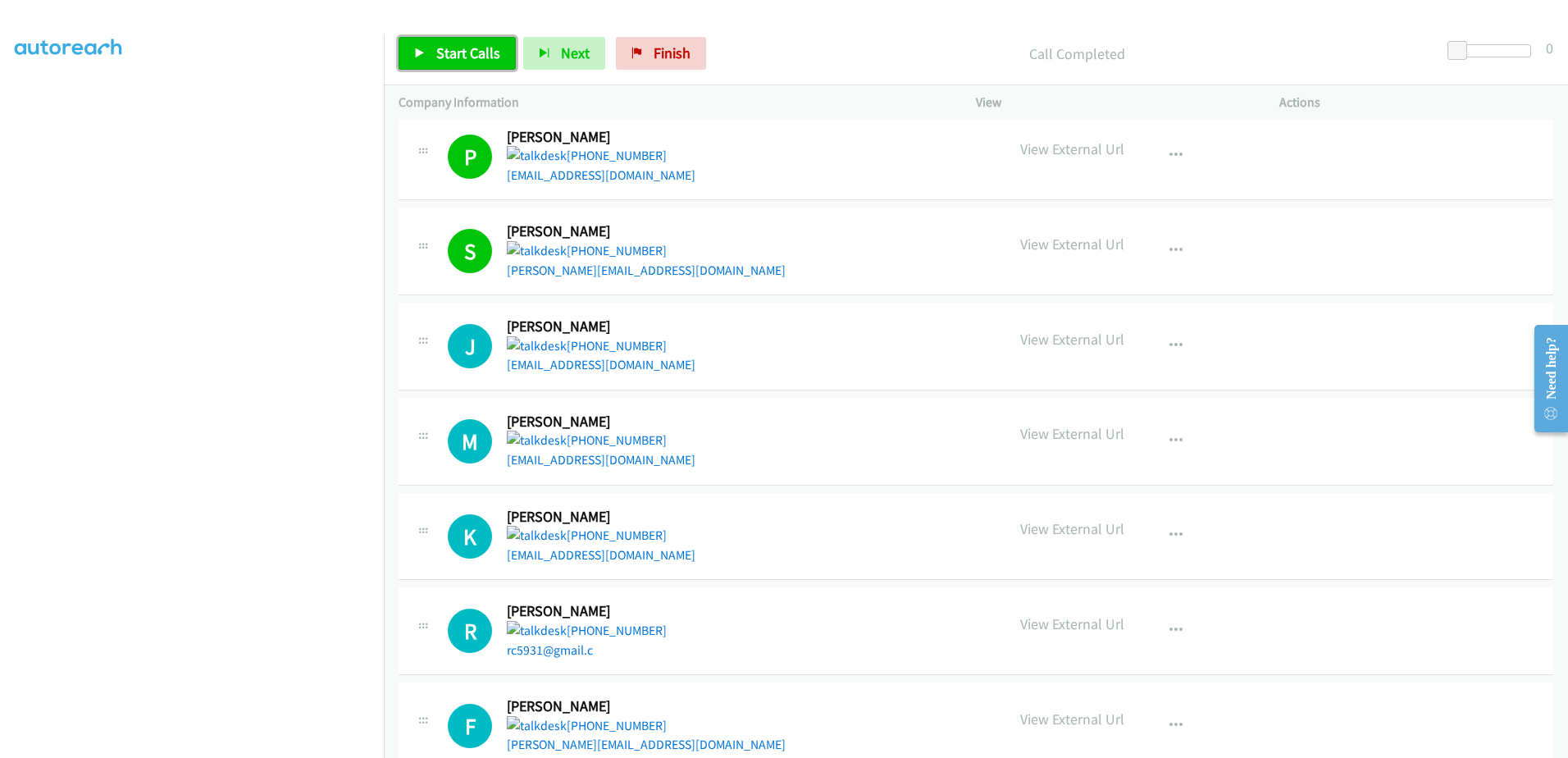
drag, startPoint x: 440, startPoint y: 50, endPoint x: 467, endPoint y: 73, distance: 35.5
click at [440, 50] on span "Start Calls" at bounding box center [469, 53] width 64 height 19
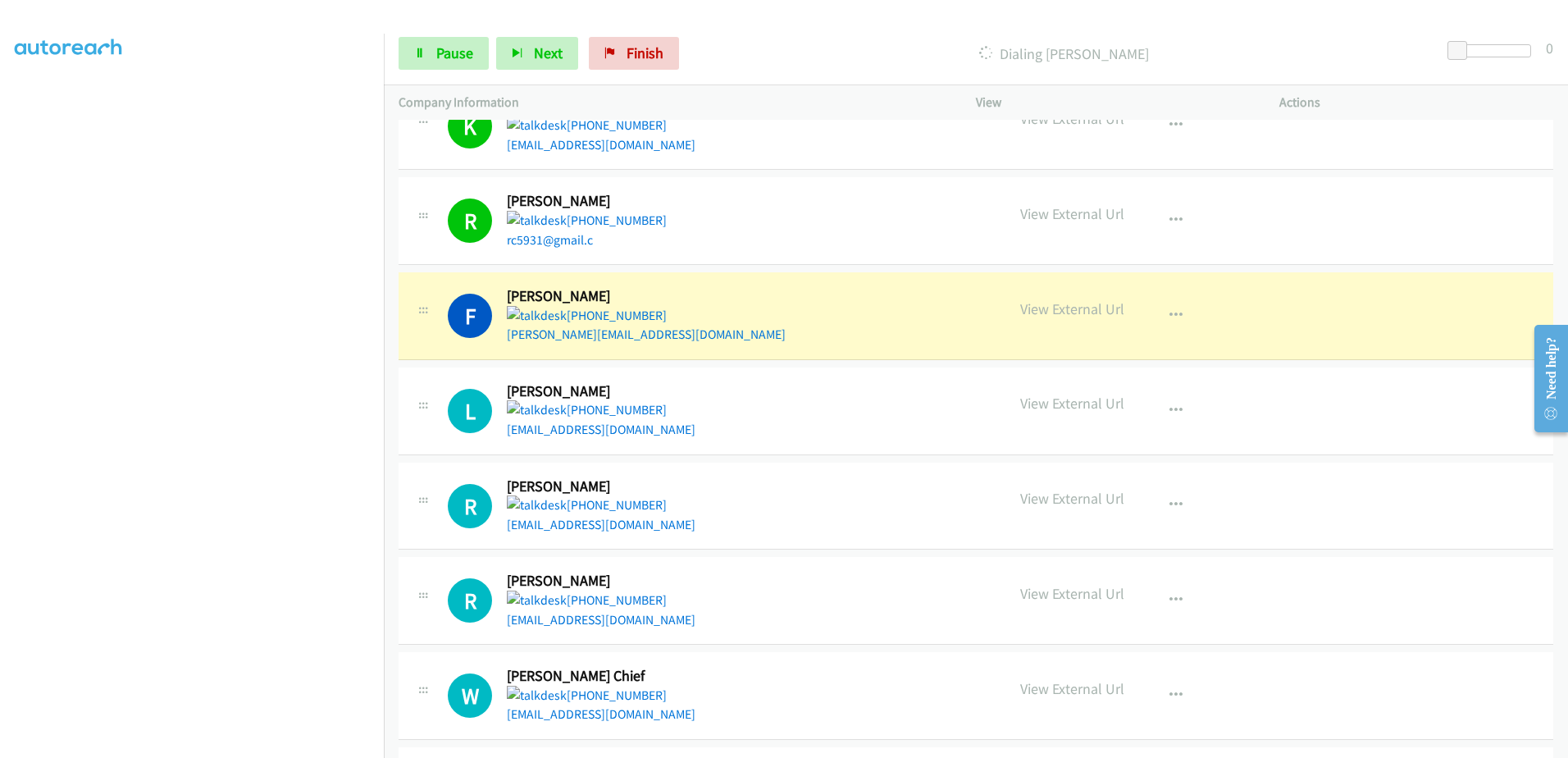
scroll to position [1093, 0]
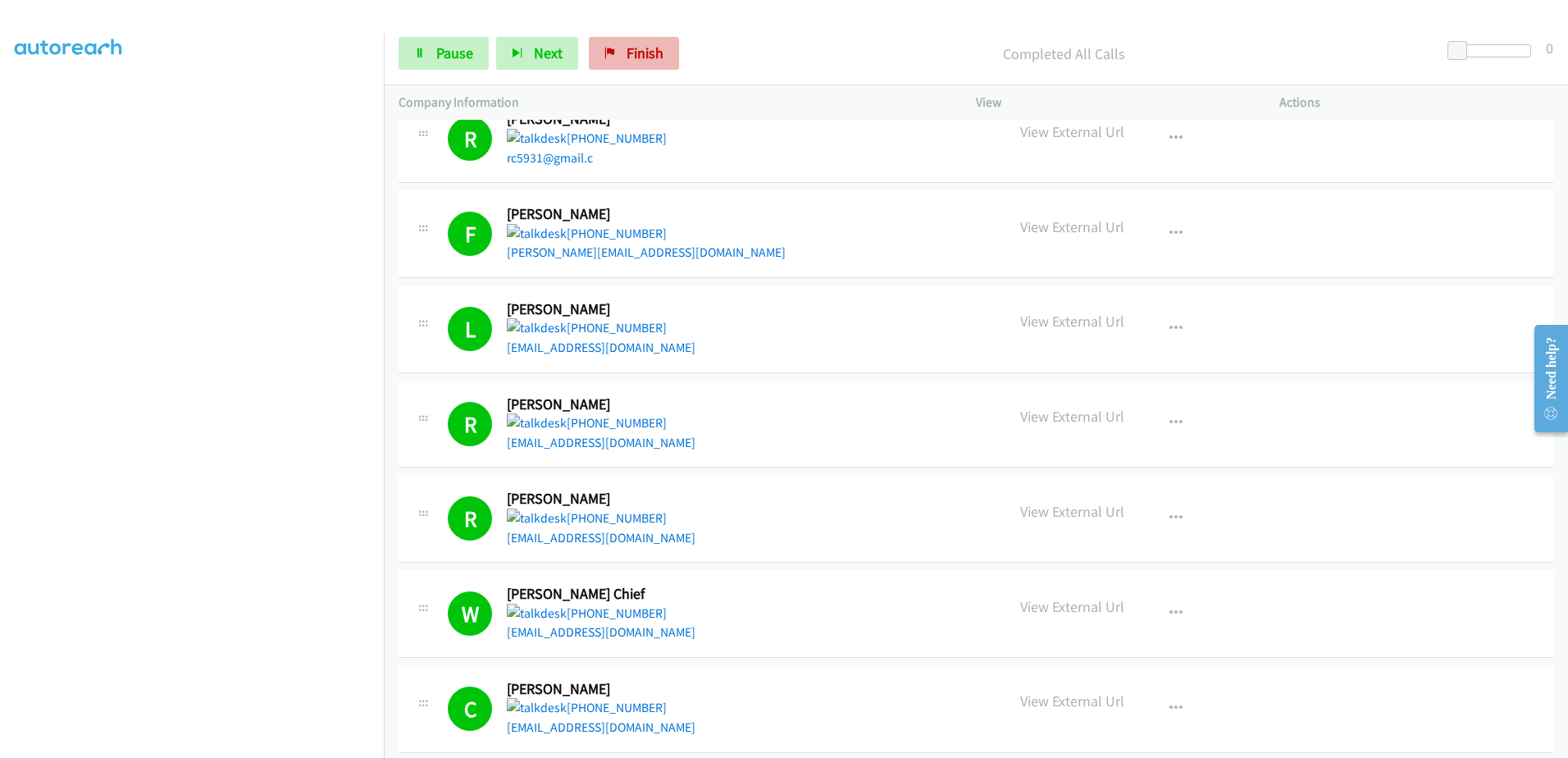
click at [629, 71] on div "Start Calls Pause Next Finish Completed All Calls 0" at bounding box center [976, 54] width 1184 height 64
click at [631, 53] on span "Finish" at bounding box center [645, 53] width 37 height 19
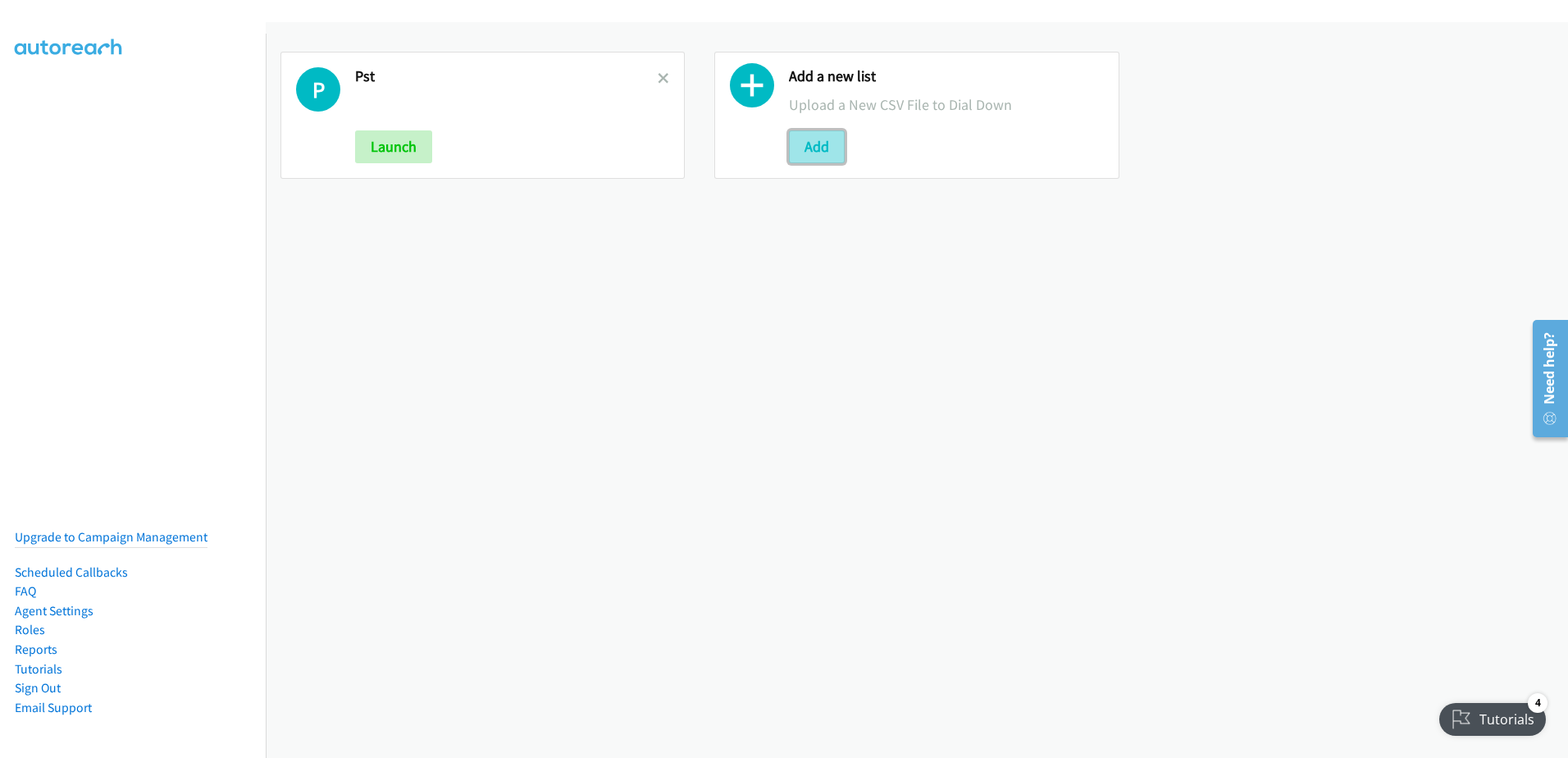
click at [817, 143] on button "Add" at bounding box center [817, 147] width 55 height 33
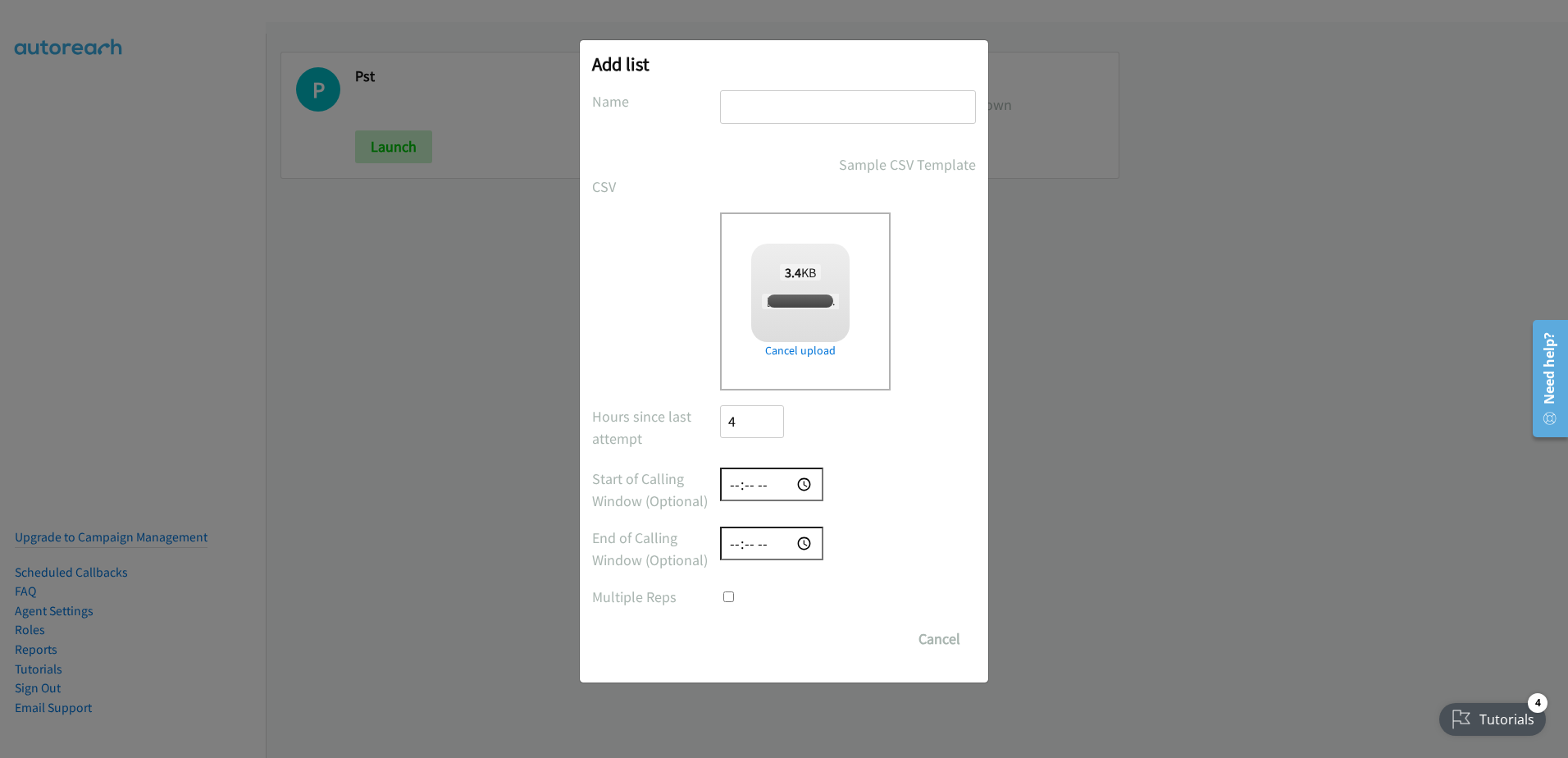
checkbox input "true"
click at [784, 98] on input "text" at bounding box center [848, 107] width 256 height 34
type input "1st call follow ups"
click at [769, 639] on input "Save List" at bounding box center [763, 639] width 86 height 33
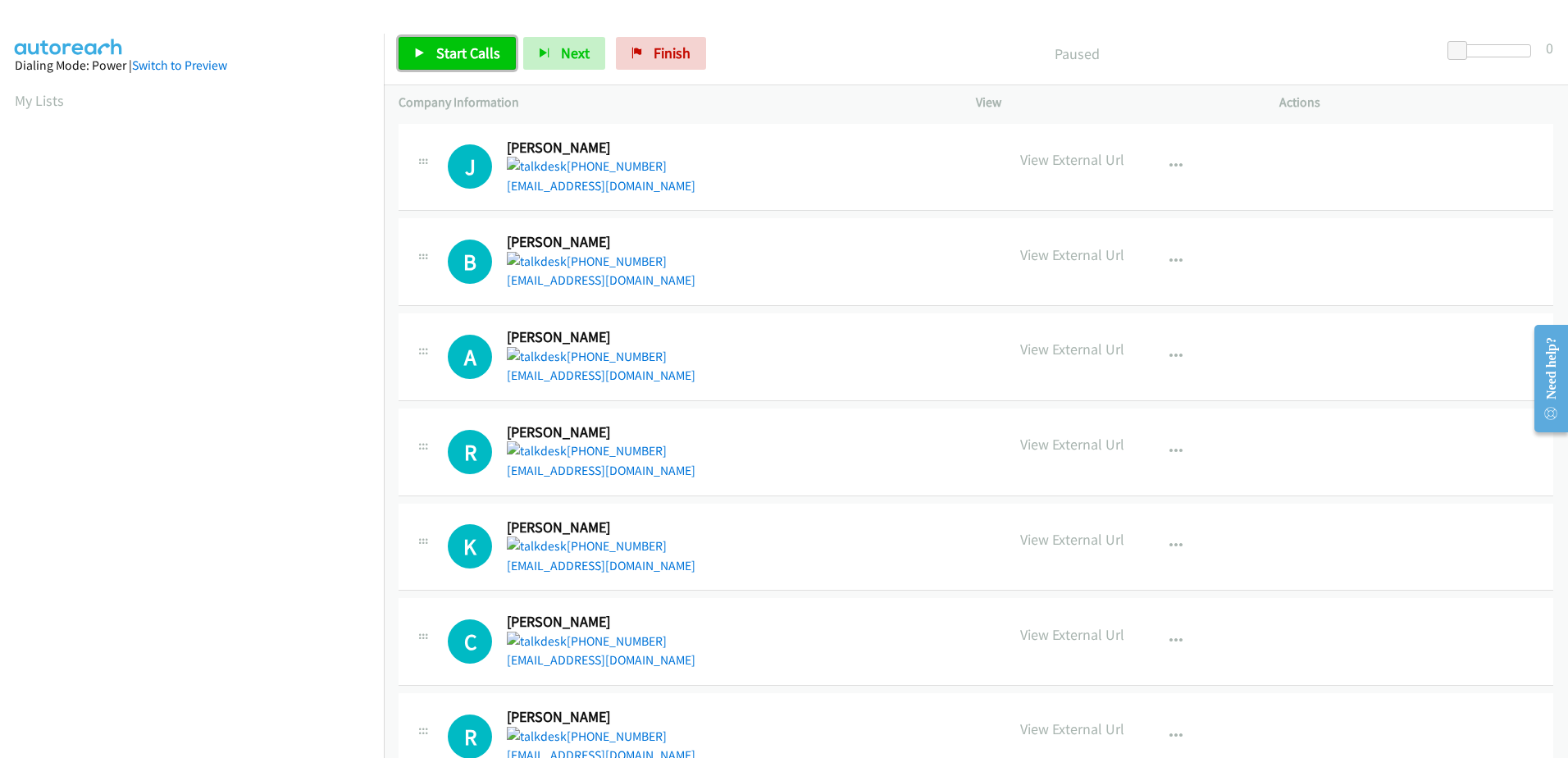
click at [430, 66] on link "Start Calls" at bounding box center [457, 53] width 117 height 33
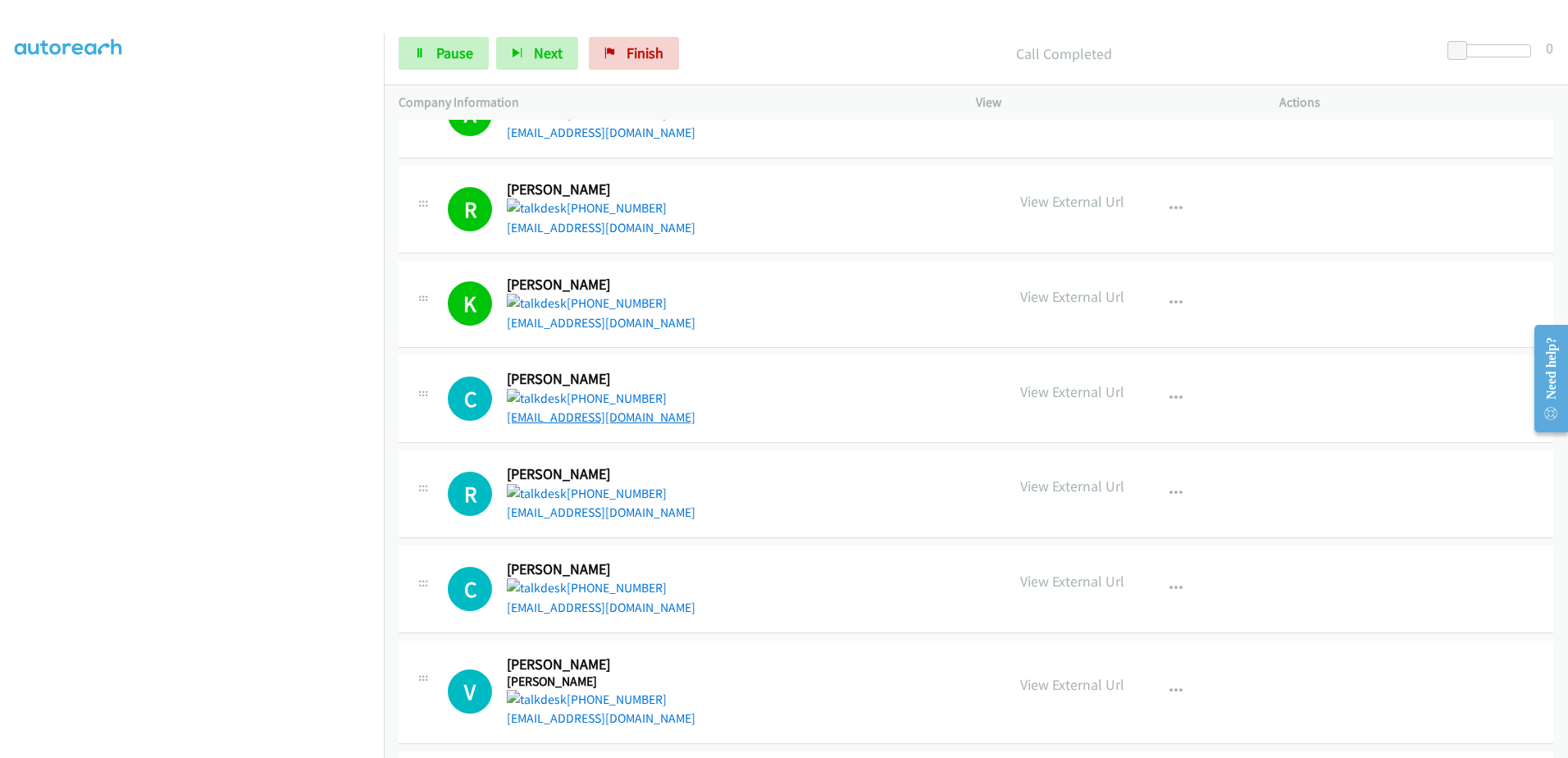
scroll to position [328, 0]
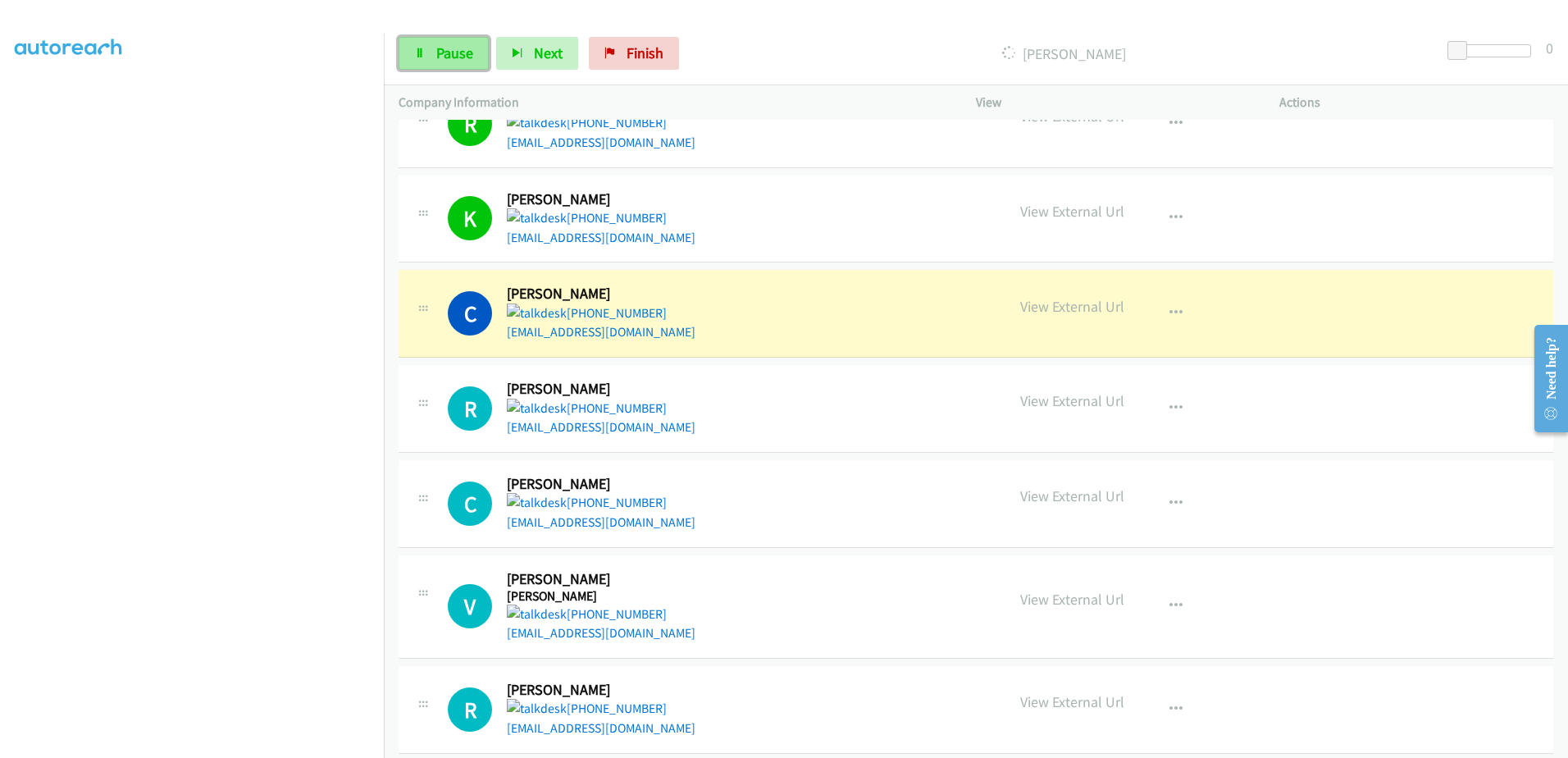
click at [411, 55] on link "Pause" at bounding box center [444, 53] width 90 height 33
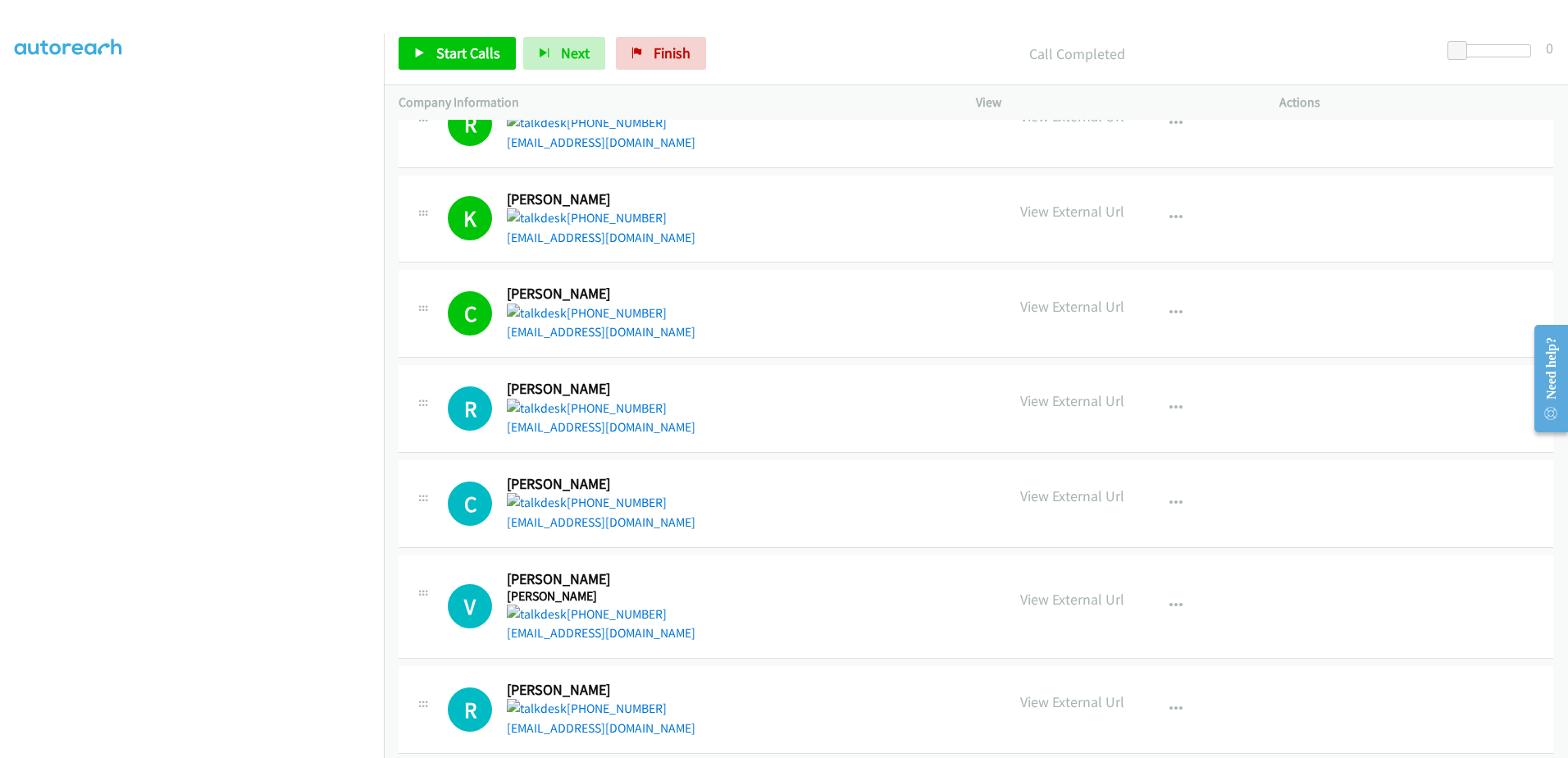
scroll to position [127, 0]
click at [457, 53] on span "Start Calls" at bounding box center [469, 53] width 64 height 19
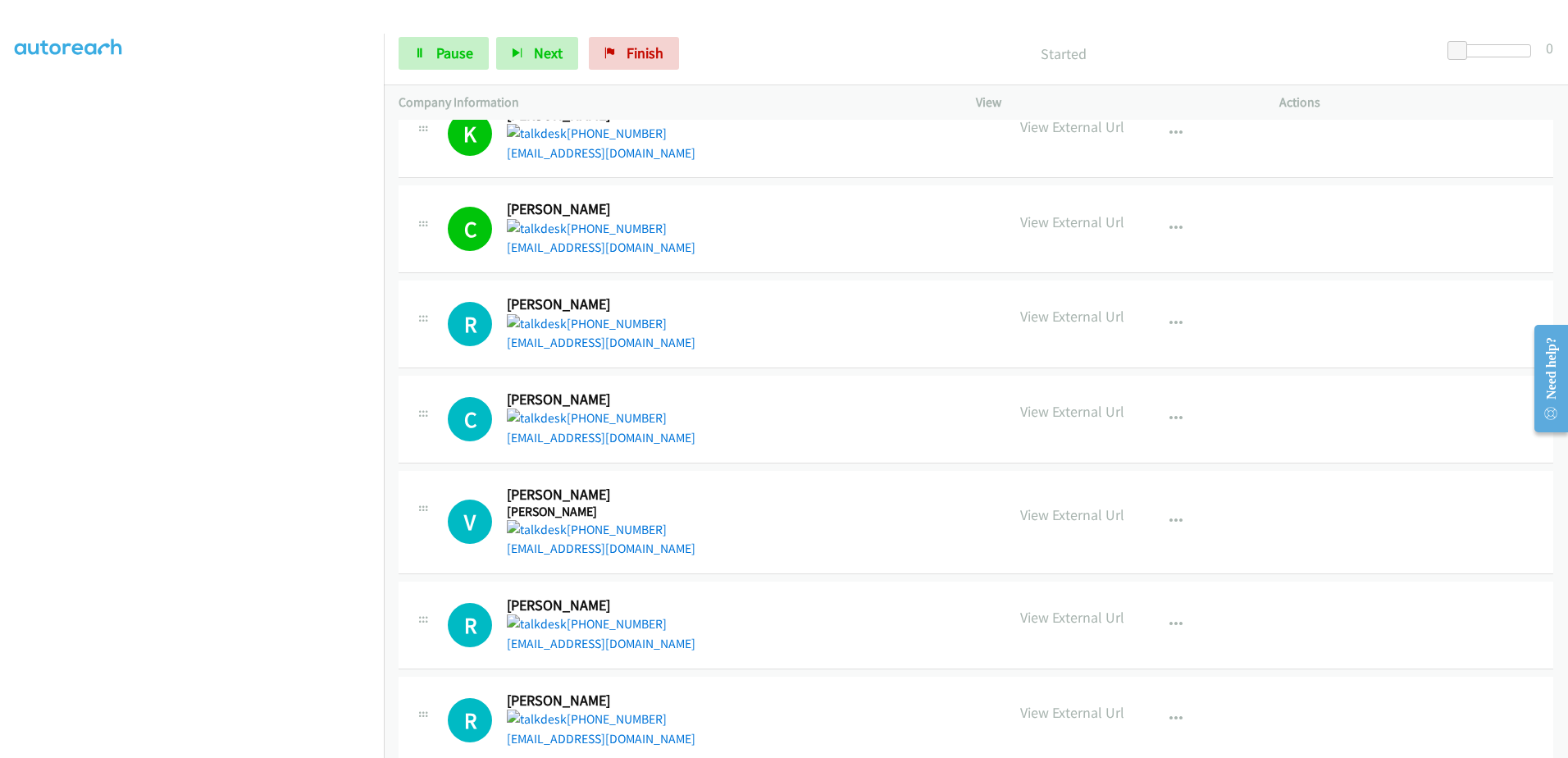
scroll to position [492, 0]
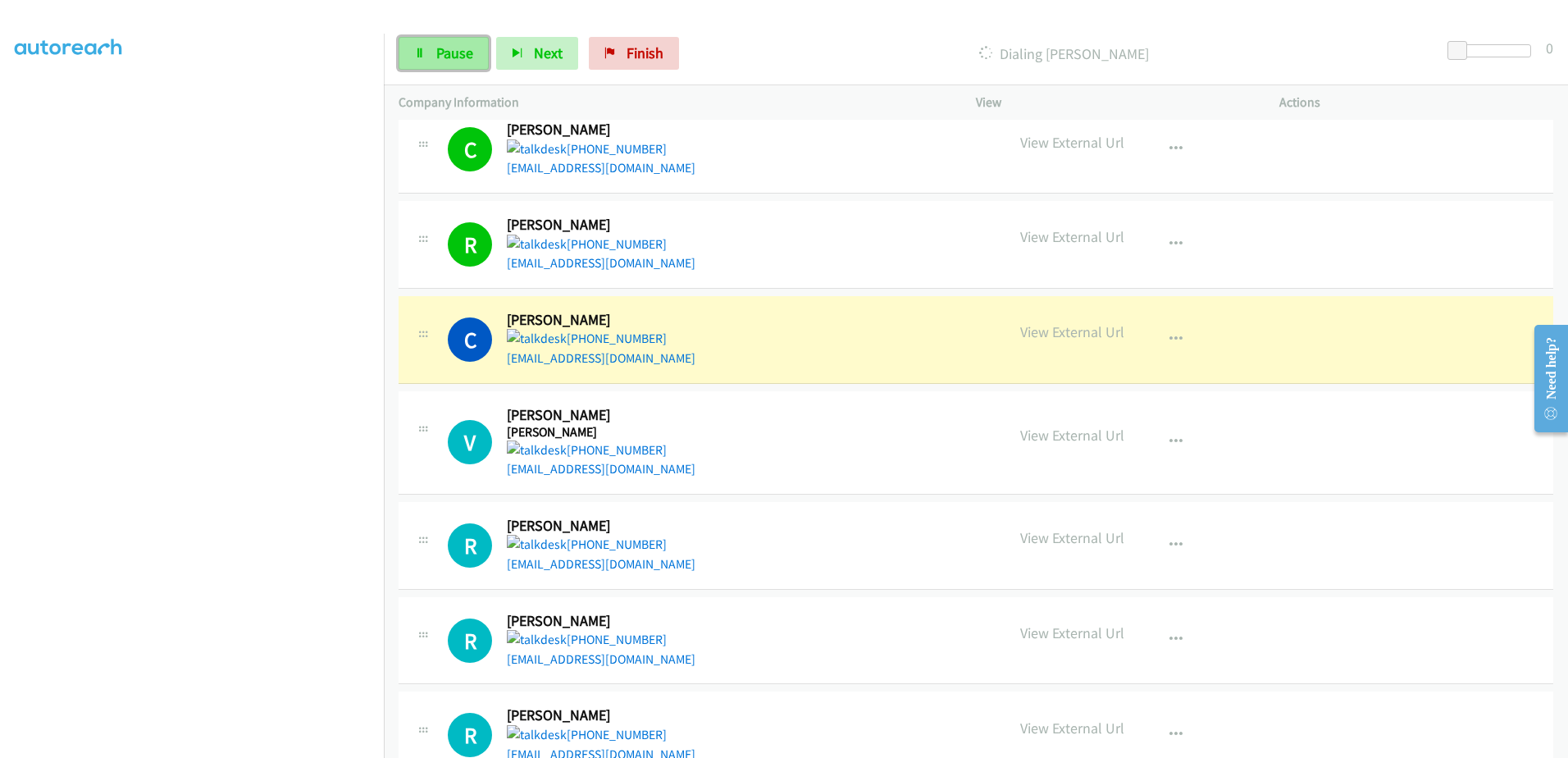
click at [418, 59] on link "Pause" at bounding box center [444, 53] width 90 height 33
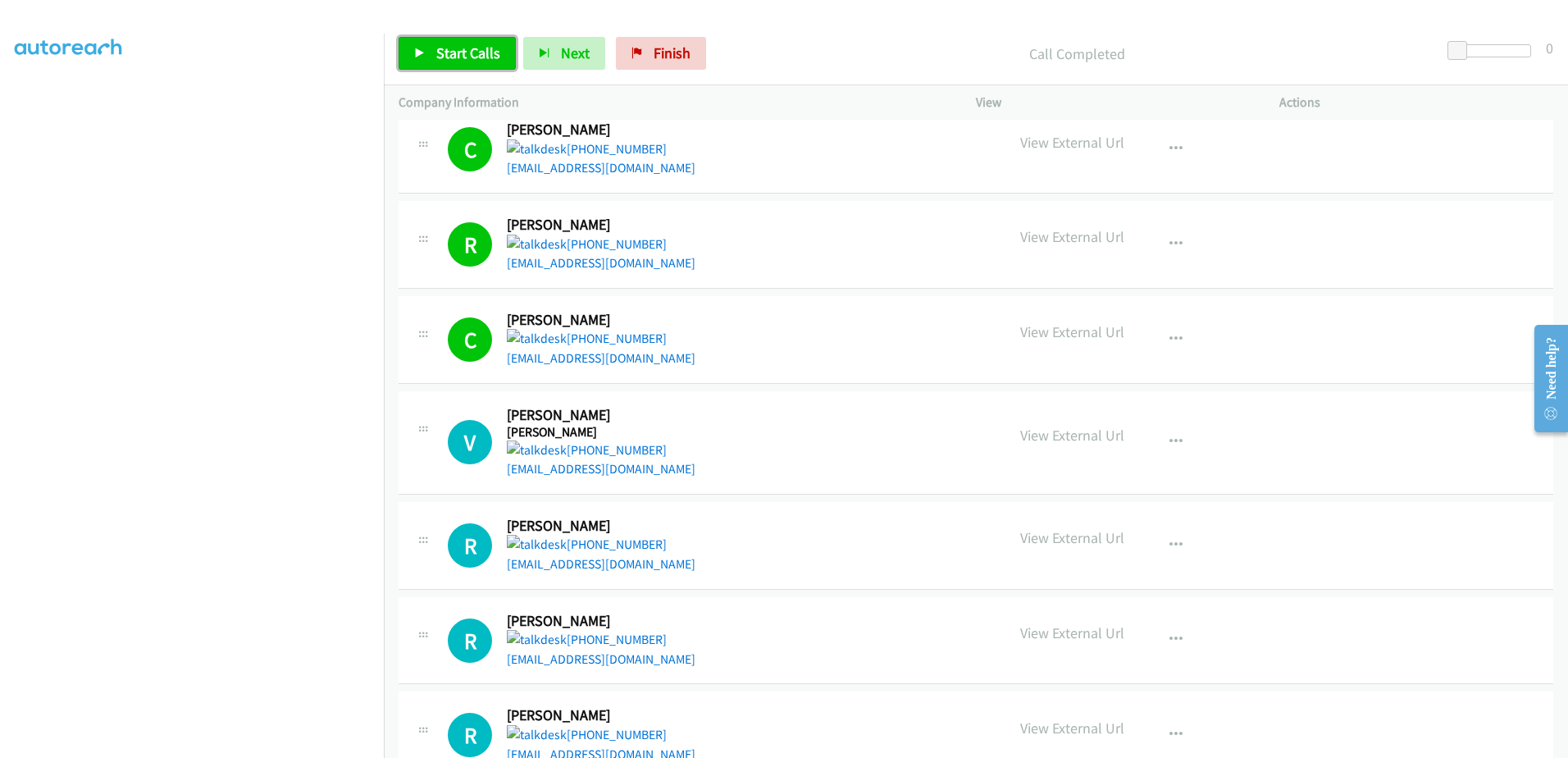
click at [480, 55] on span "Start Calls" at bounding box center [469, 53] width 64 height 19
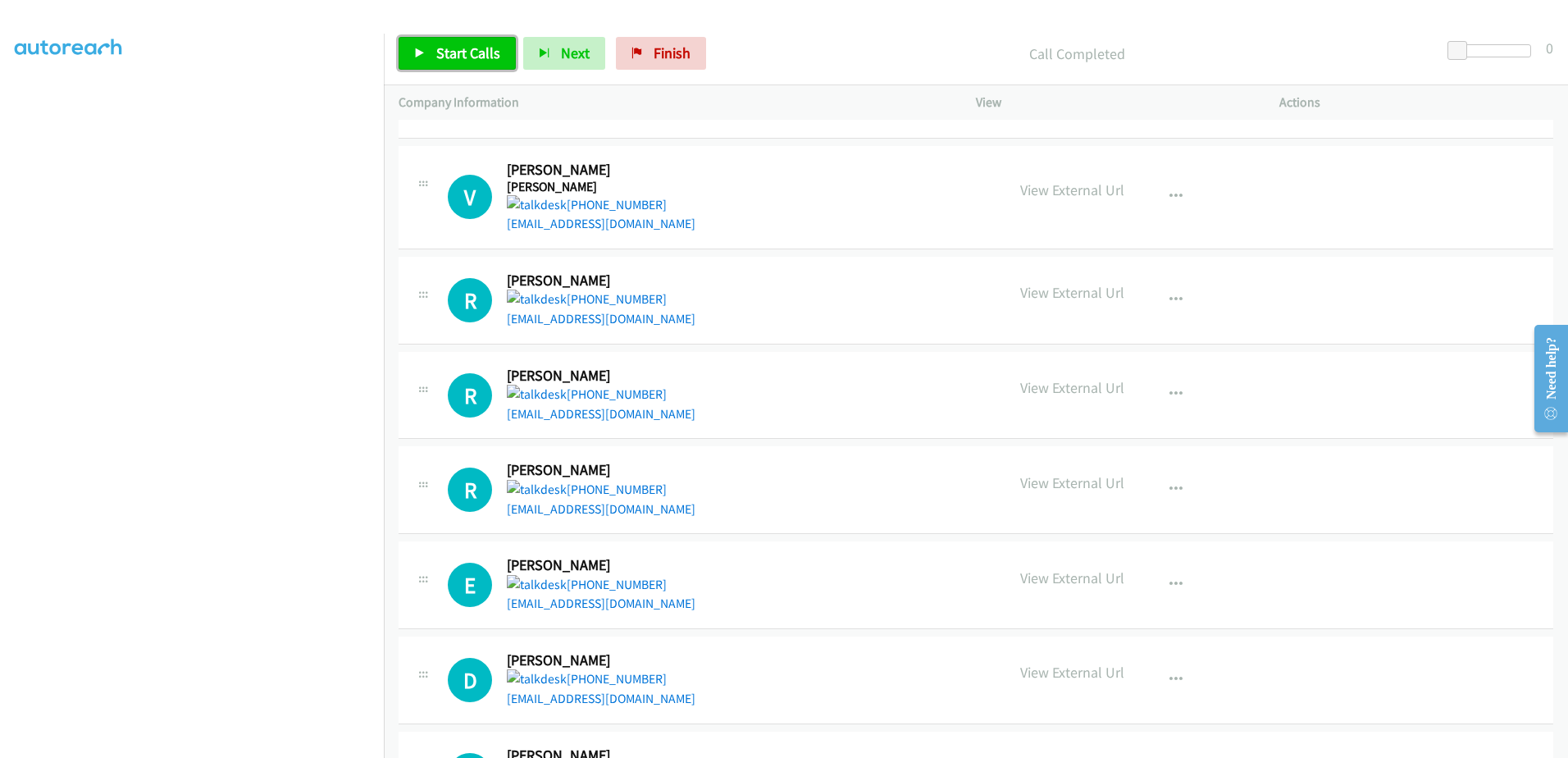
scroll to position [738, 0]
click at [462, 52] on span "Start Calls" at bounding box center [469, 53] width 64 height 19
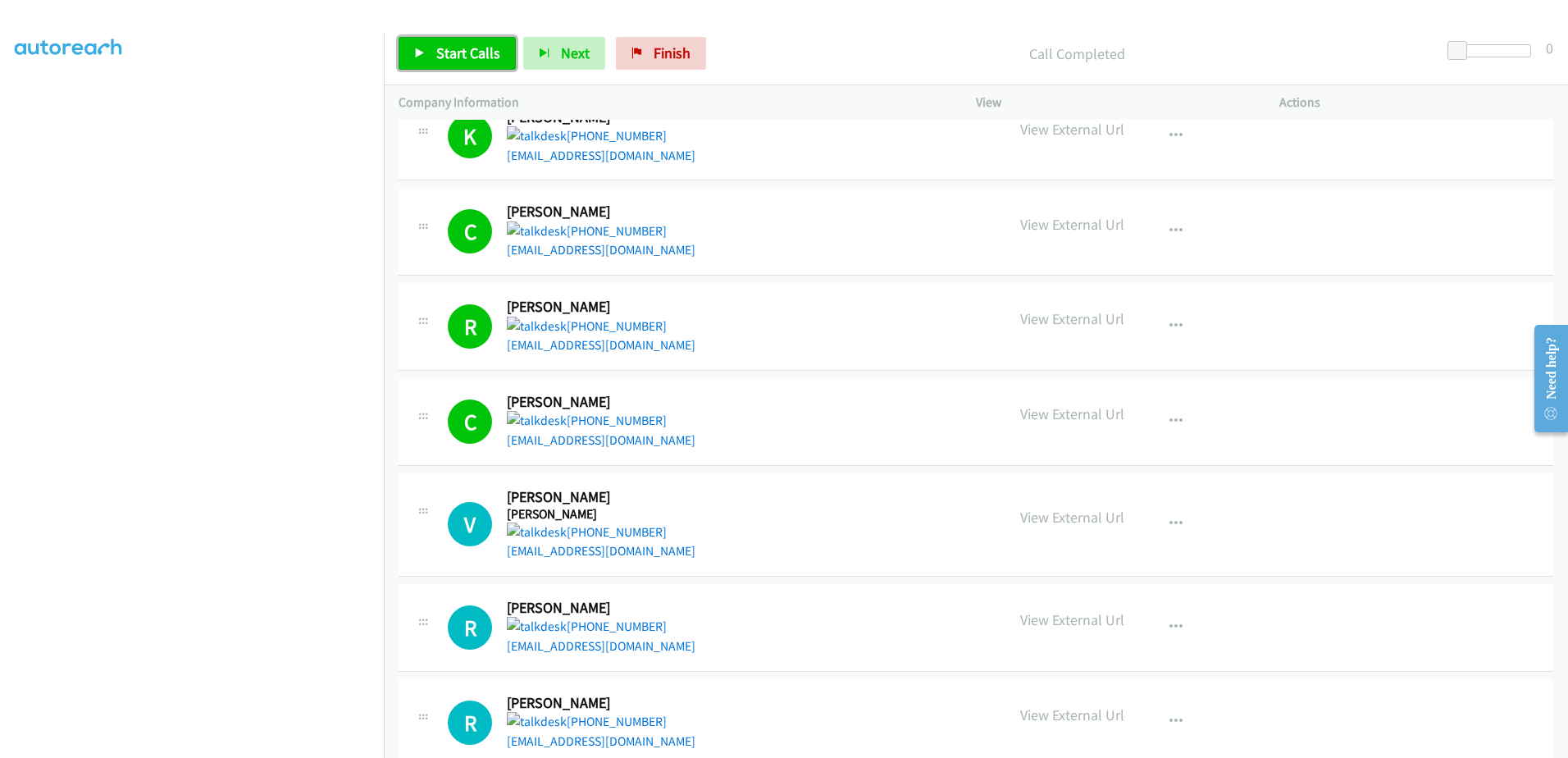
scroll to position [328, 0]
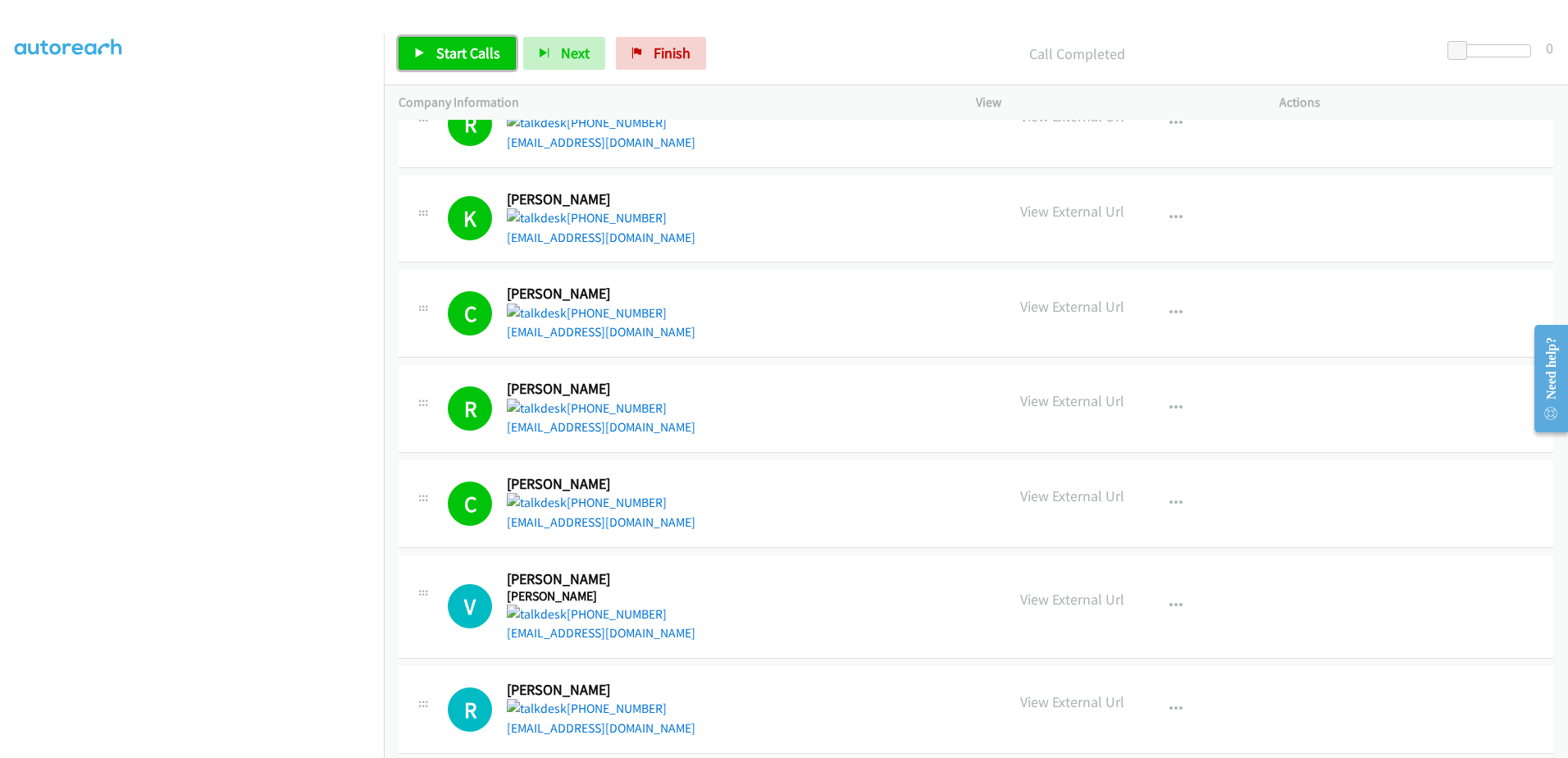
click at [451, 40] on link "Start Calls" at bounding box center [457, 53] width 117 height 33
click at [453, 49] on span "Start Calls" at bounding box center [469, 53] width 64 height 19
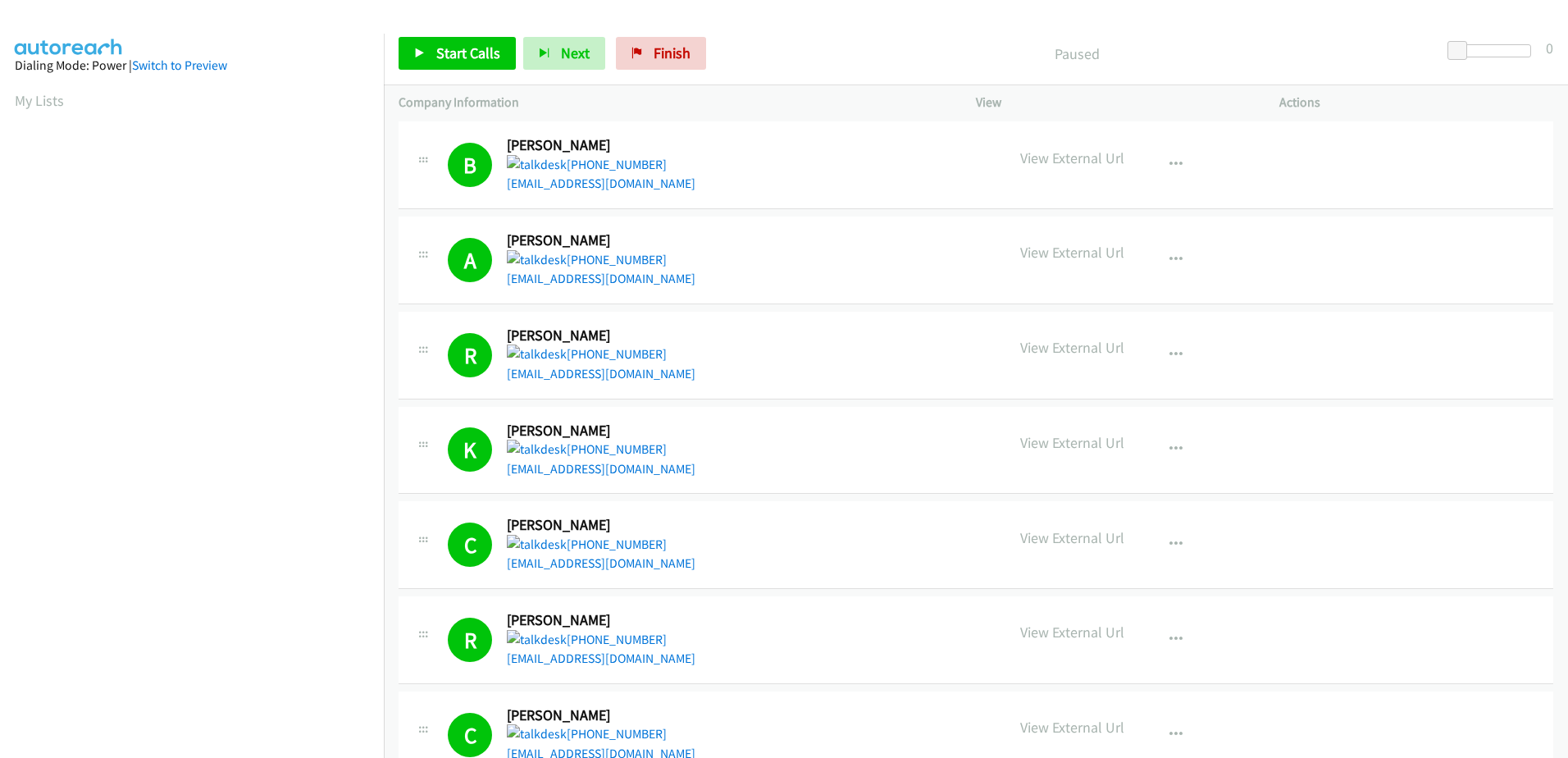
scroll to position [246, 0]
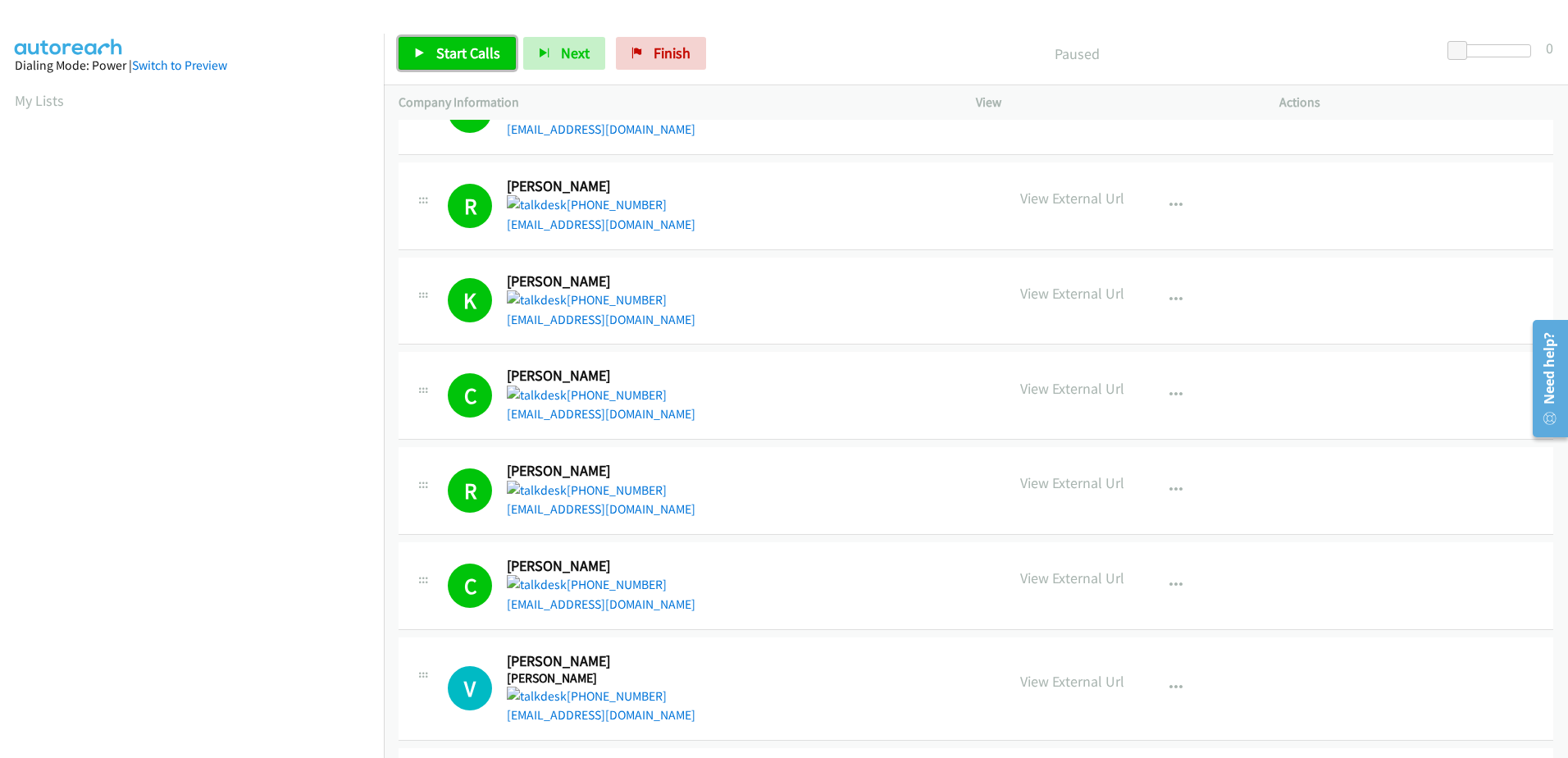
click at [466, 51] on span "Start Calls" at bounding box center [469, 53] width 64 height 19
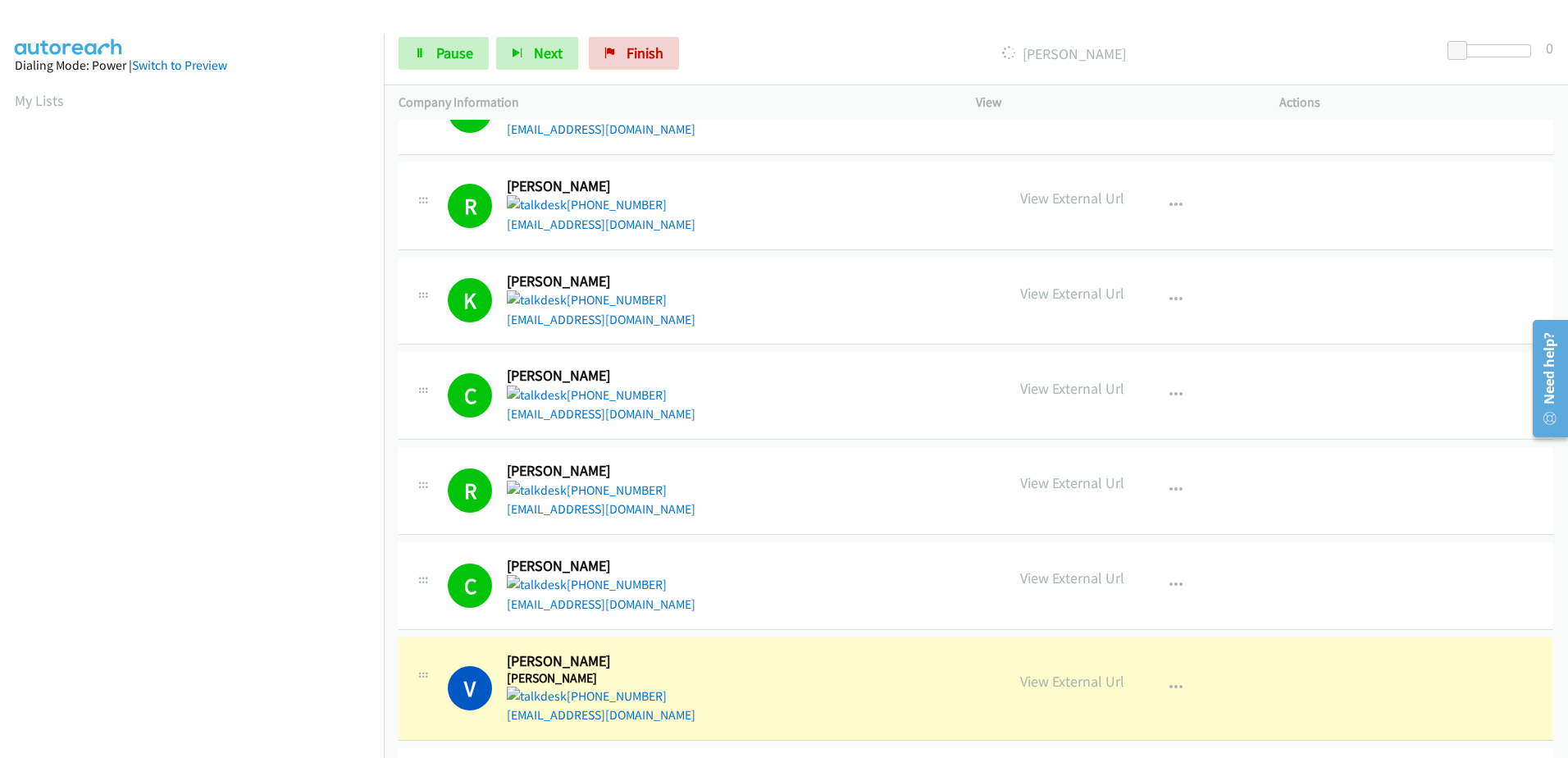
scroll to position [163, 0]
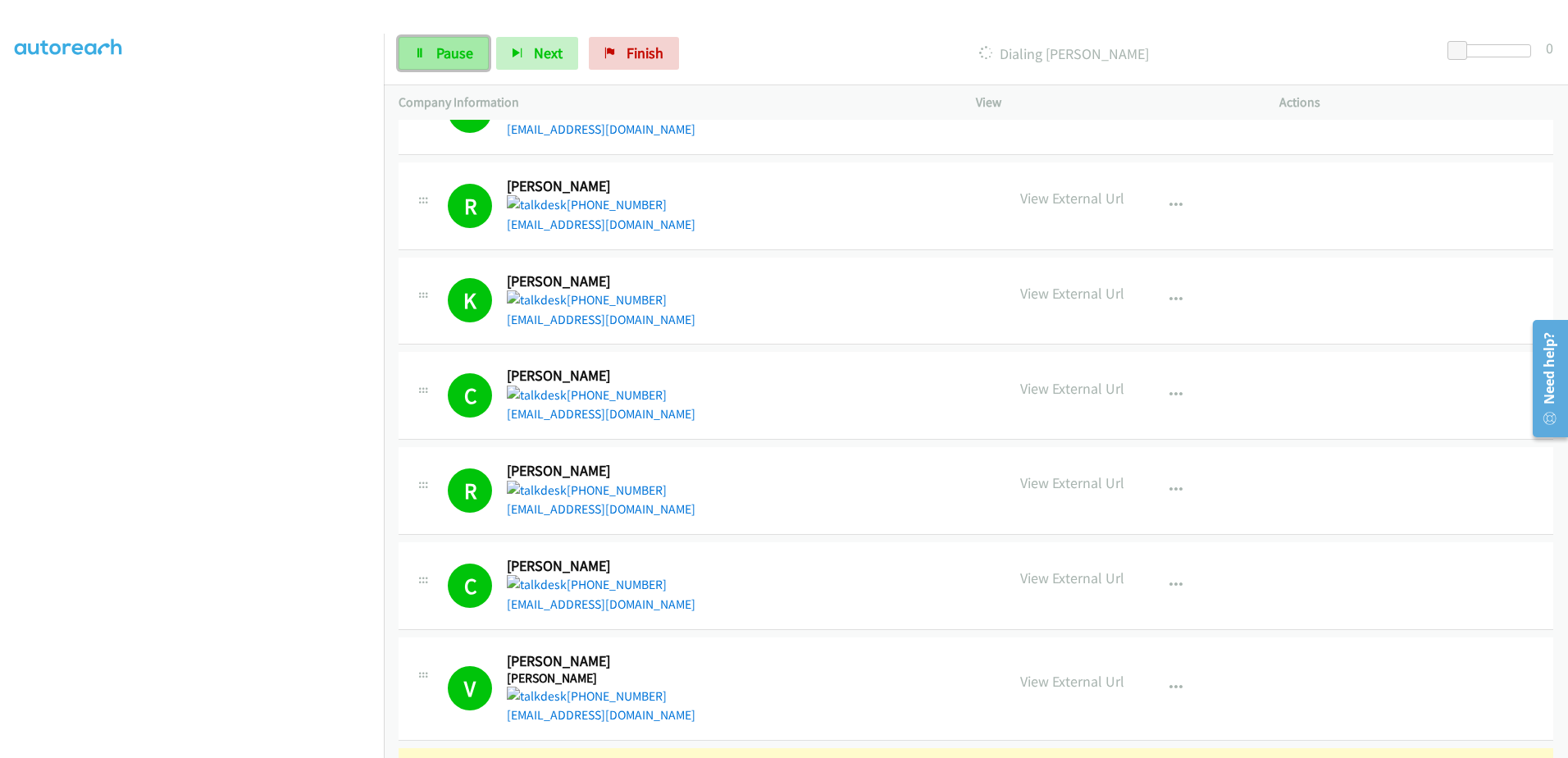
click at [445, 48] on span "Pause" at bounding box center [454, 53] width 37 height 19
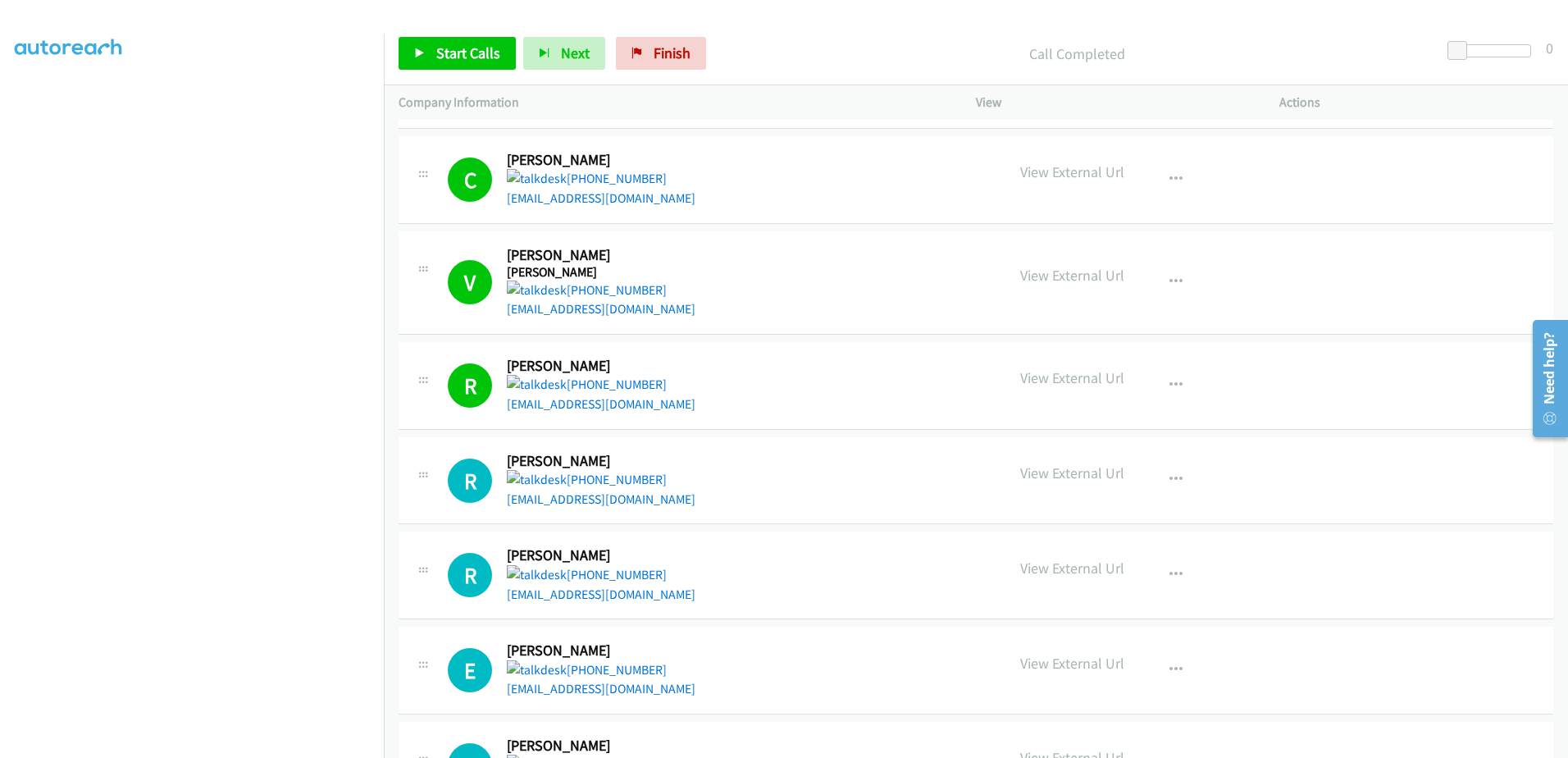
scroll to position [657, 0]
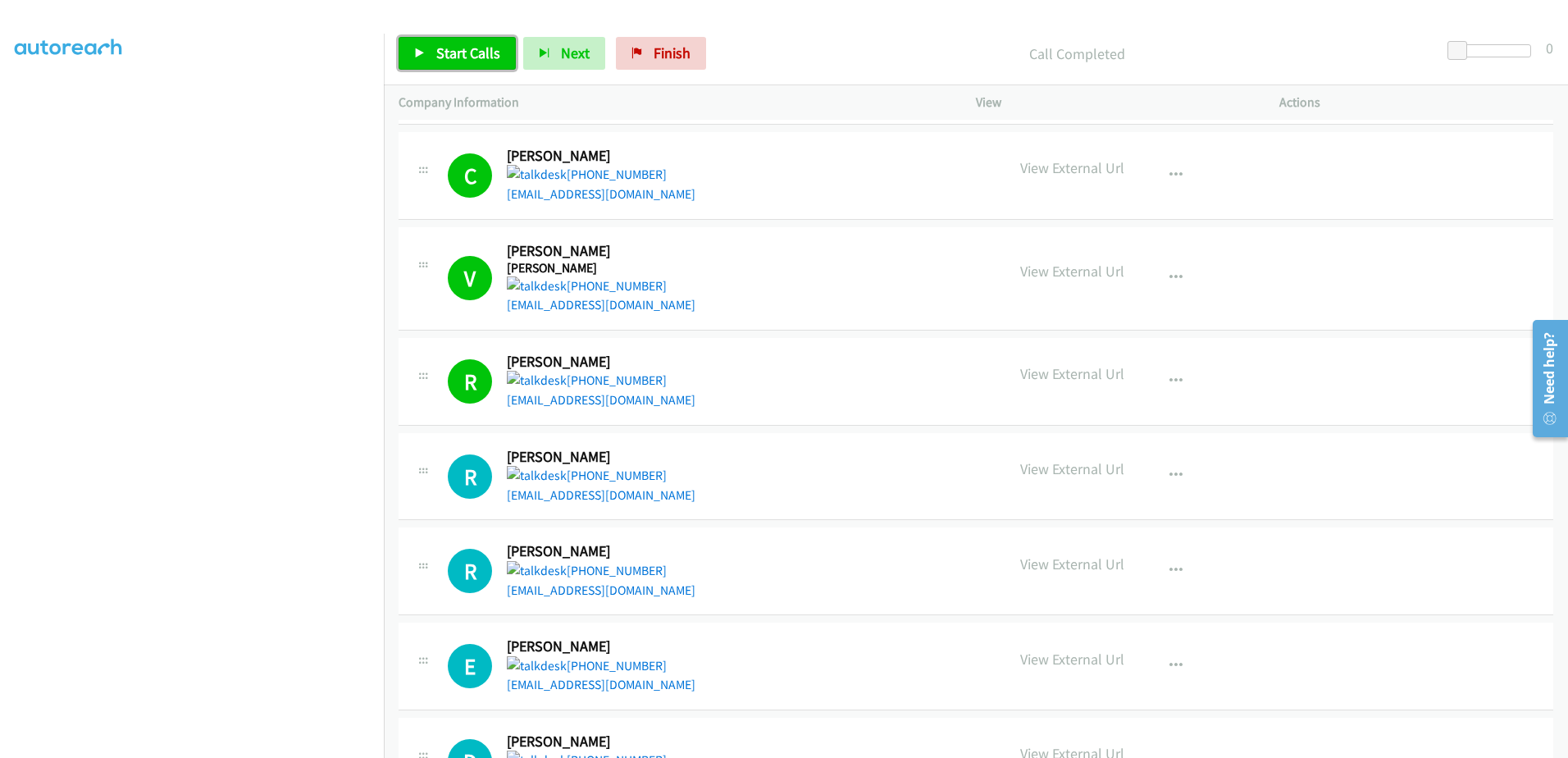
click at [502, 47] on link "Start Calls" at bounding box center [457, 53] width 117 height 33
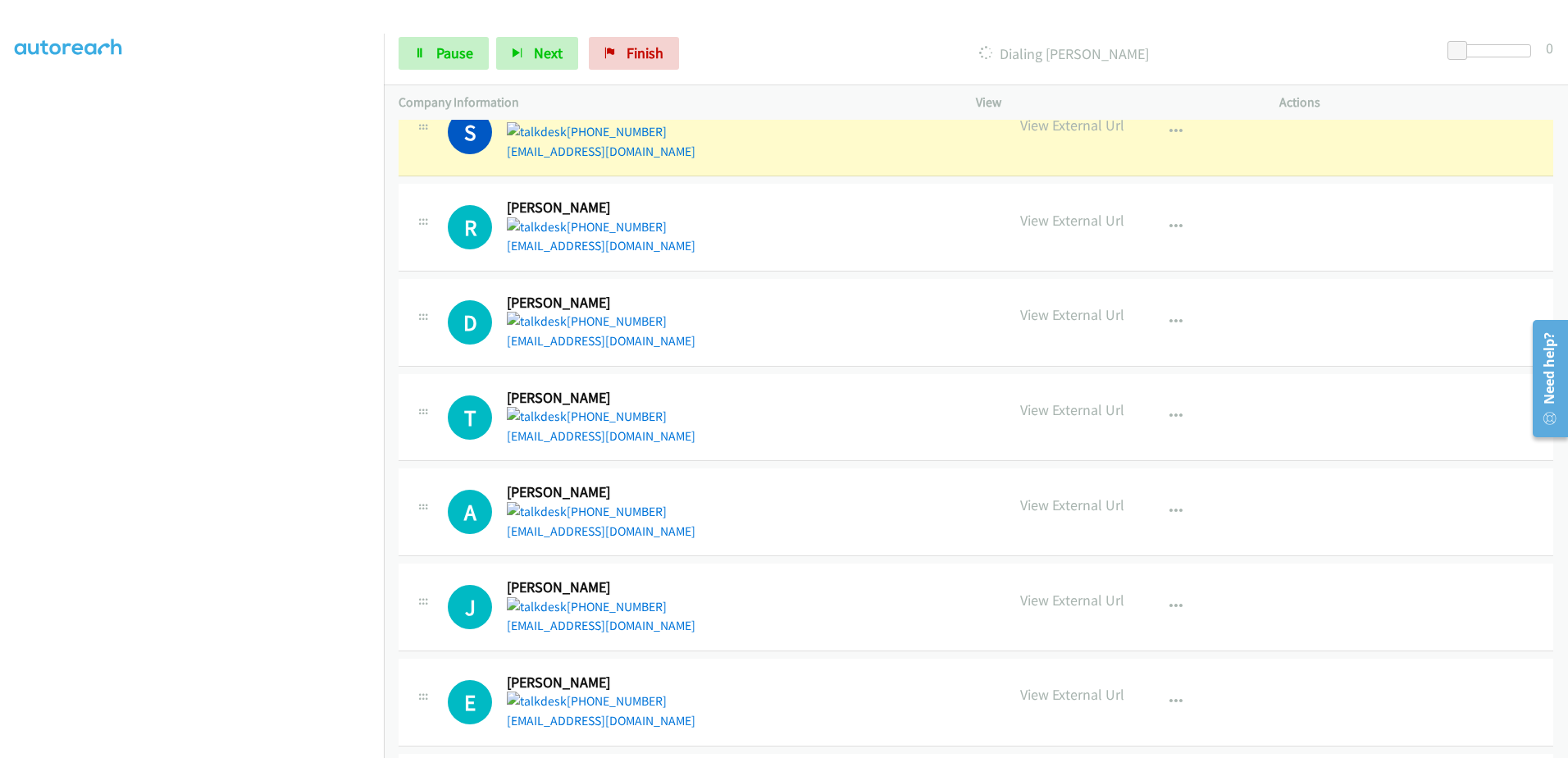
scroll to position [1478, 0]
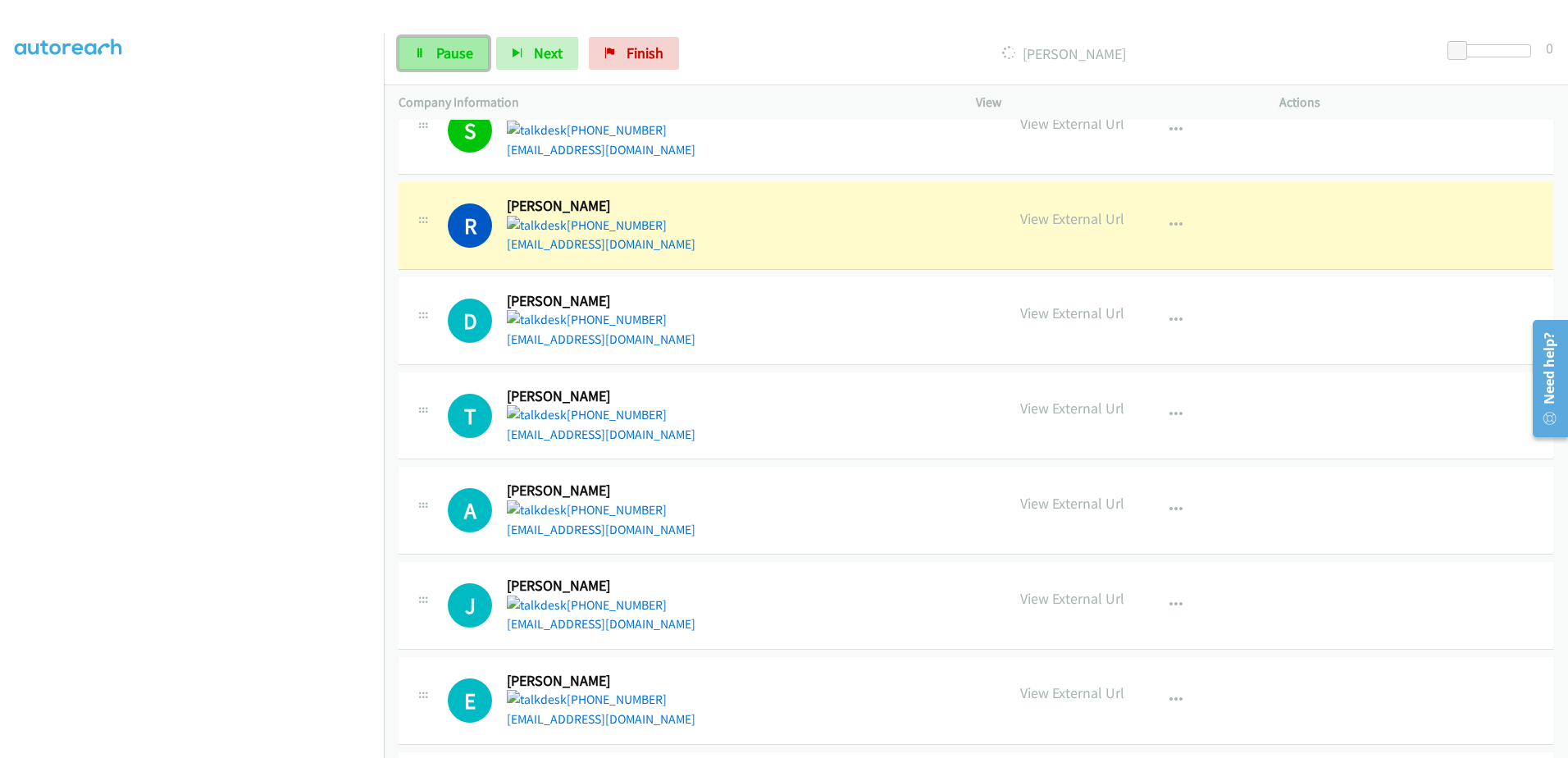
click at [453, 55] on span "Pause" at bounding box center [454, 53] width 37 height 19
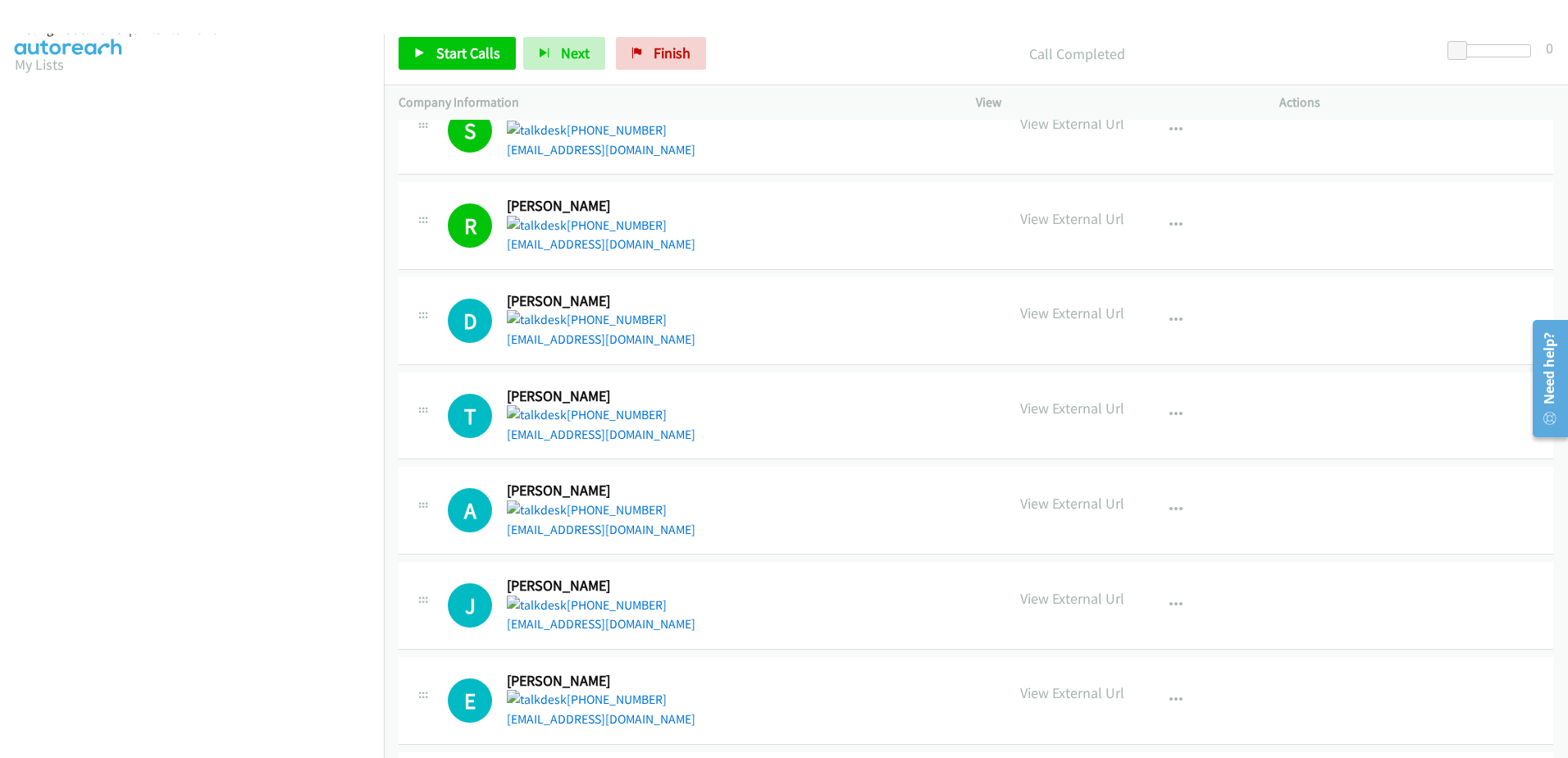
scroll to position [0, 0]
click at [15, 83] on aside "Dialing Mode: Power | Switch to Preview My Lists" at bounding box center [191, 488] width 384 height 908
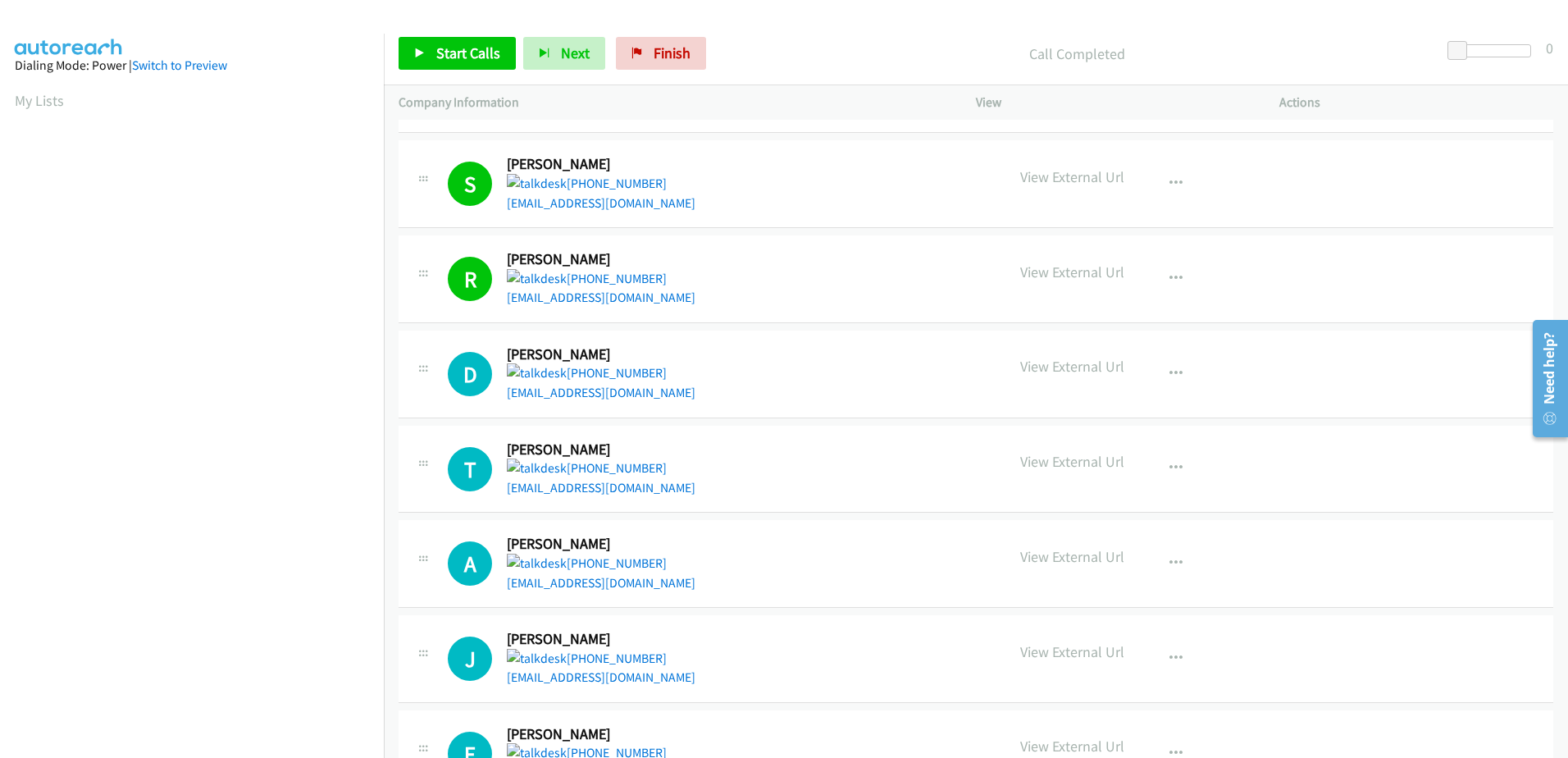
scroll to position [1395, 0]
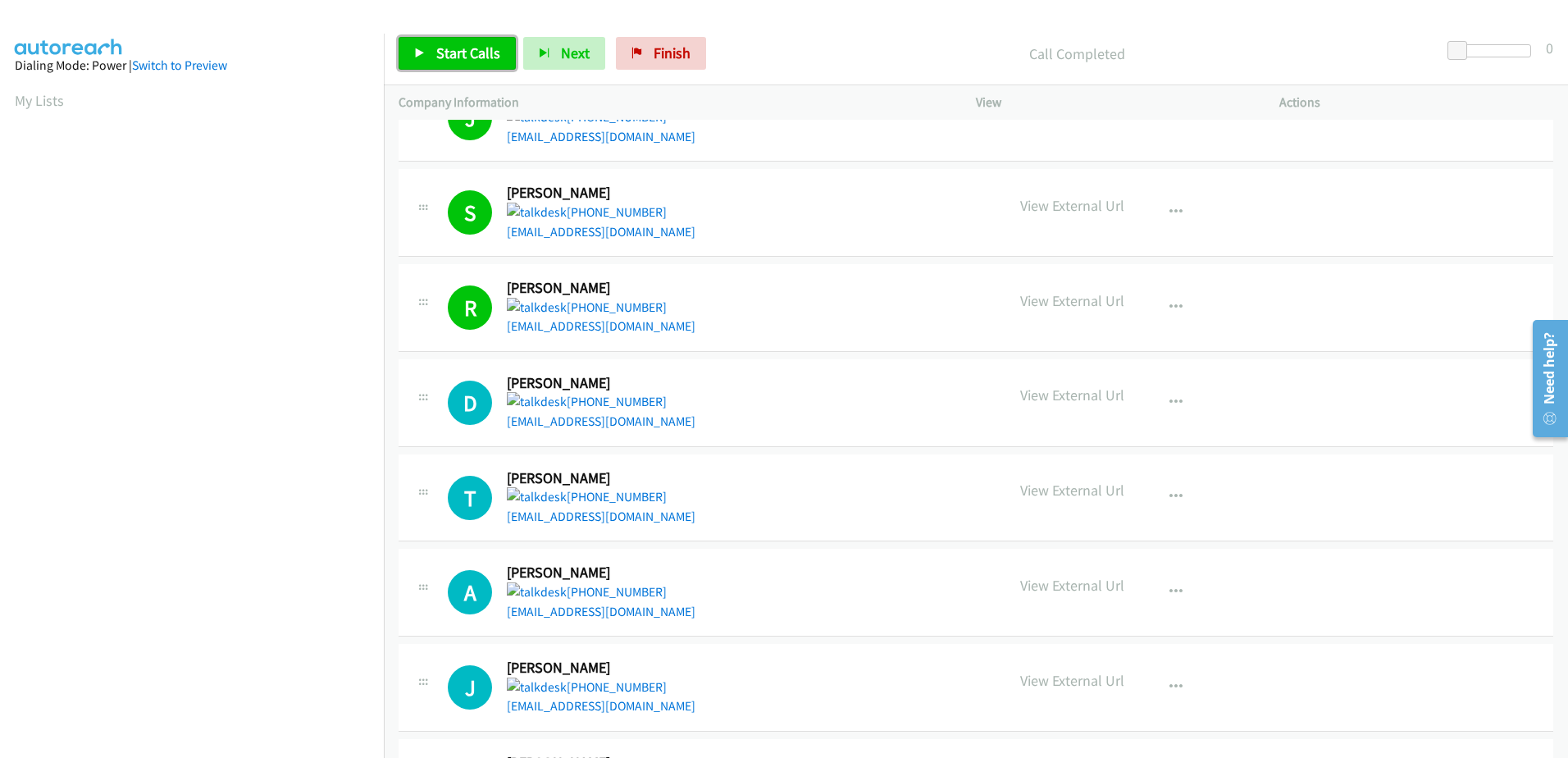
click at [465, 45] on span "Start Calls" at bounding box center [469, 53] width 64 height 19
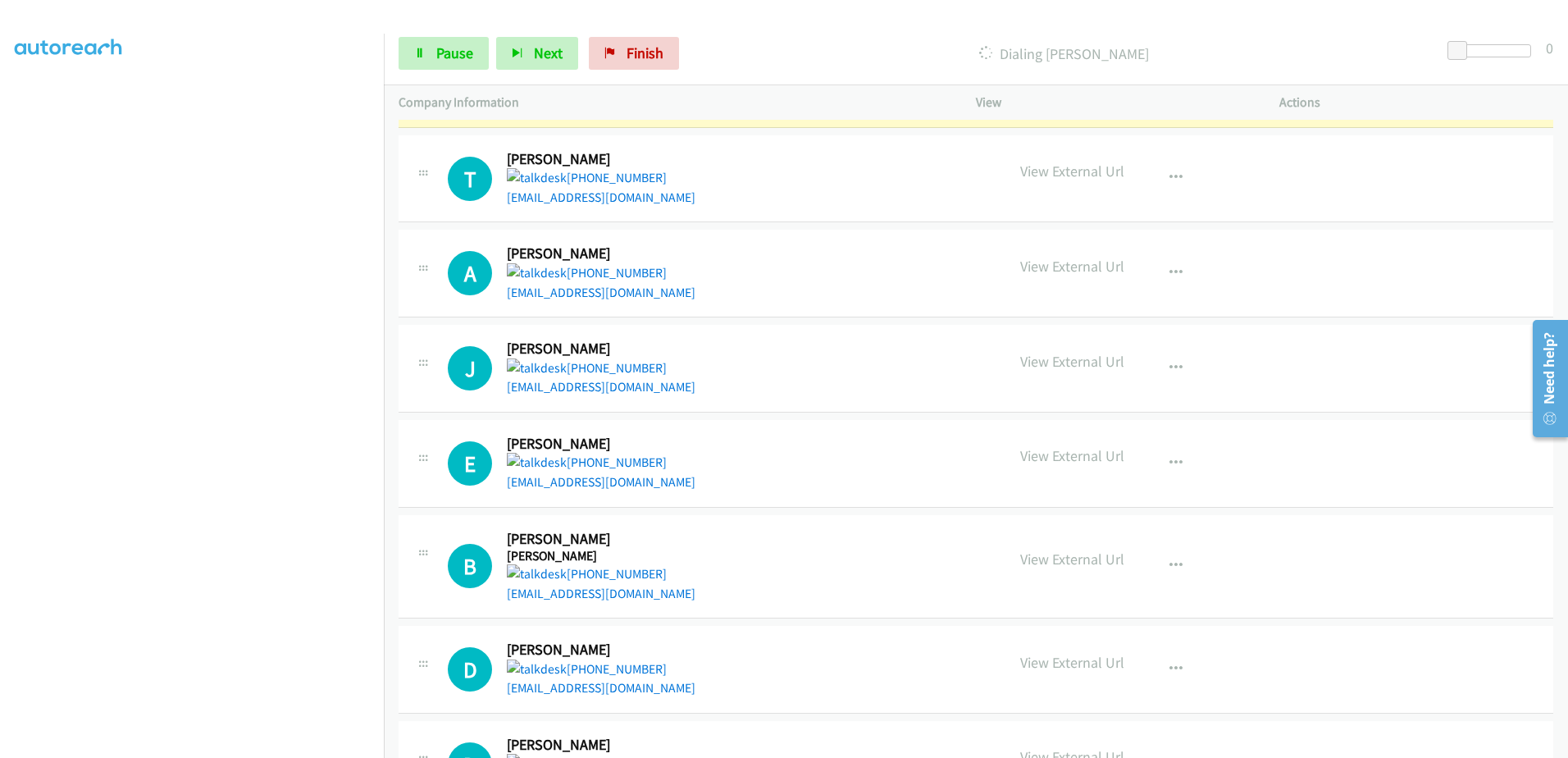
scroll to position [1724, 0]
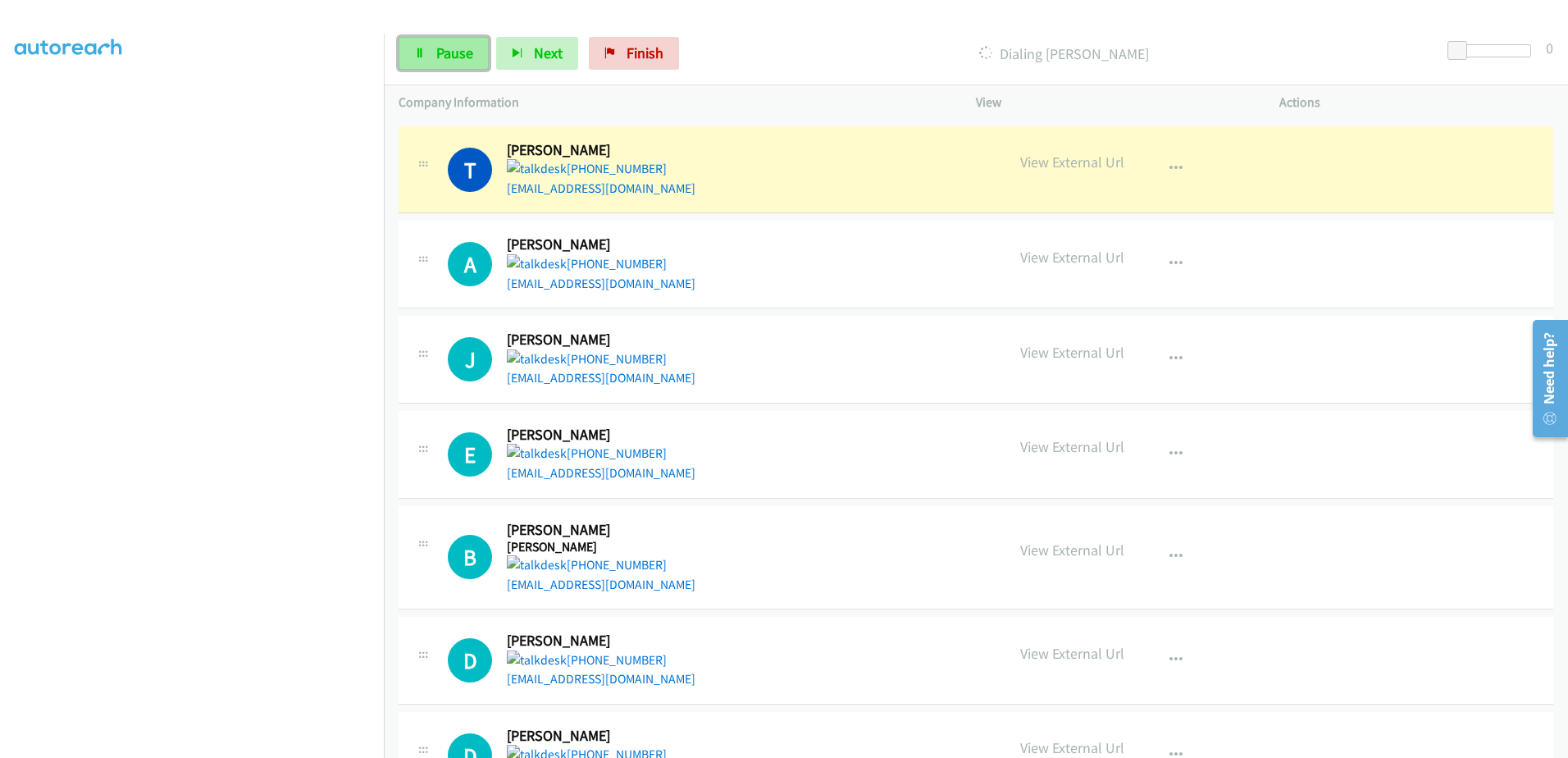
click at [423, 55] on icon at bounding box center [420, 54] width 12 height 12
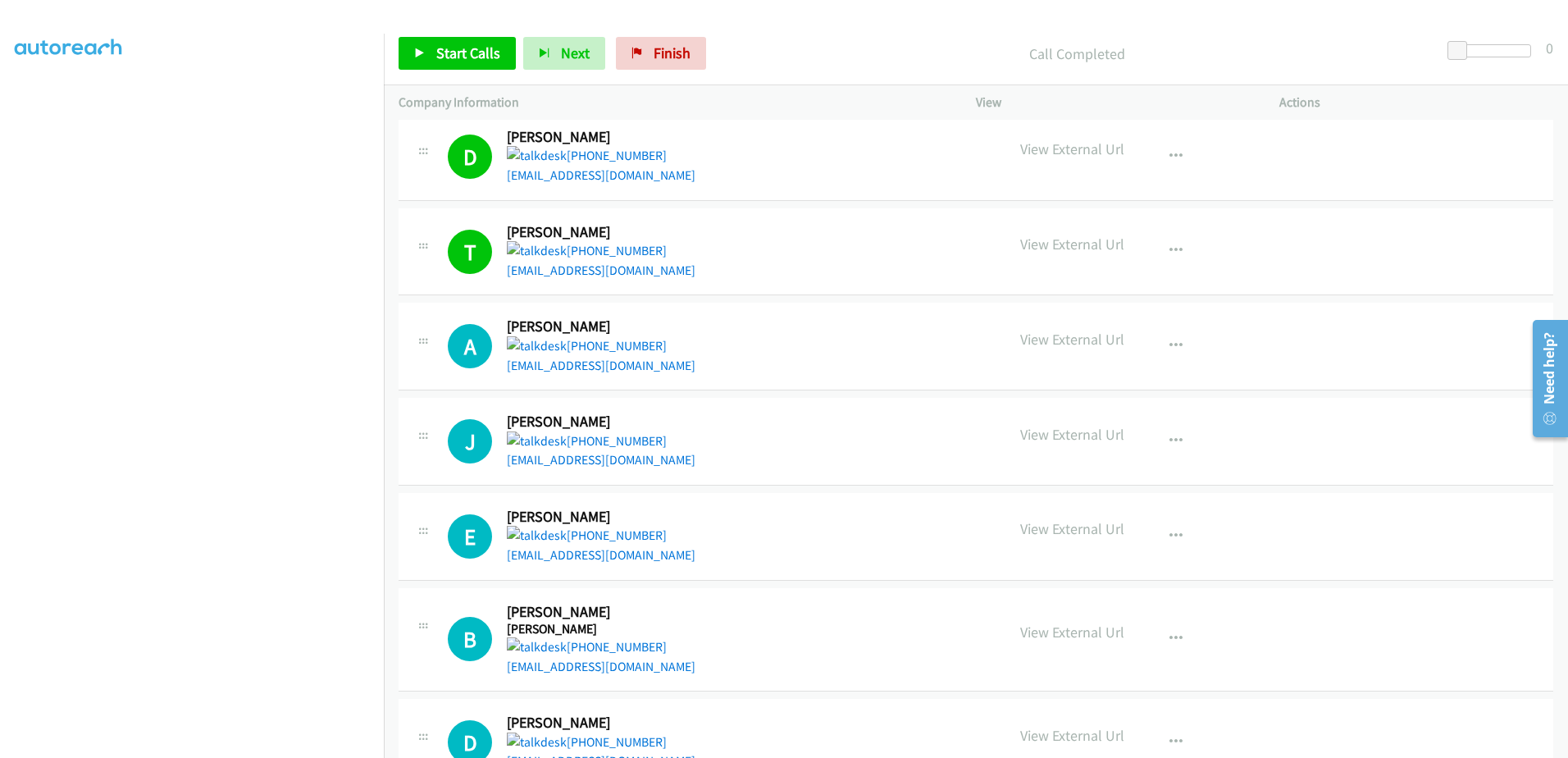
scroll to position [163, 0]
click at [444, 63] on link "Start Calls" at bounding box center [457, 53] width 117 height 33
drag, startPoint x: 601, startPoint y: 378, endPoint x: 606, endPoint y: 367, distance: 12.1
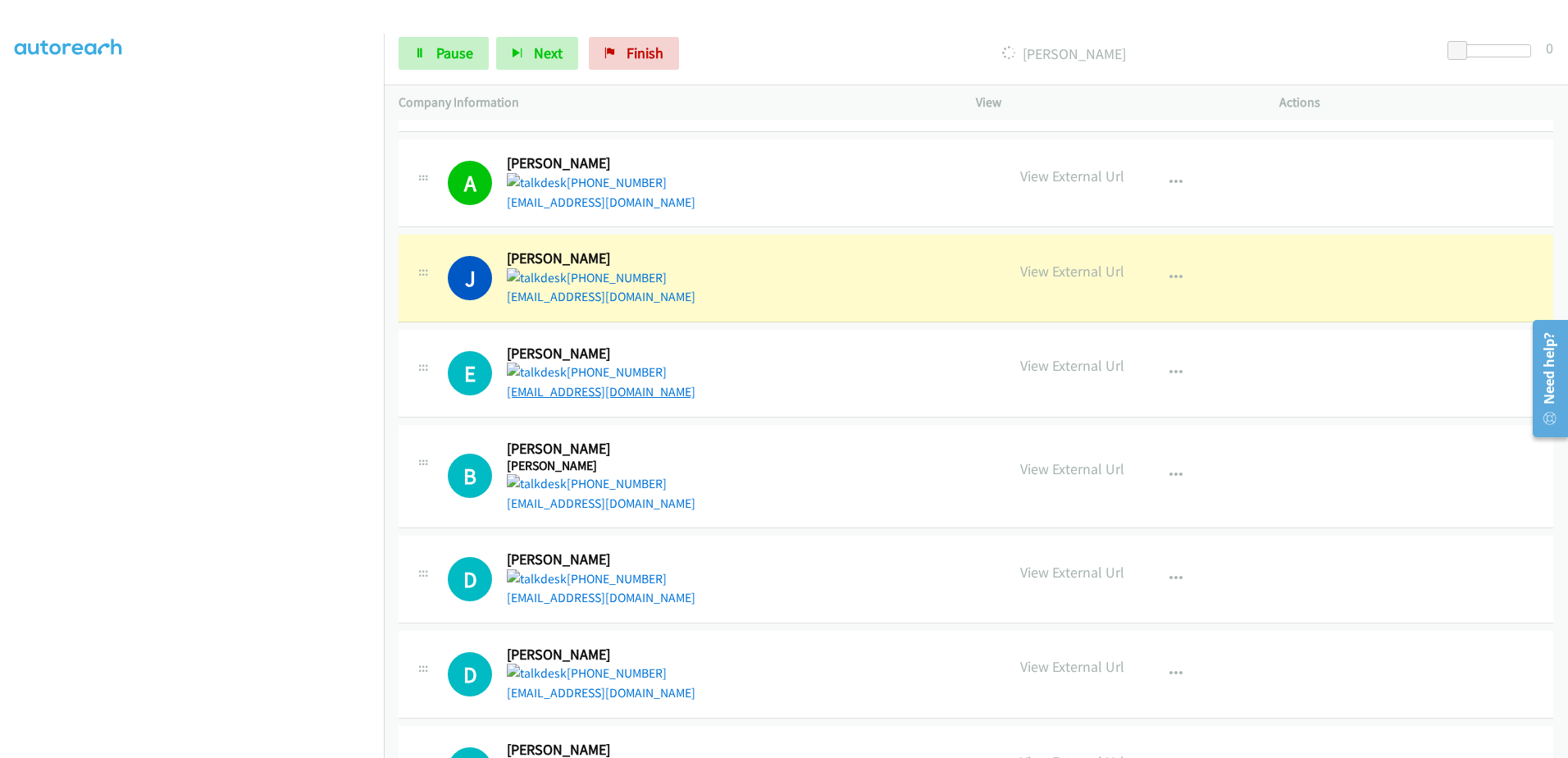
scroll to position [1806, 0]
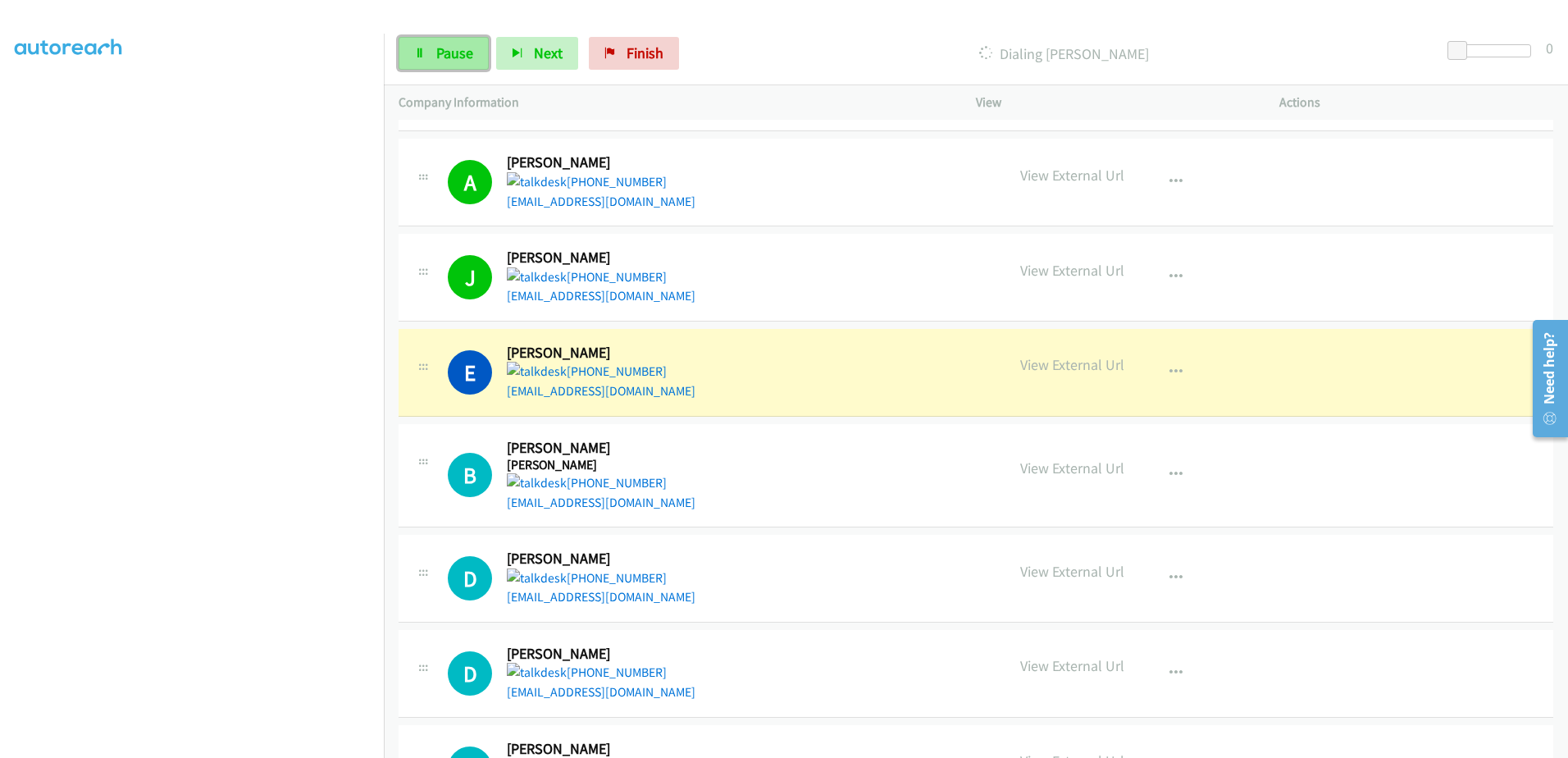
click at [450, 47] on span "Pause" at bounding box center [454, 53] width 37 height 19
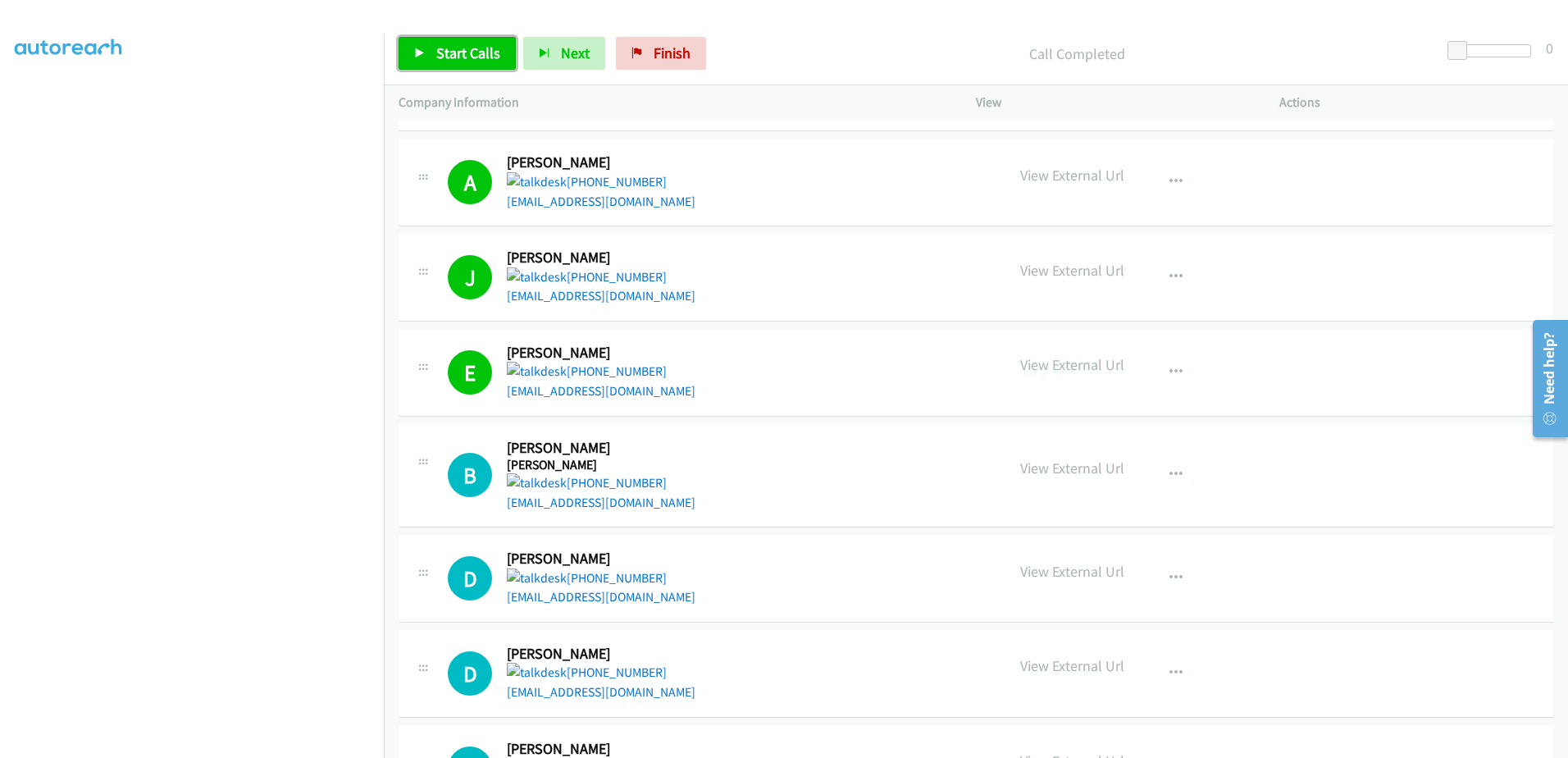
click at [446, 55] on span "Start Calls" at bounding box center [469, 53] width 64 height 19
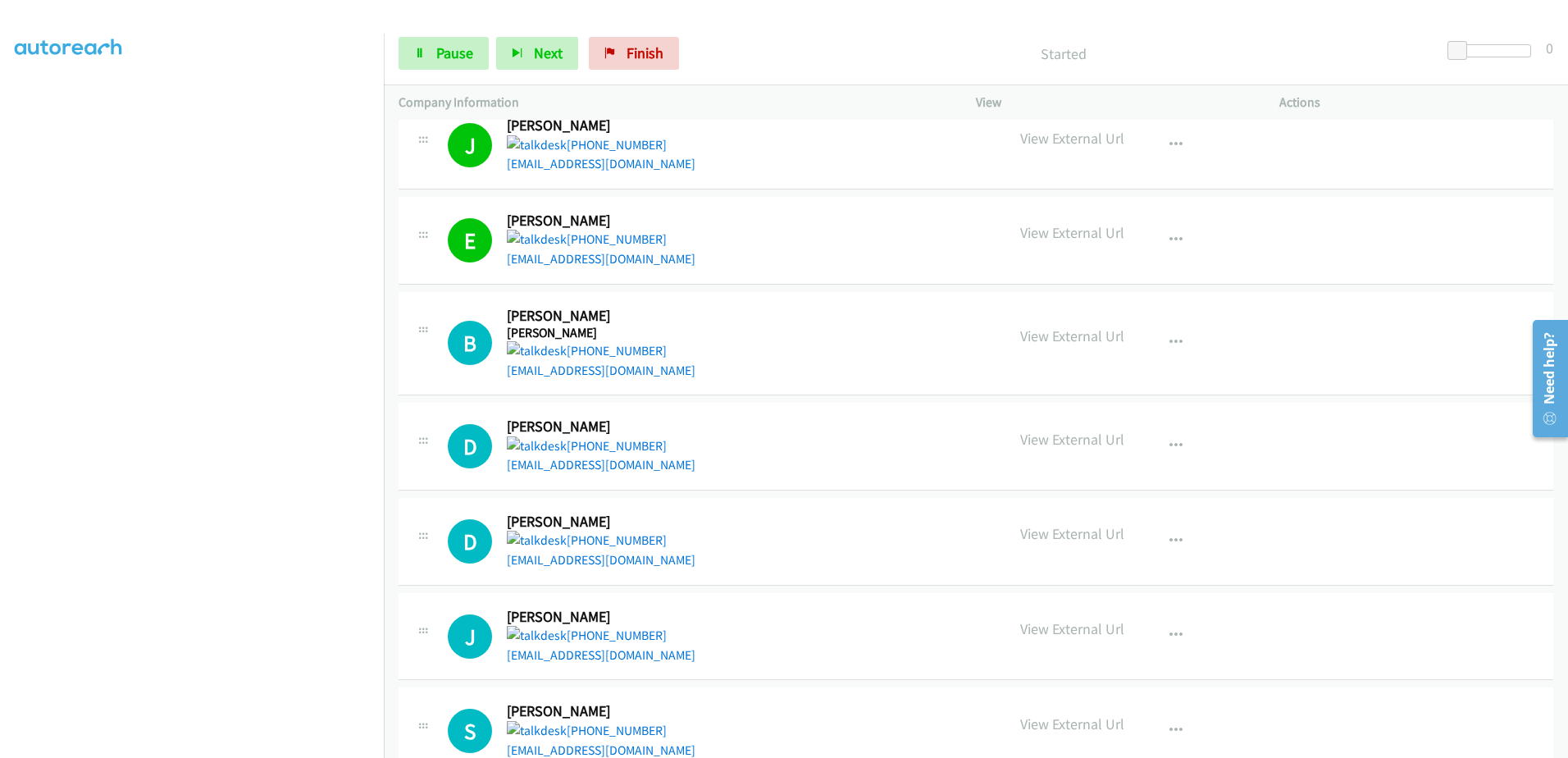
scroll to position [1970, 0]
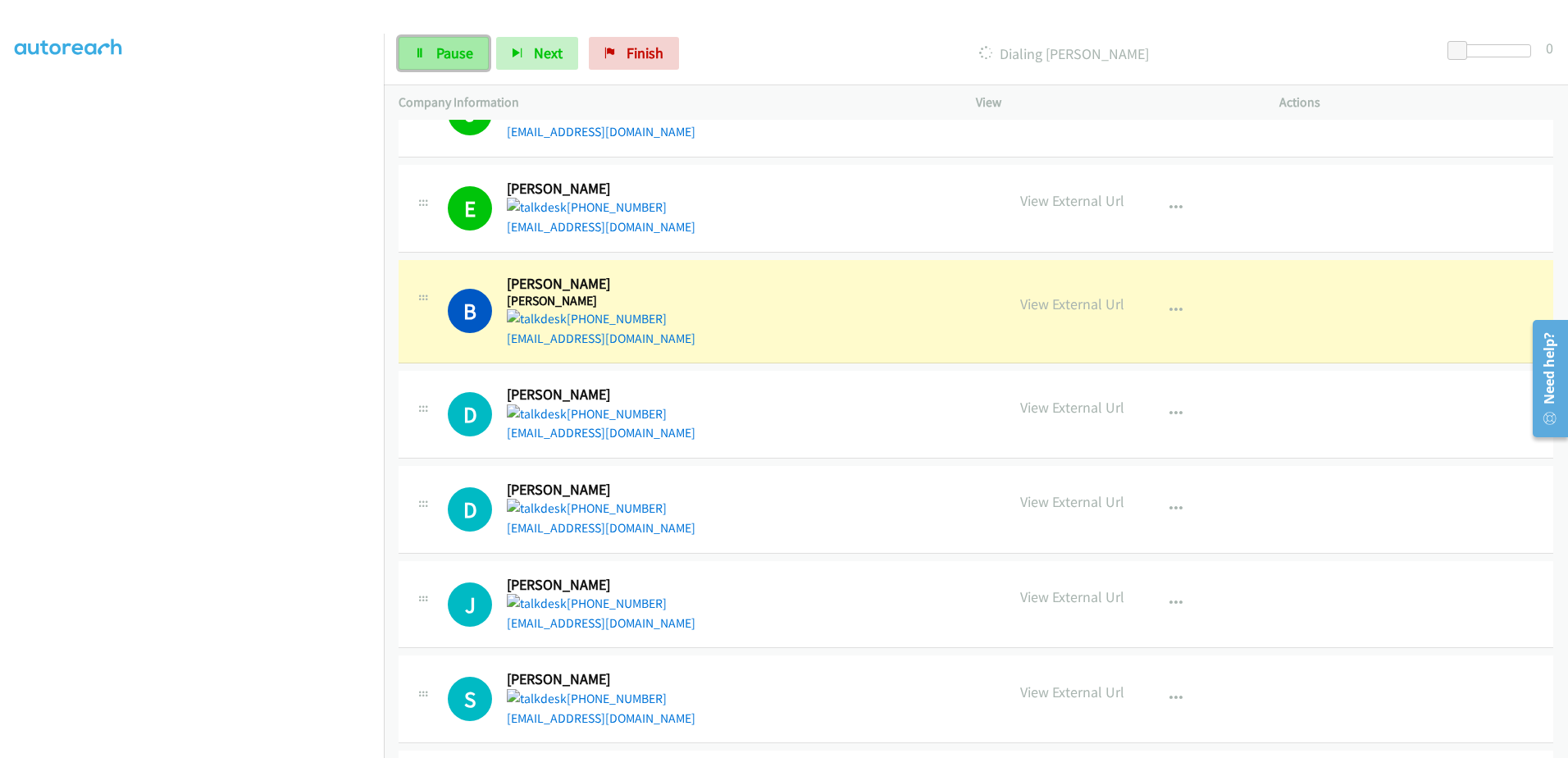
click at [453, 55] on span "Pause" at bounding box center [454, 53] width 37 height 19
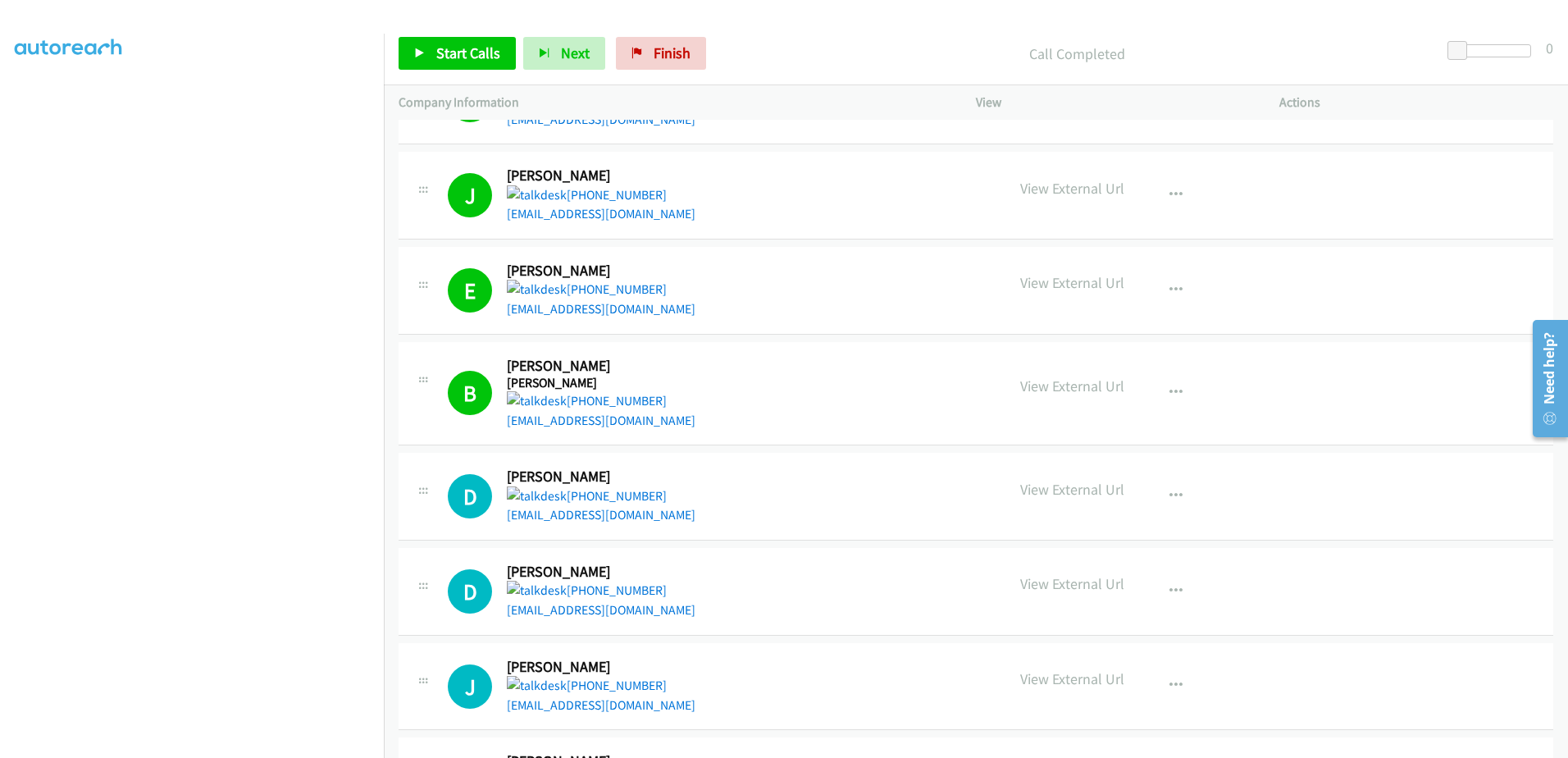
scroll to position [127, 0]
click at [468, 47] on span "Start Calls" at bounding box center [469, 53] width 64 height 19
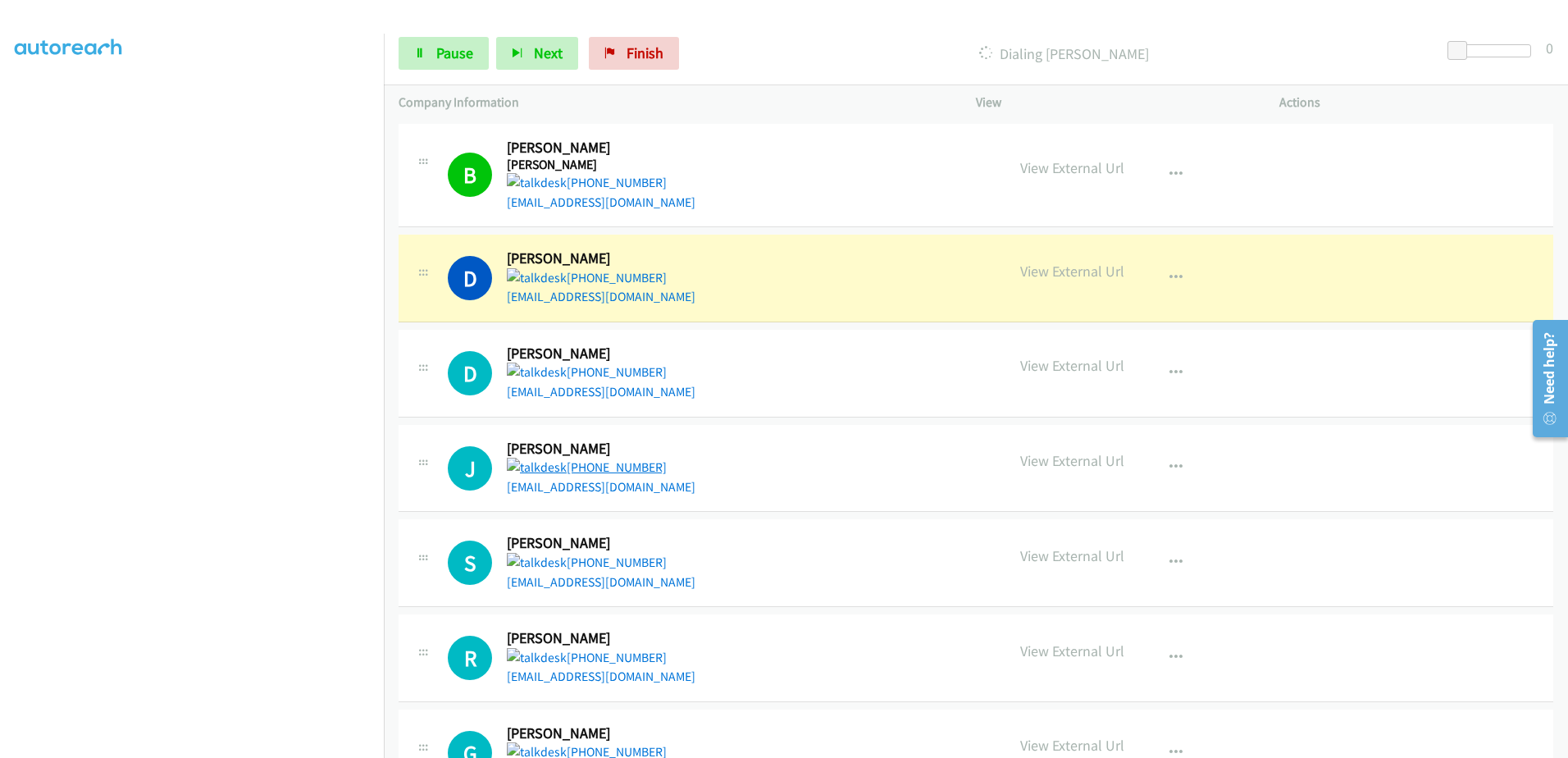
scroll to position [2216, 0]
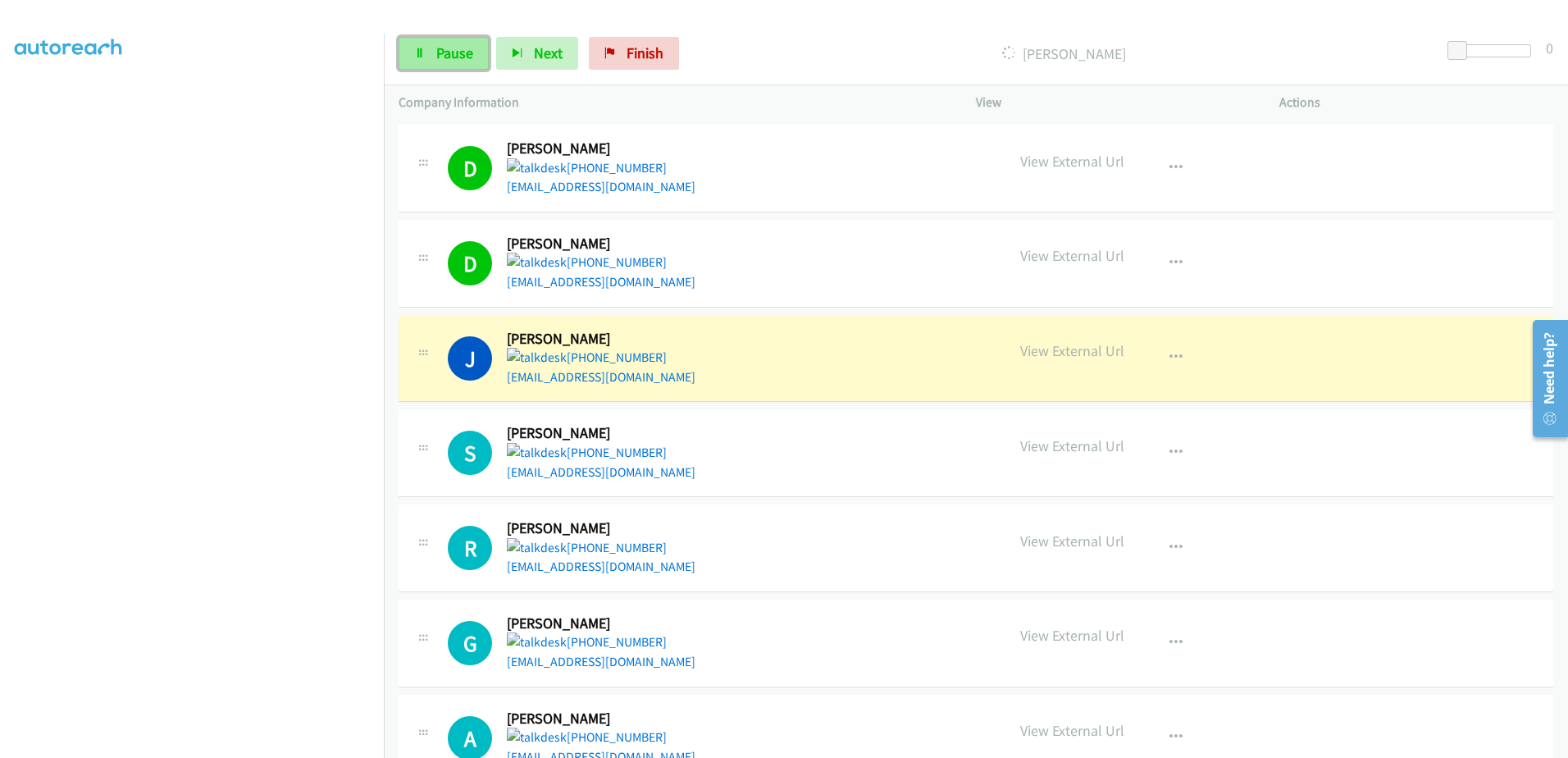
click at [411, 41] on link "Pause" at bounding box center [444, 53] width 90 height 33
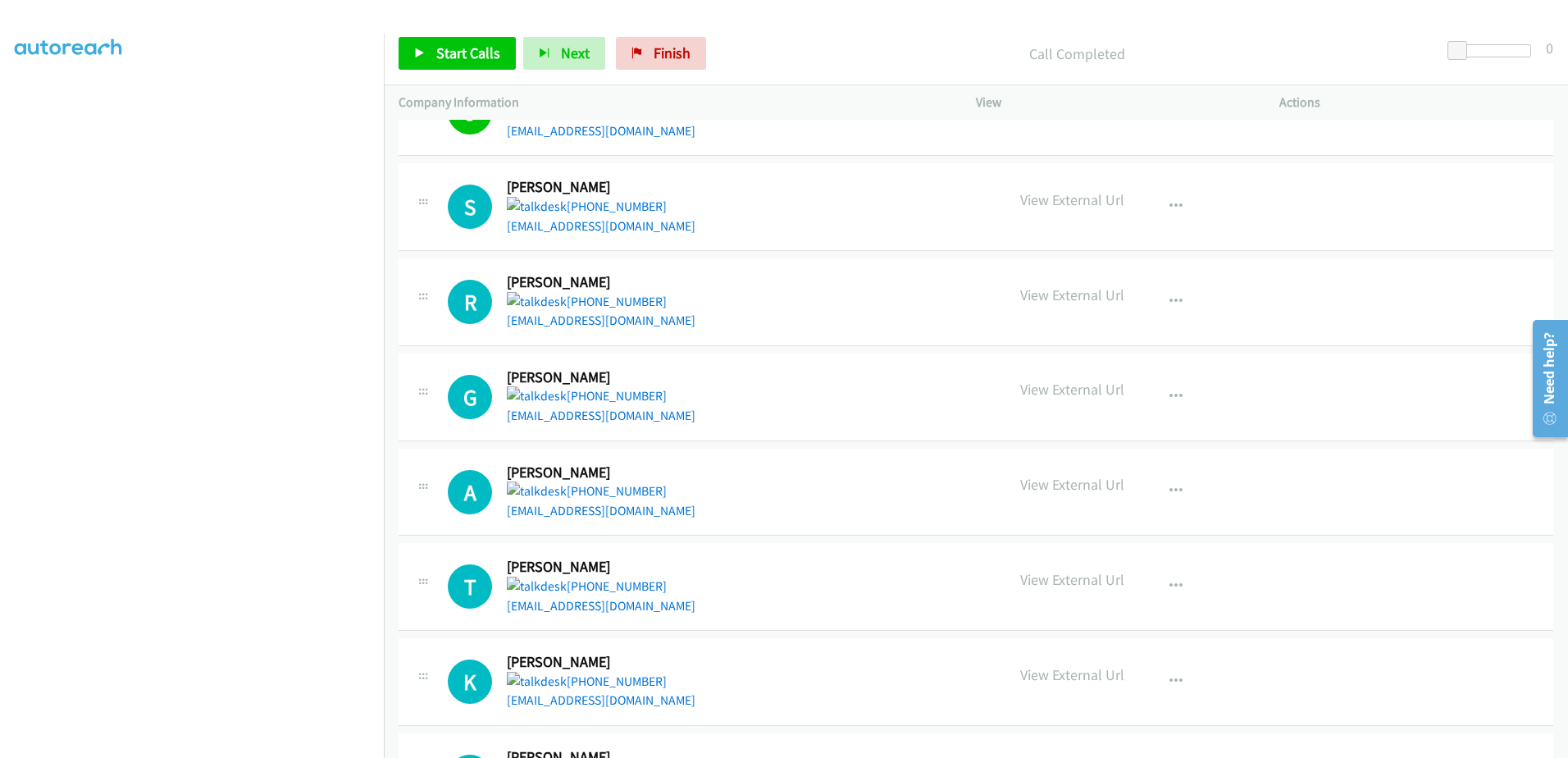
scroll to position [2380, 0]
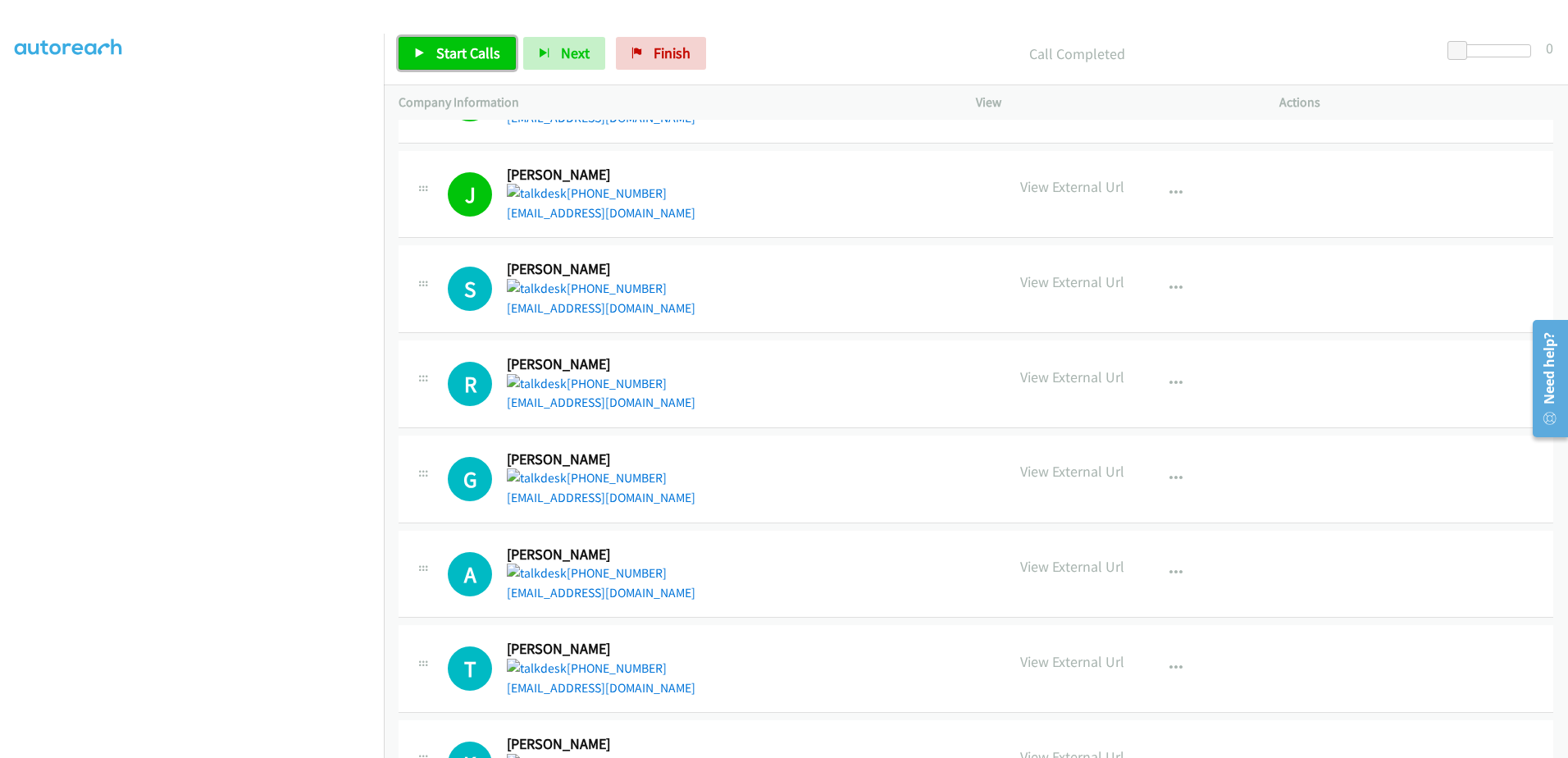
click at [437, 64] on link "Start Calls" at bounding box center [457, 53] width 117 height 33
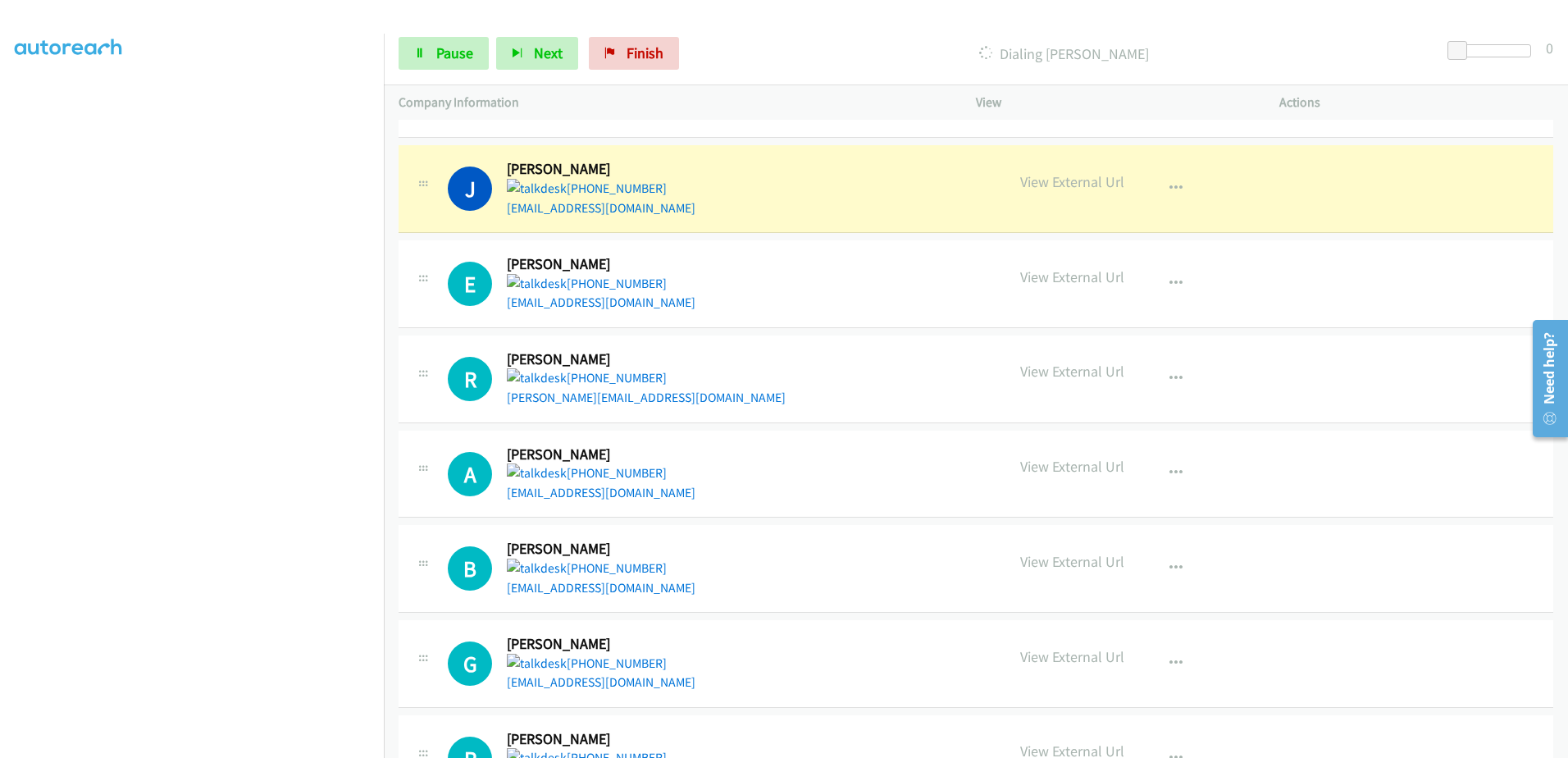
scroll to position [3283, 0]
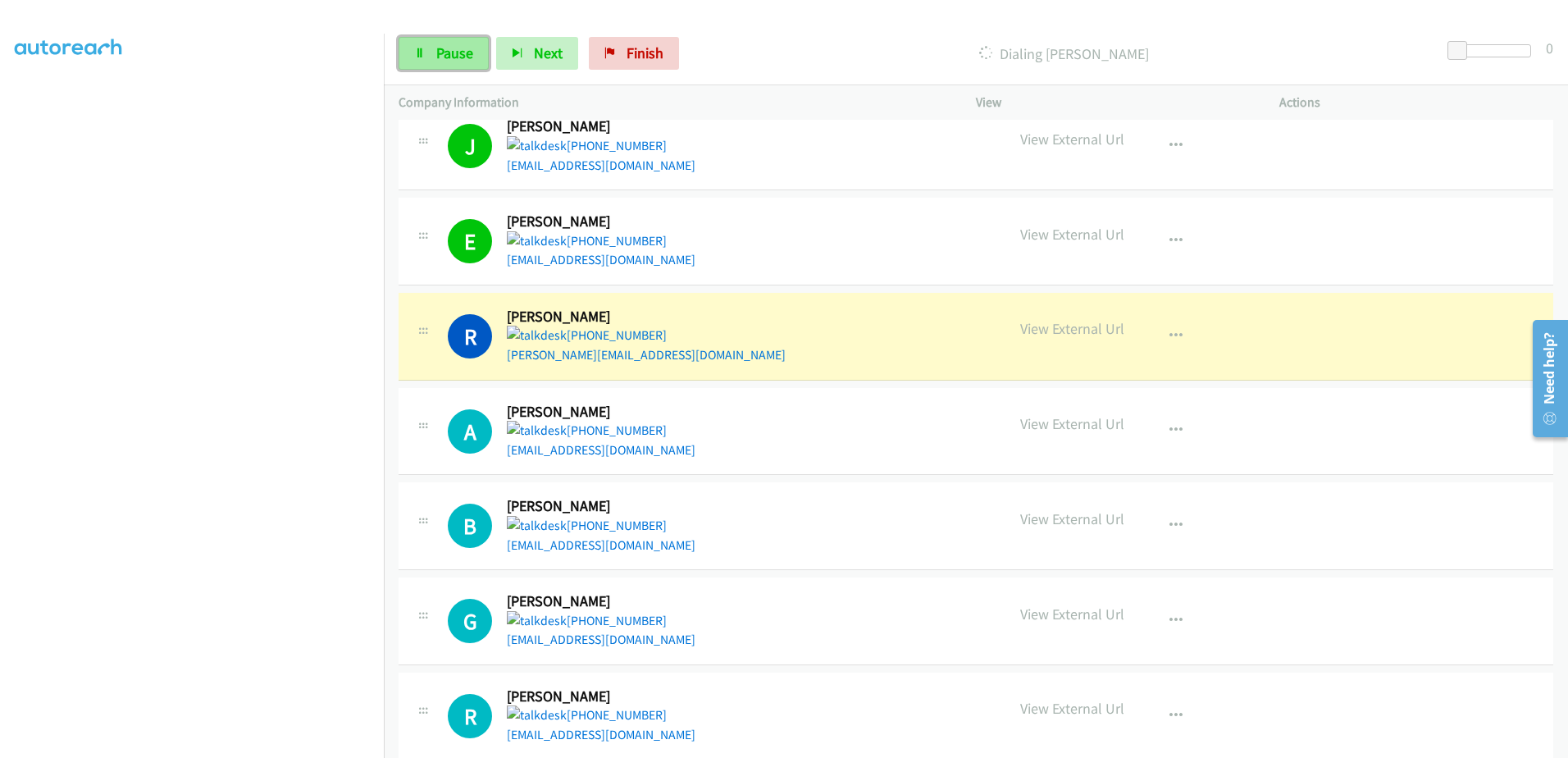
click at [456, 52] on span "Pause" at bounding box center [454, 53] width 37 height 19
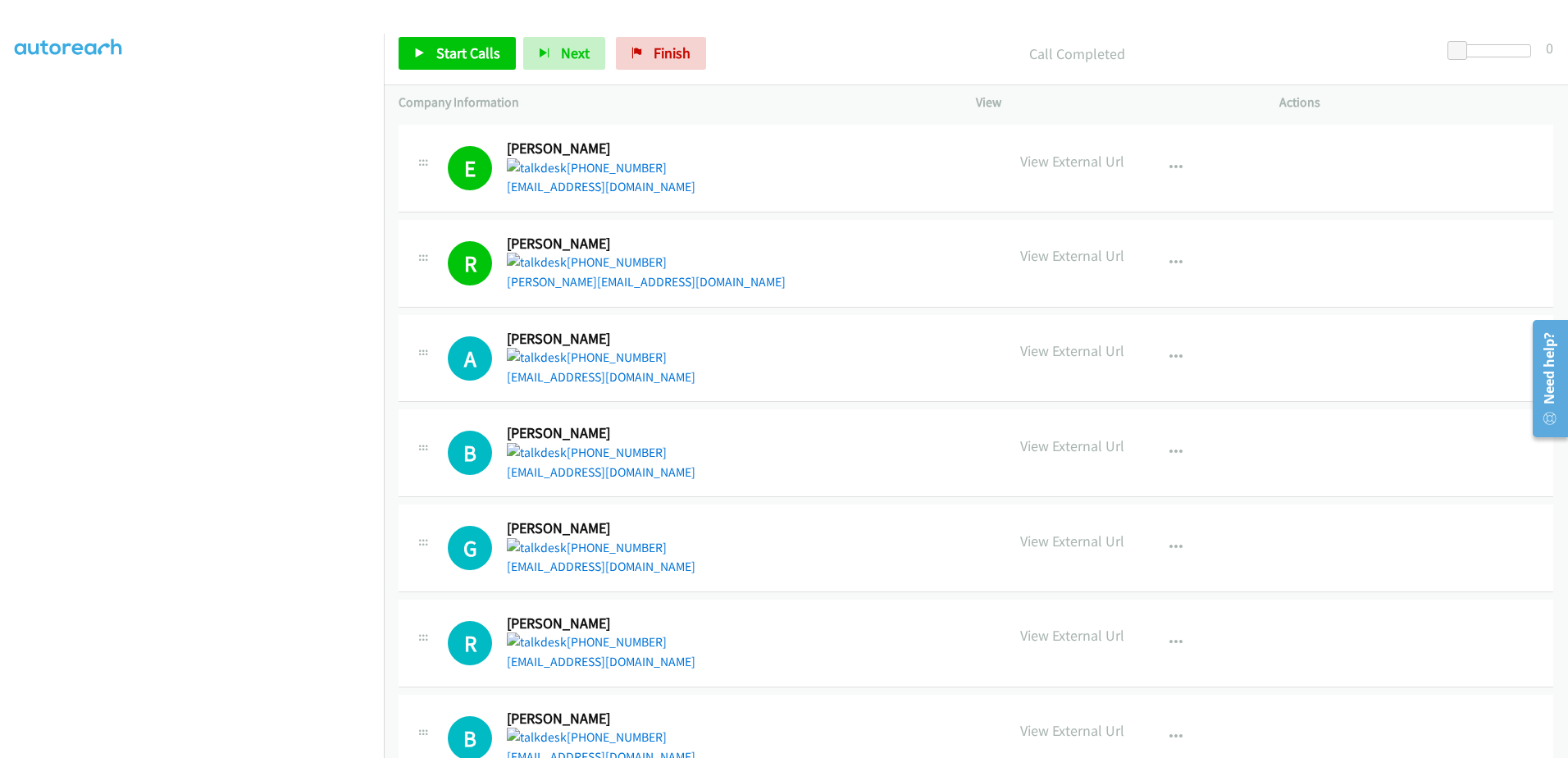
scroll to position [3351, 0]
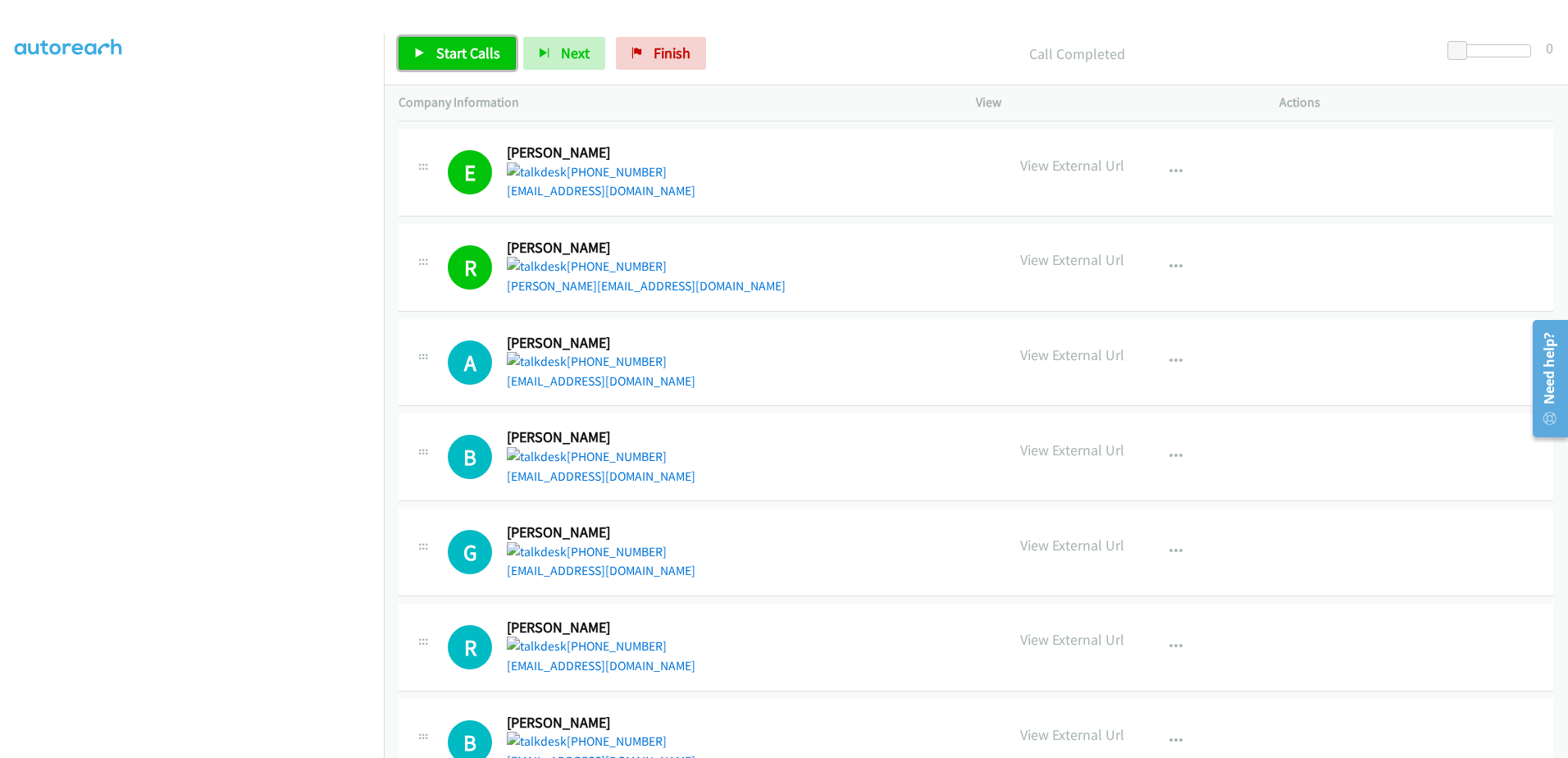
click at [441, 55] on span "Start Calls" at bounding box center [469, 53] width 64 height 19
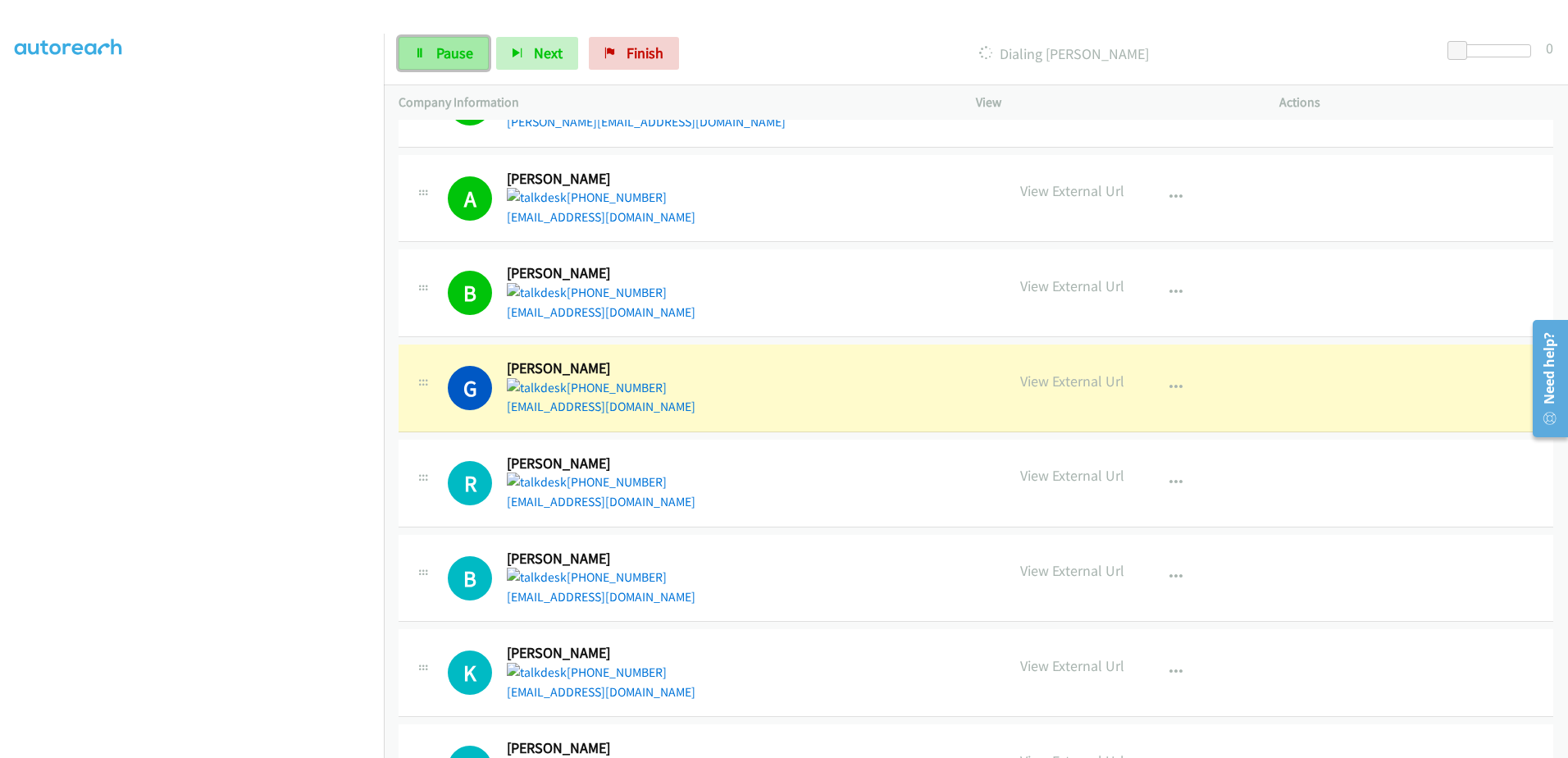
click at [456, 50] on span "Pause" at bounding box center [454, 53] width 37 height 19
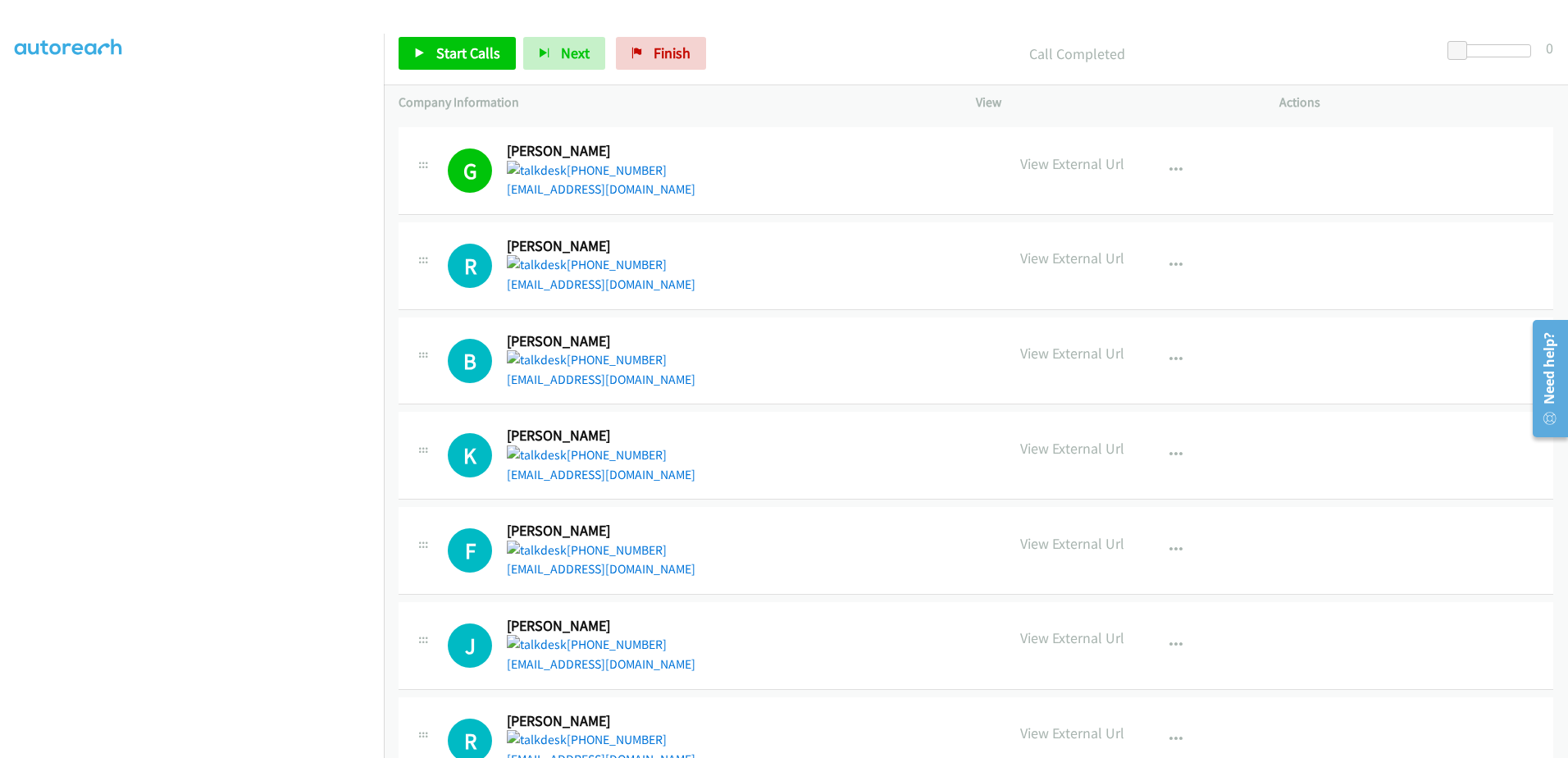
scroll to position [3762, 0]
